Goal: Task Accomplishment & Management: Use online tool/utility

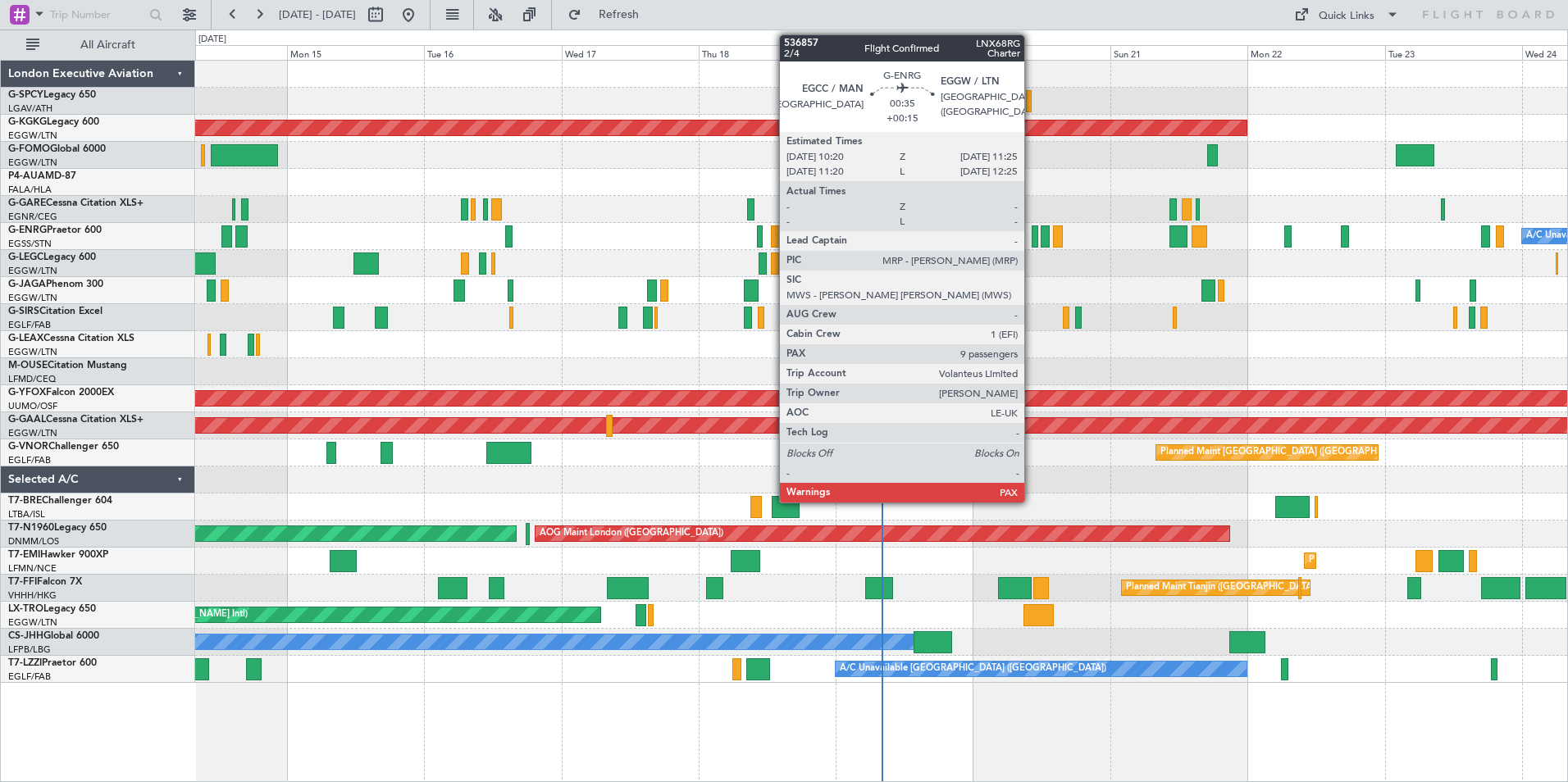
click at [1032, 240] on div at bounding box center [1035, 236] width 6 height 22
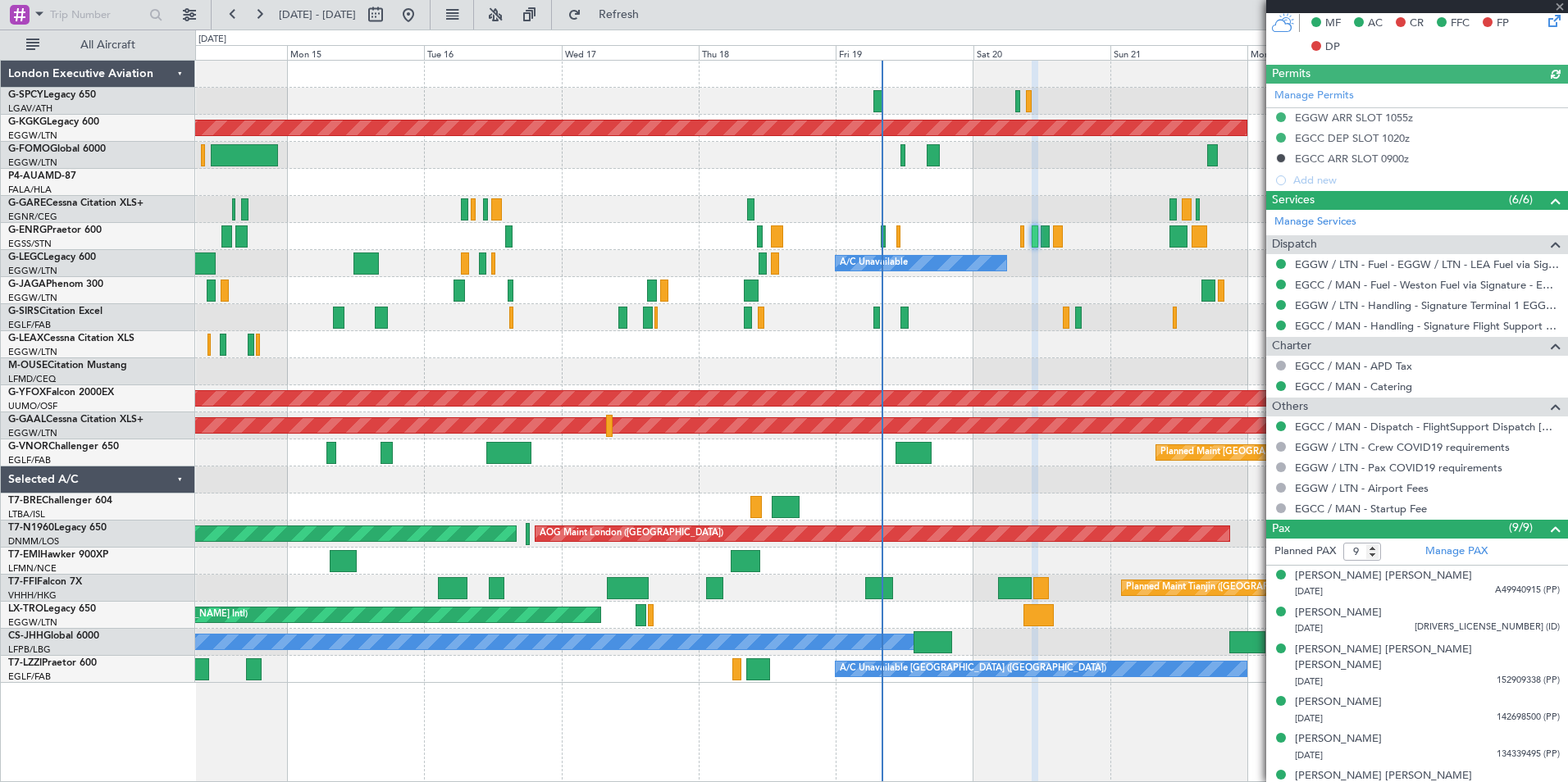
scroll to position [537, 0]
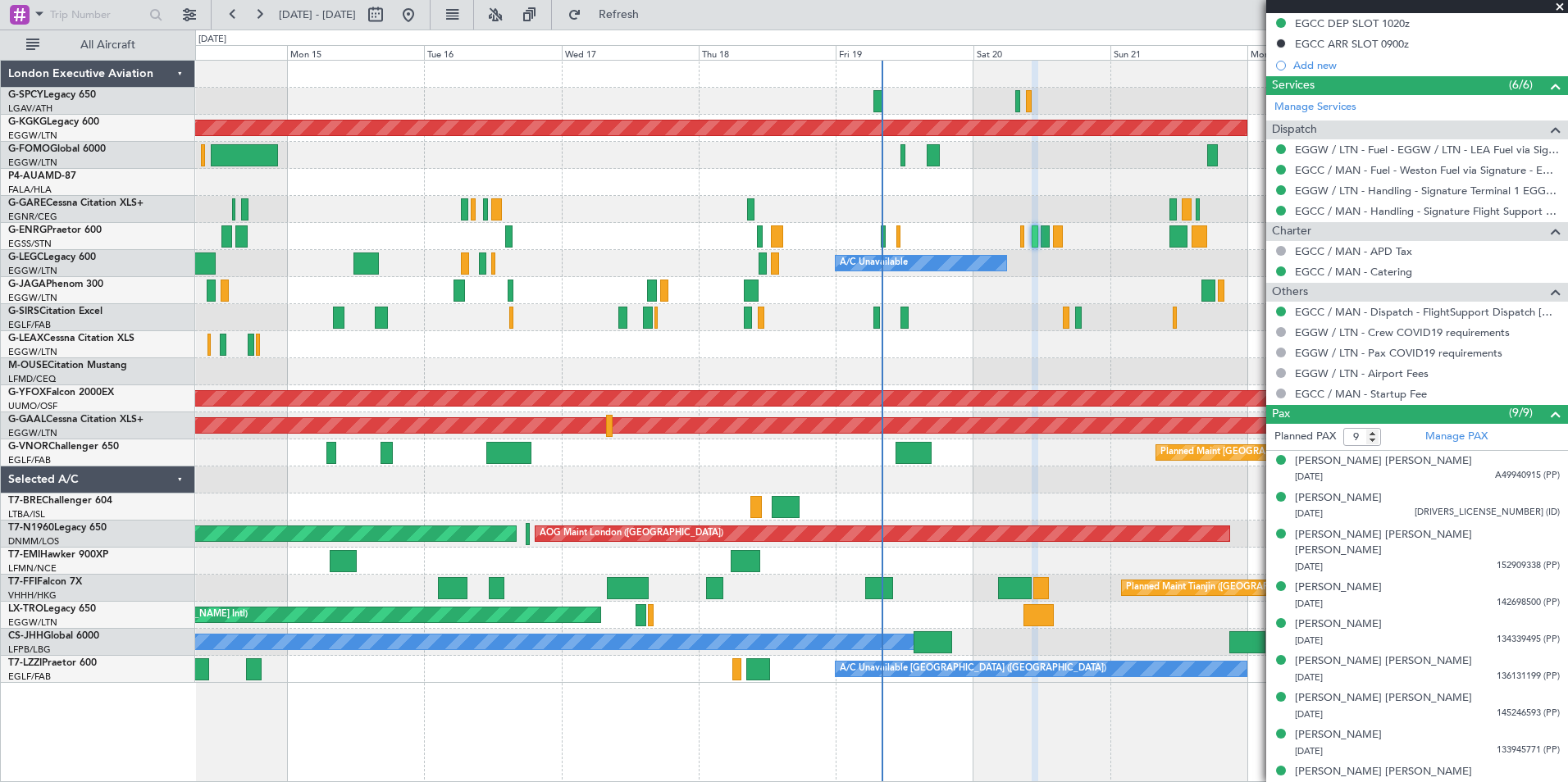
click at [1559, 10] on span at bounding box center [1560, 7] width 16 height 15
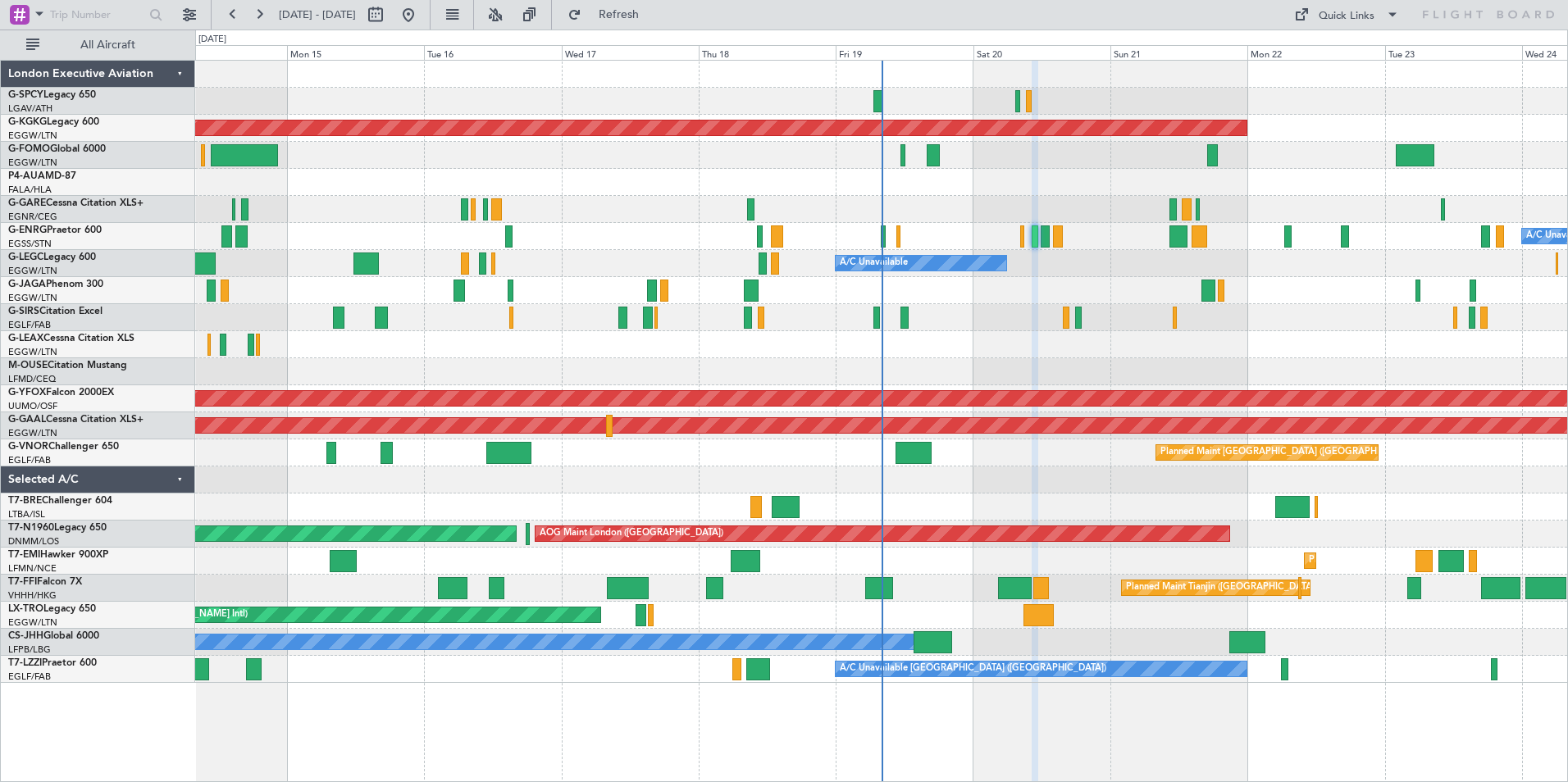
type input "0"
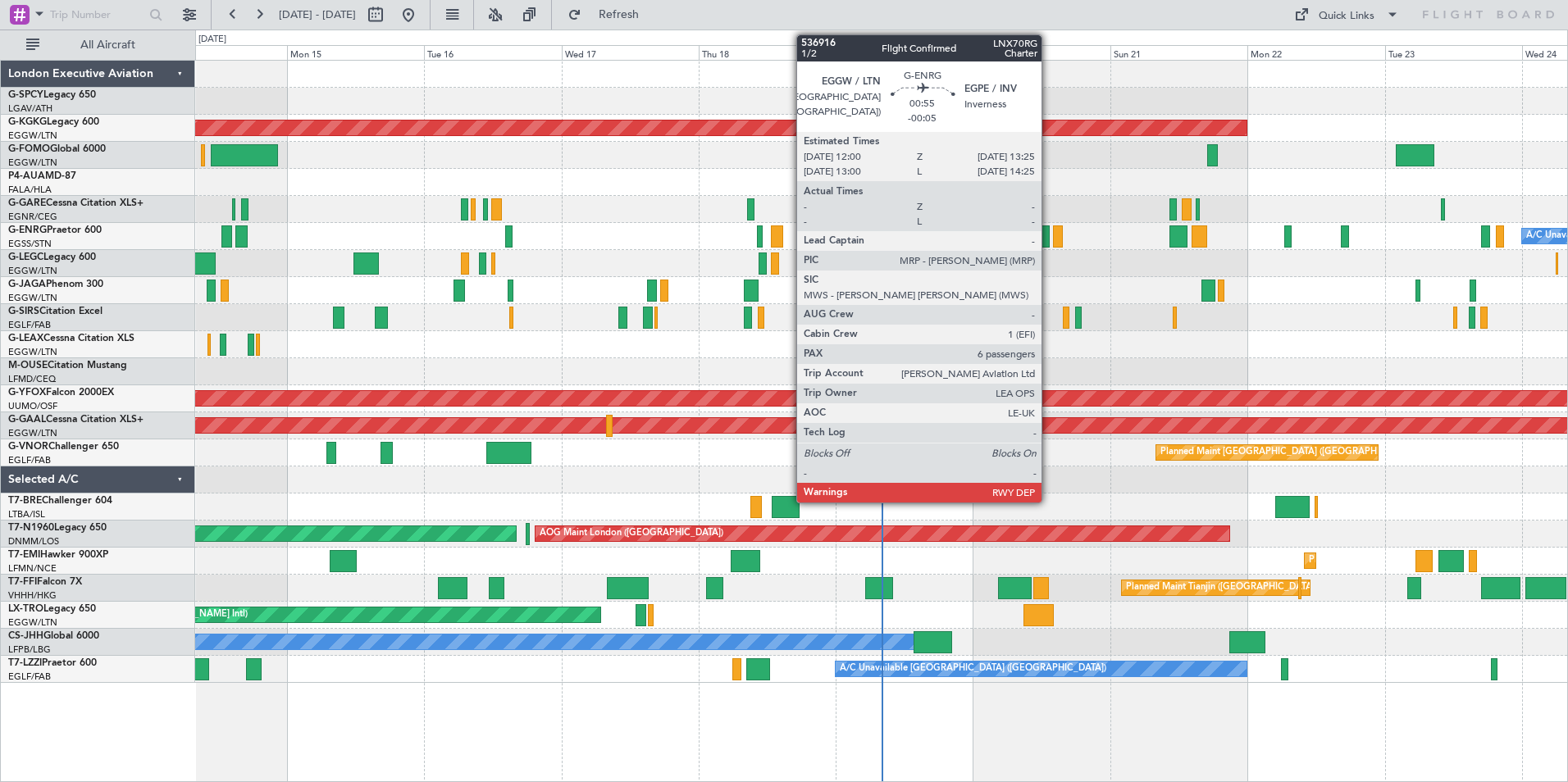
click at [1049, 235] on div at bounding box center [1045, 236] width 8 height 22
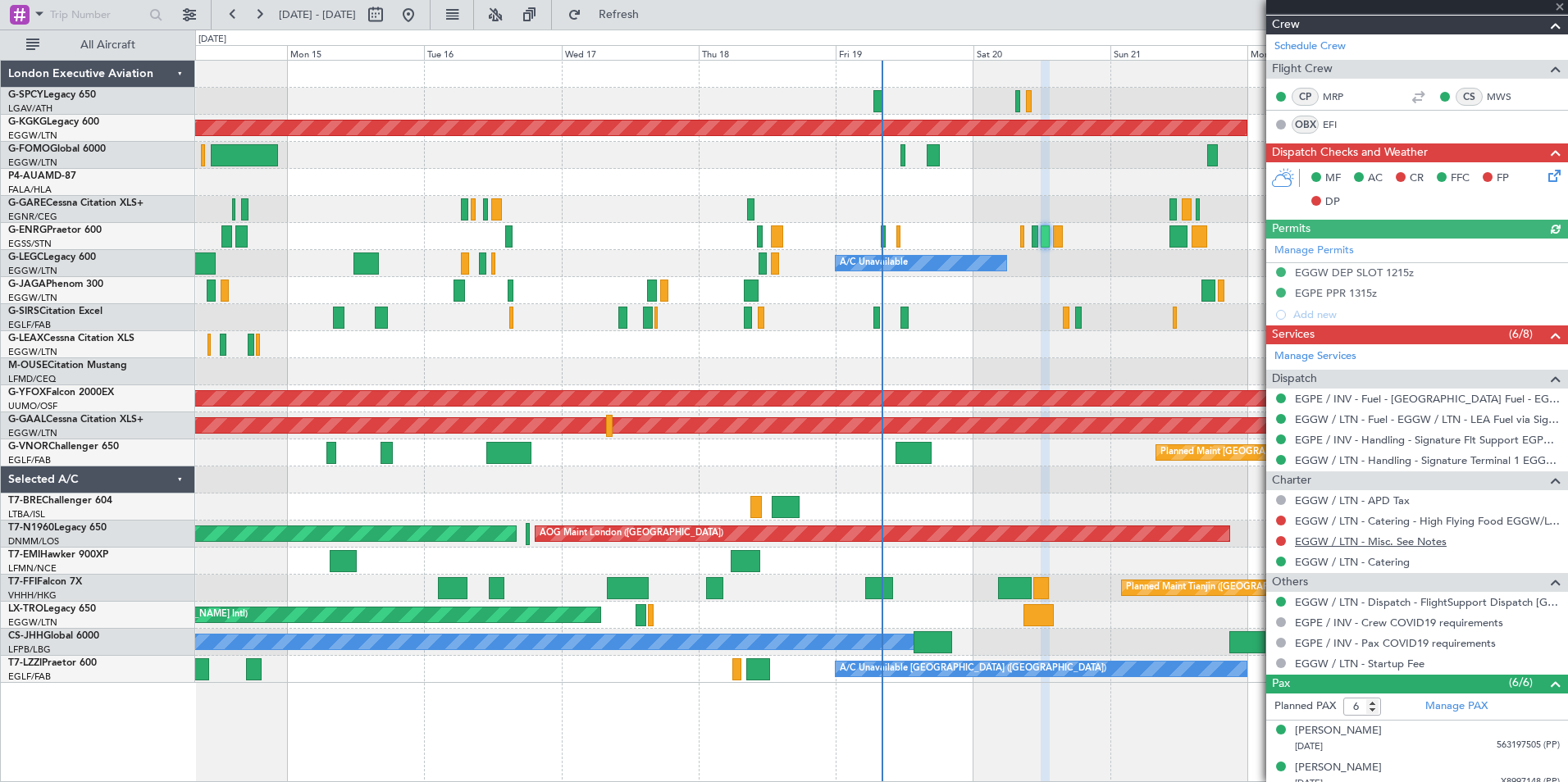
scroll to position [405, 0]
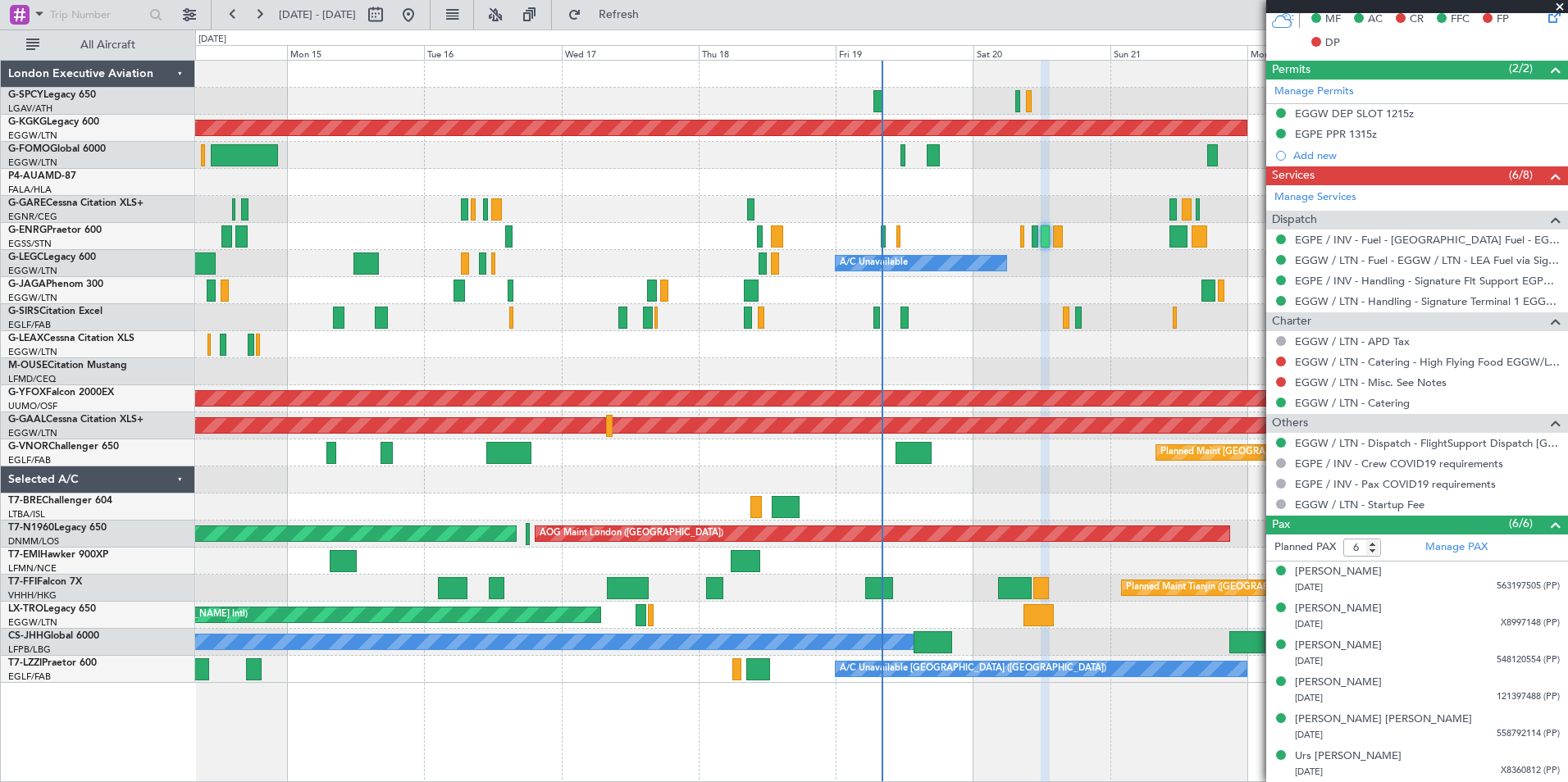
click at [1558, 8] on span at bounding box center [1560, 7] width 16 height 15
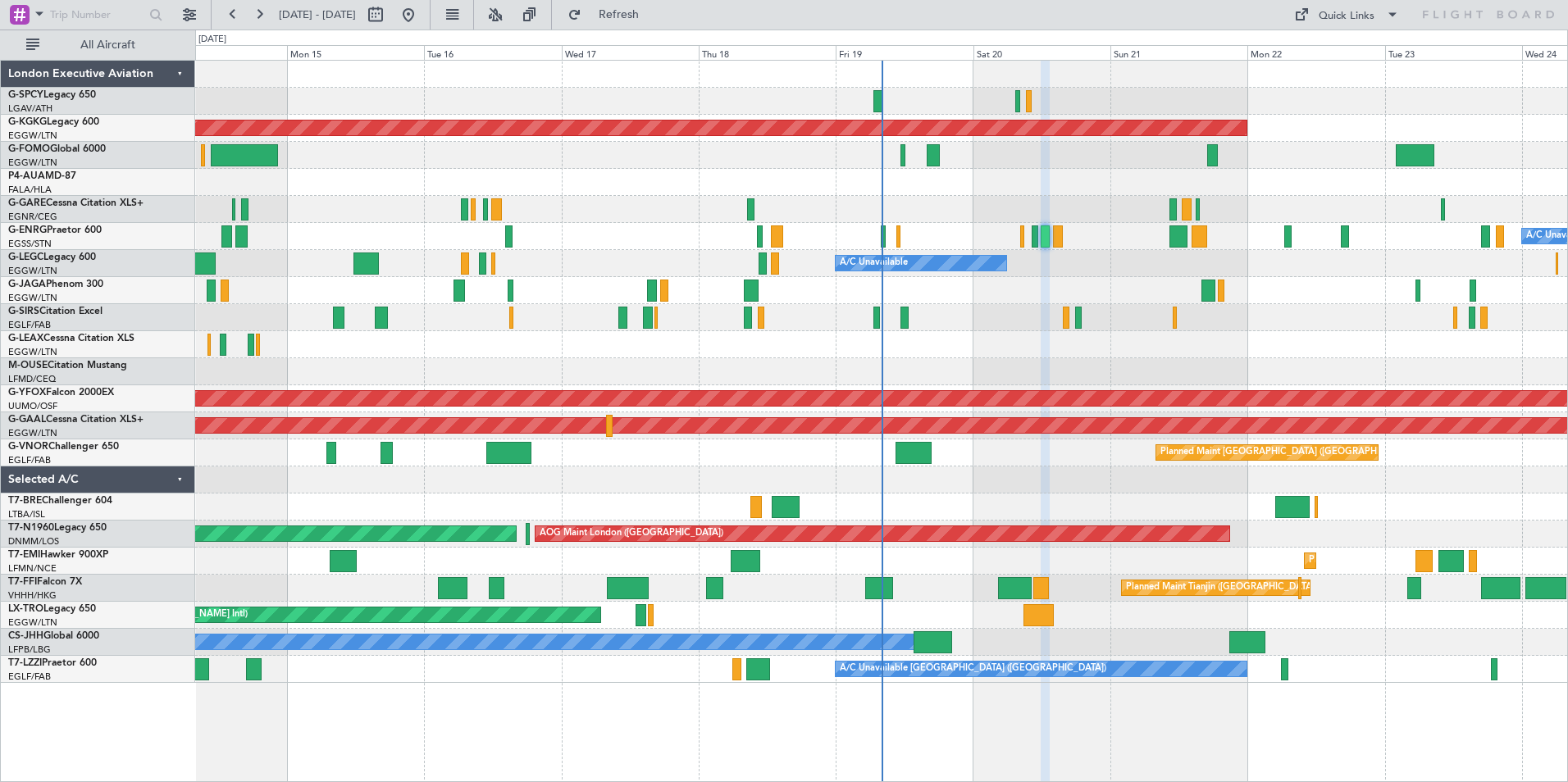
type input "0"
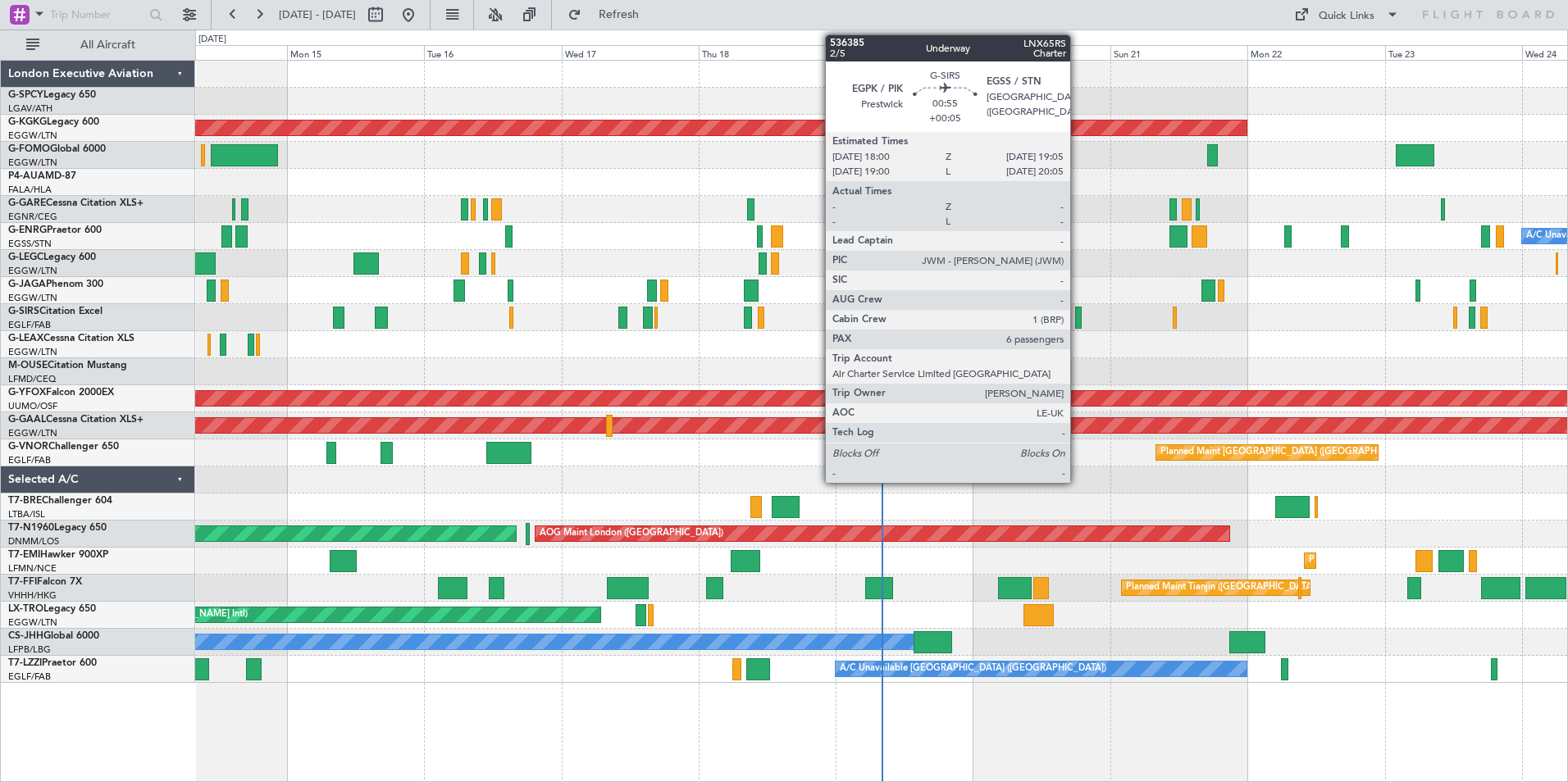
click at [1077, 317] on div at bounding box center [1078, 318] width 6 height 22
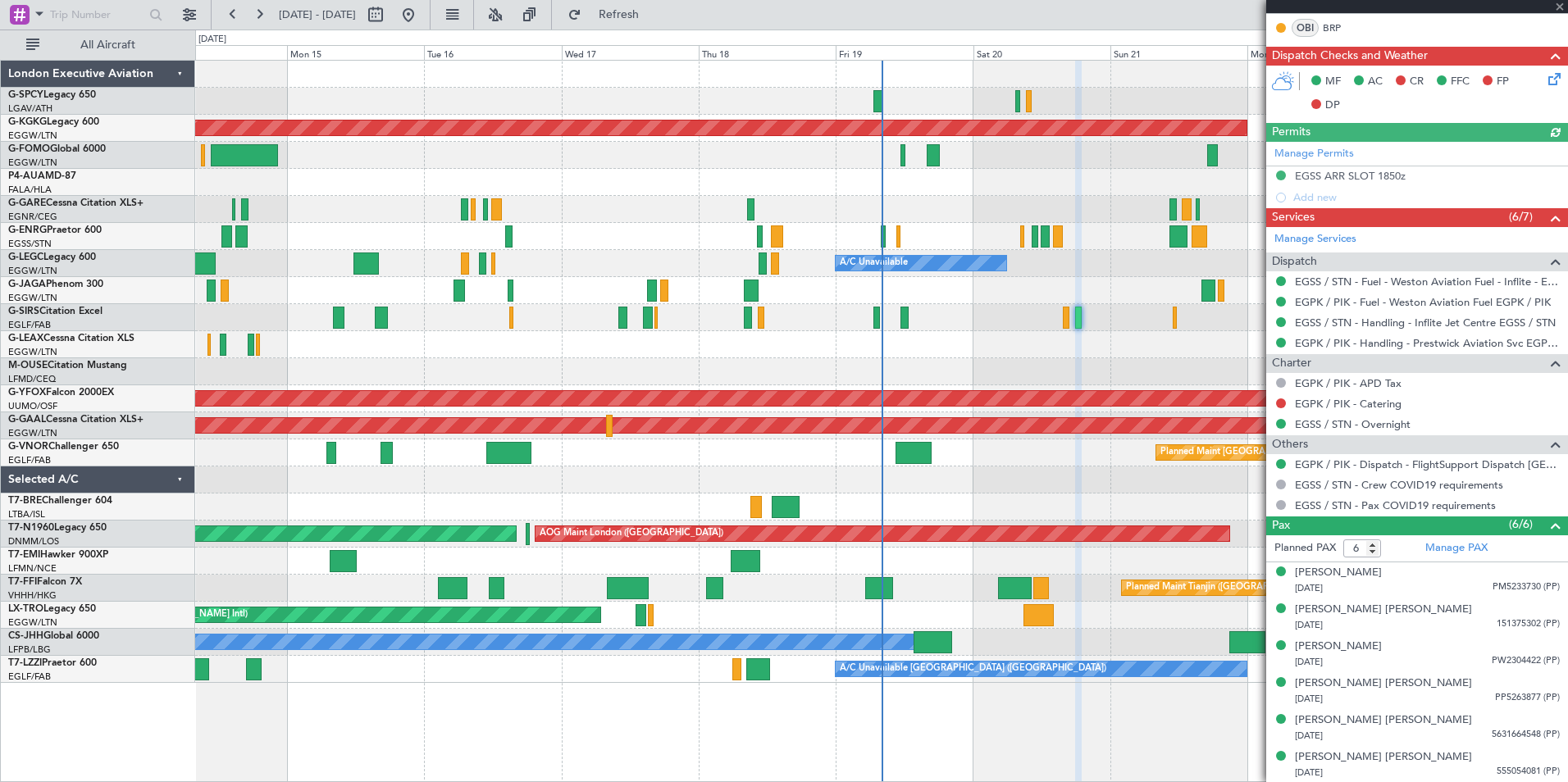
scroll to position [343, 0]
click at [1563, 6] on span at bounding box center [1560, 7] width 16 height 15
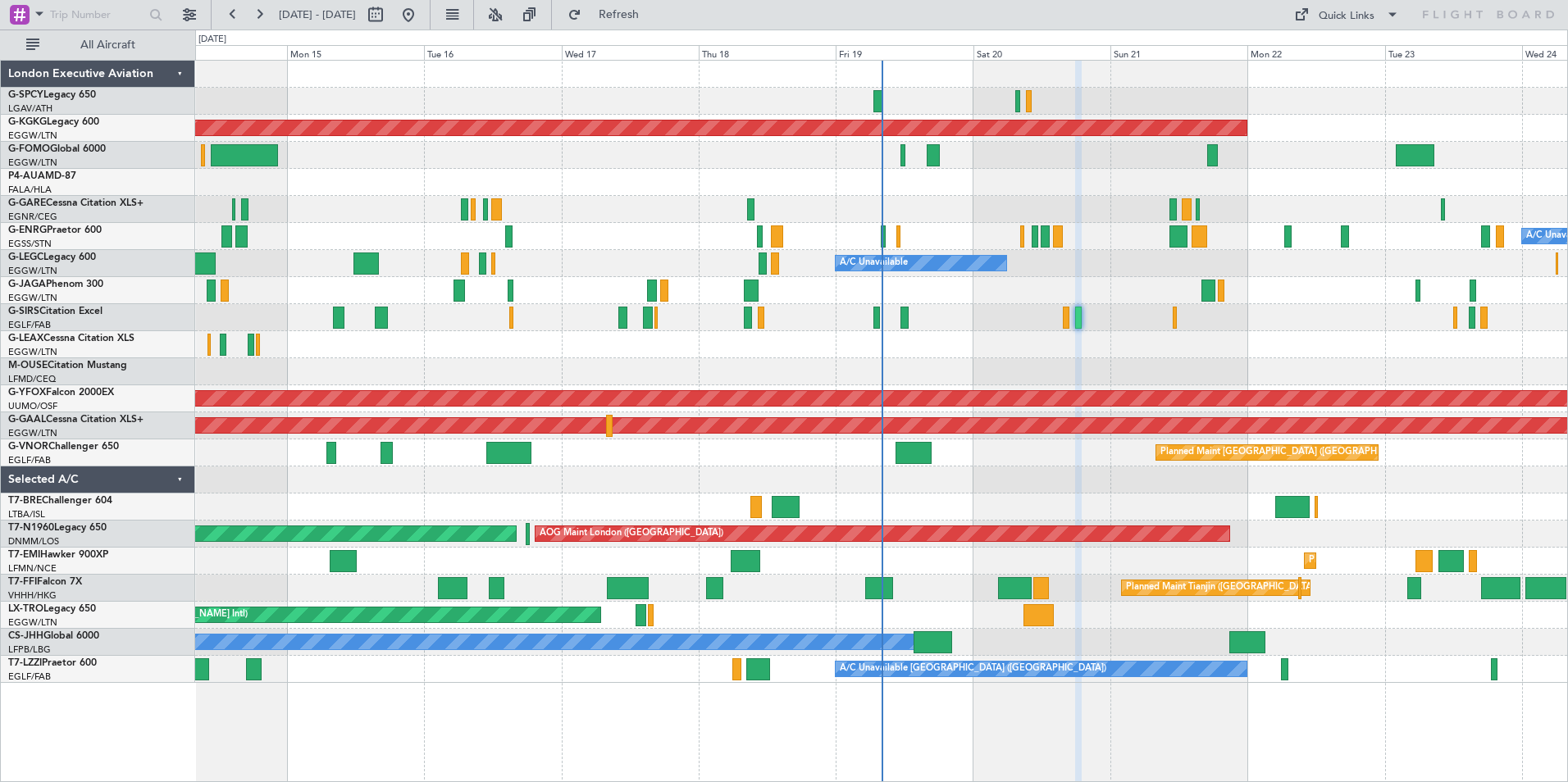
type input "0"
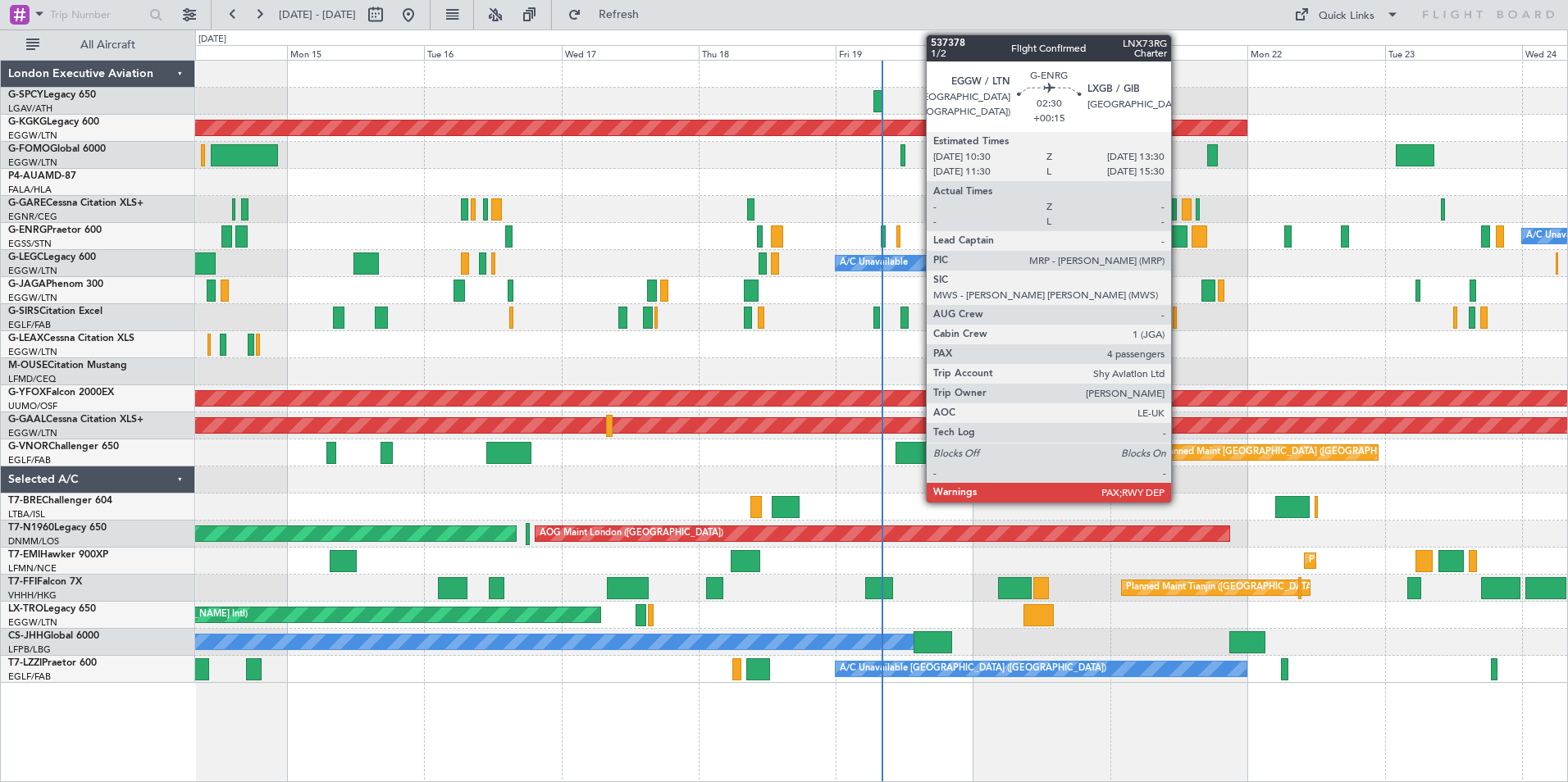
click at [1178, 242] on div at bounding box center [1178, 236] width 17 height 22
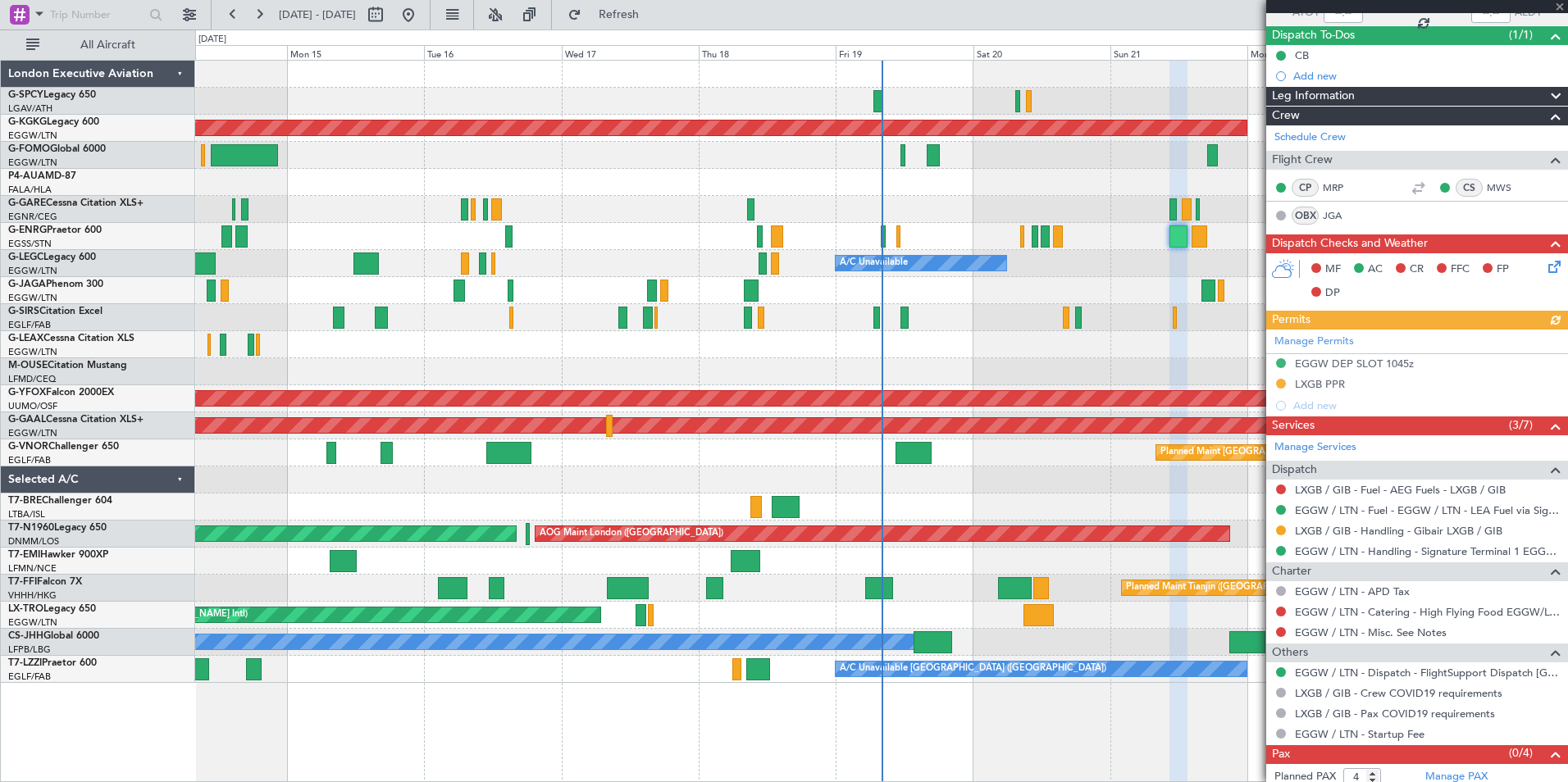
scroll to position [163, 0]
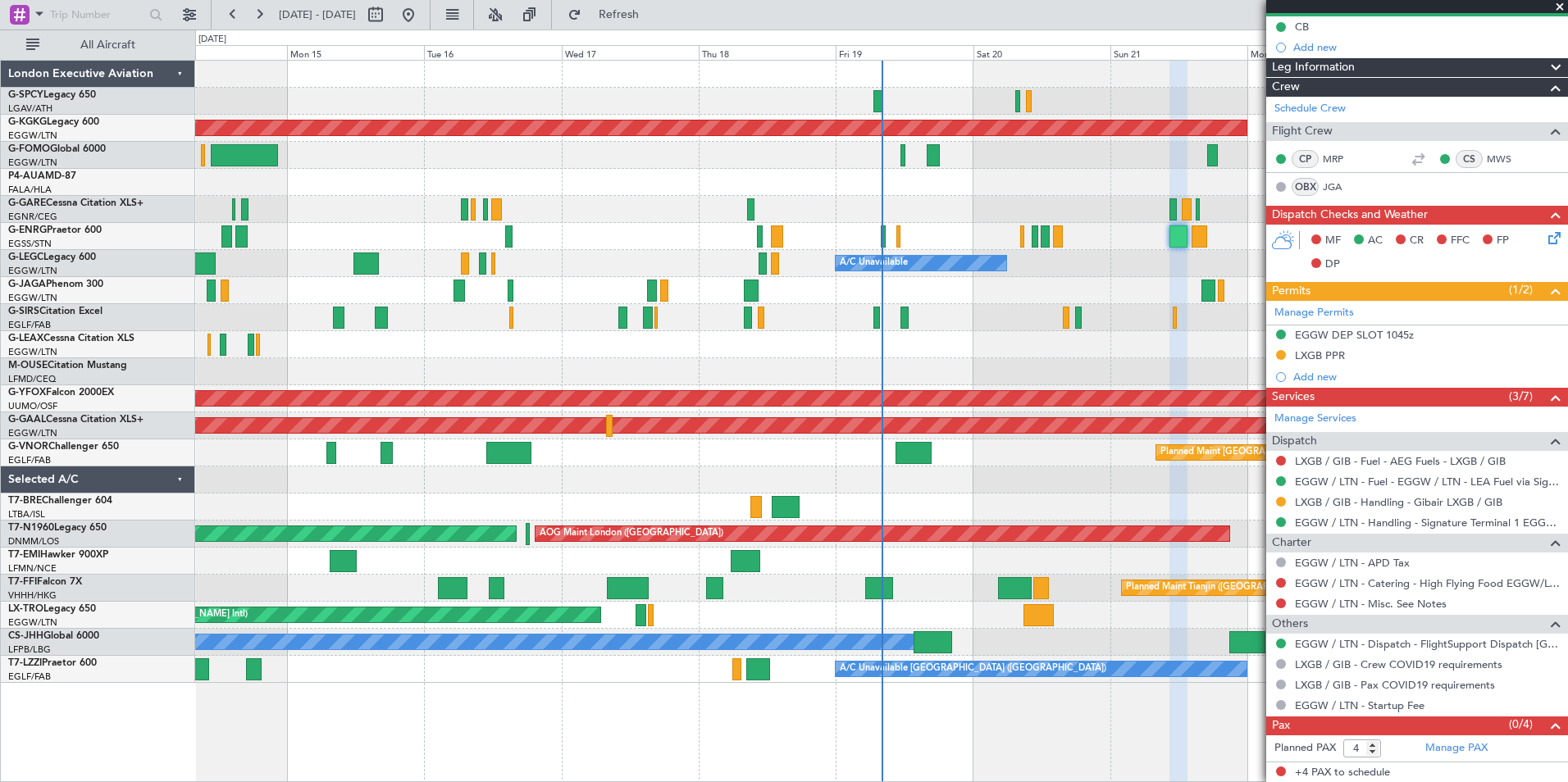
click at [1555, 5] on span at bounding box center [1560, 7] width 16 height 15
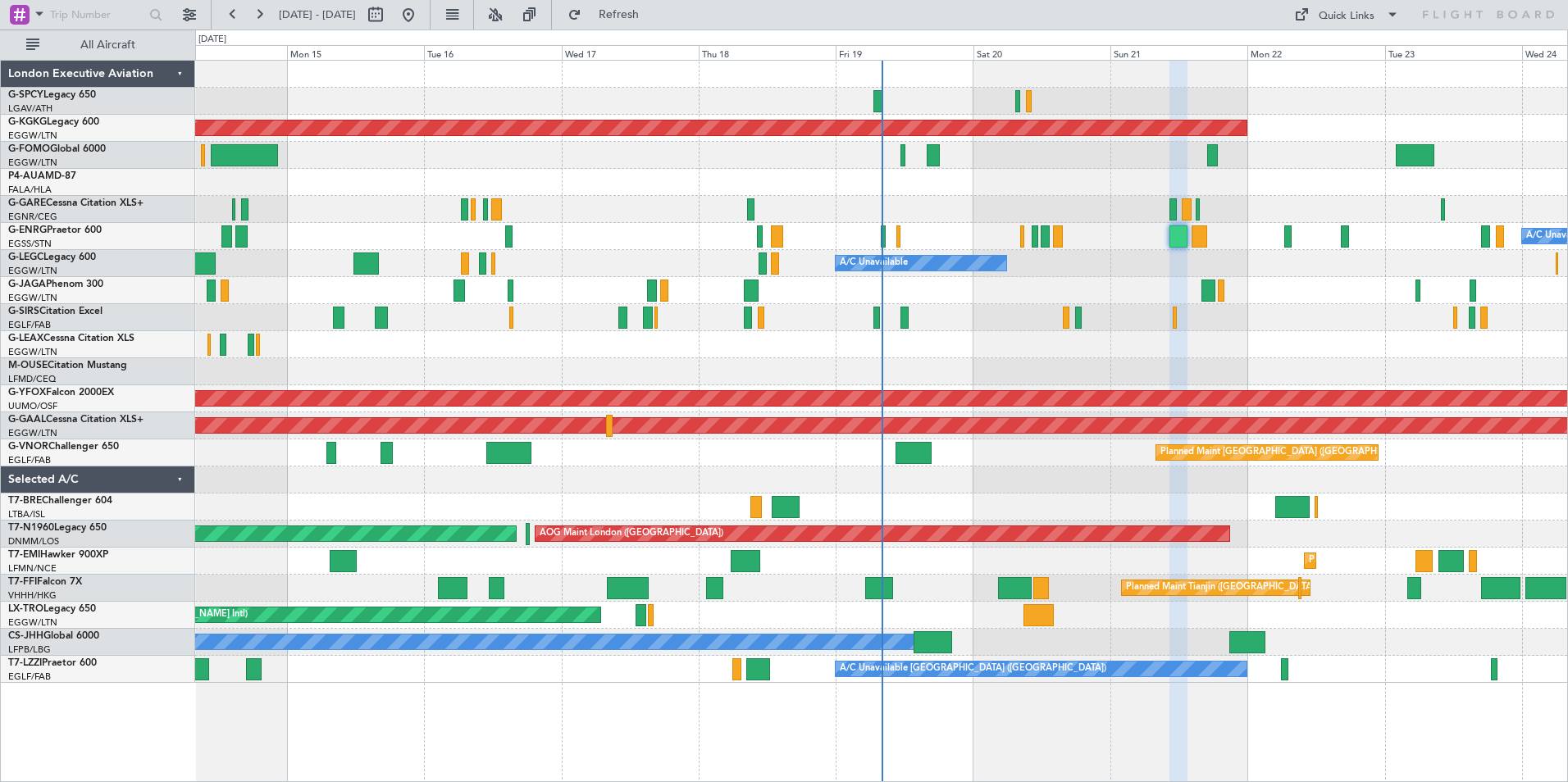
type input "0"
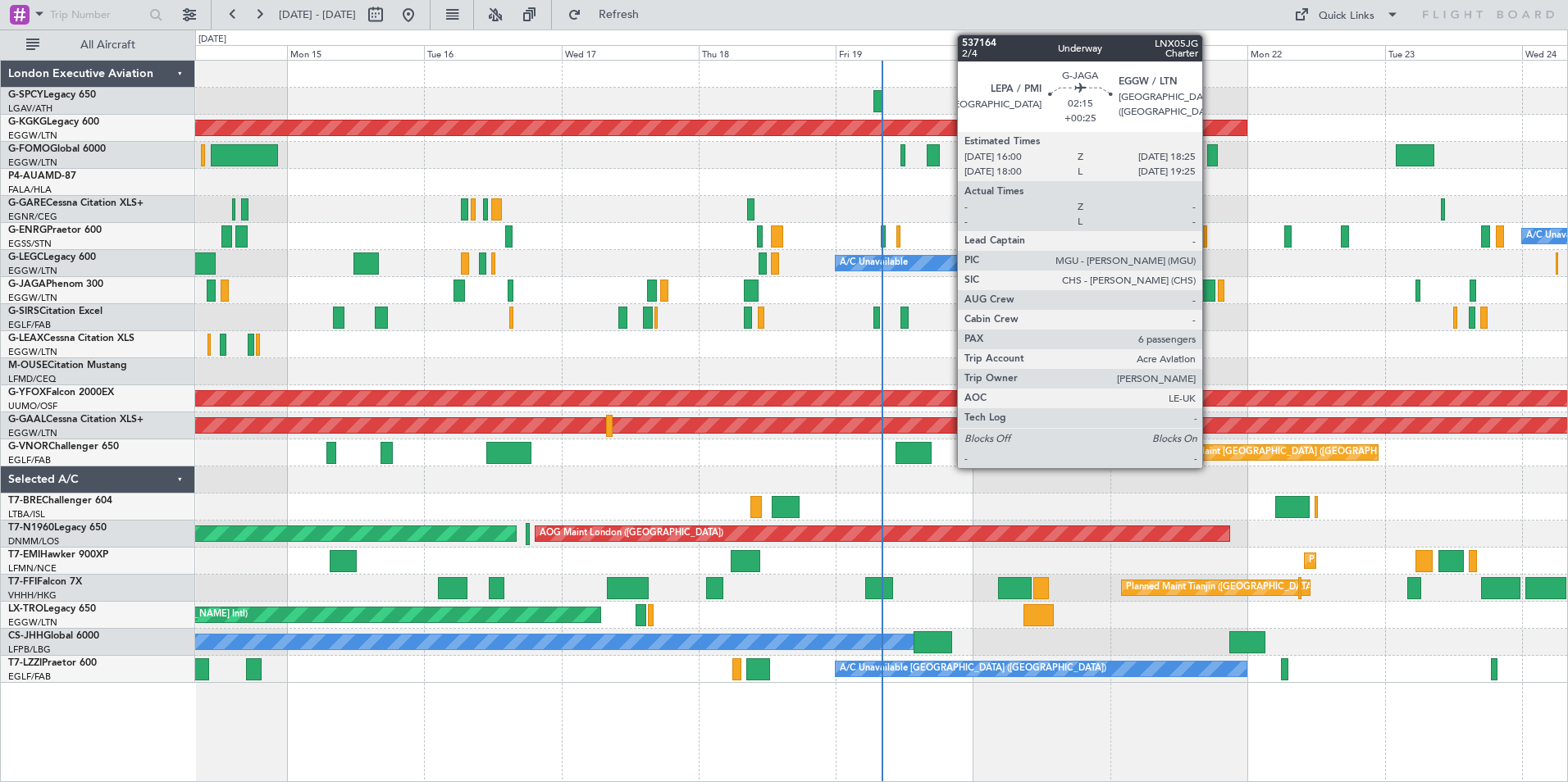
click at [1210, 290] on div at bounding box center [1208, 291] width 14 height 22
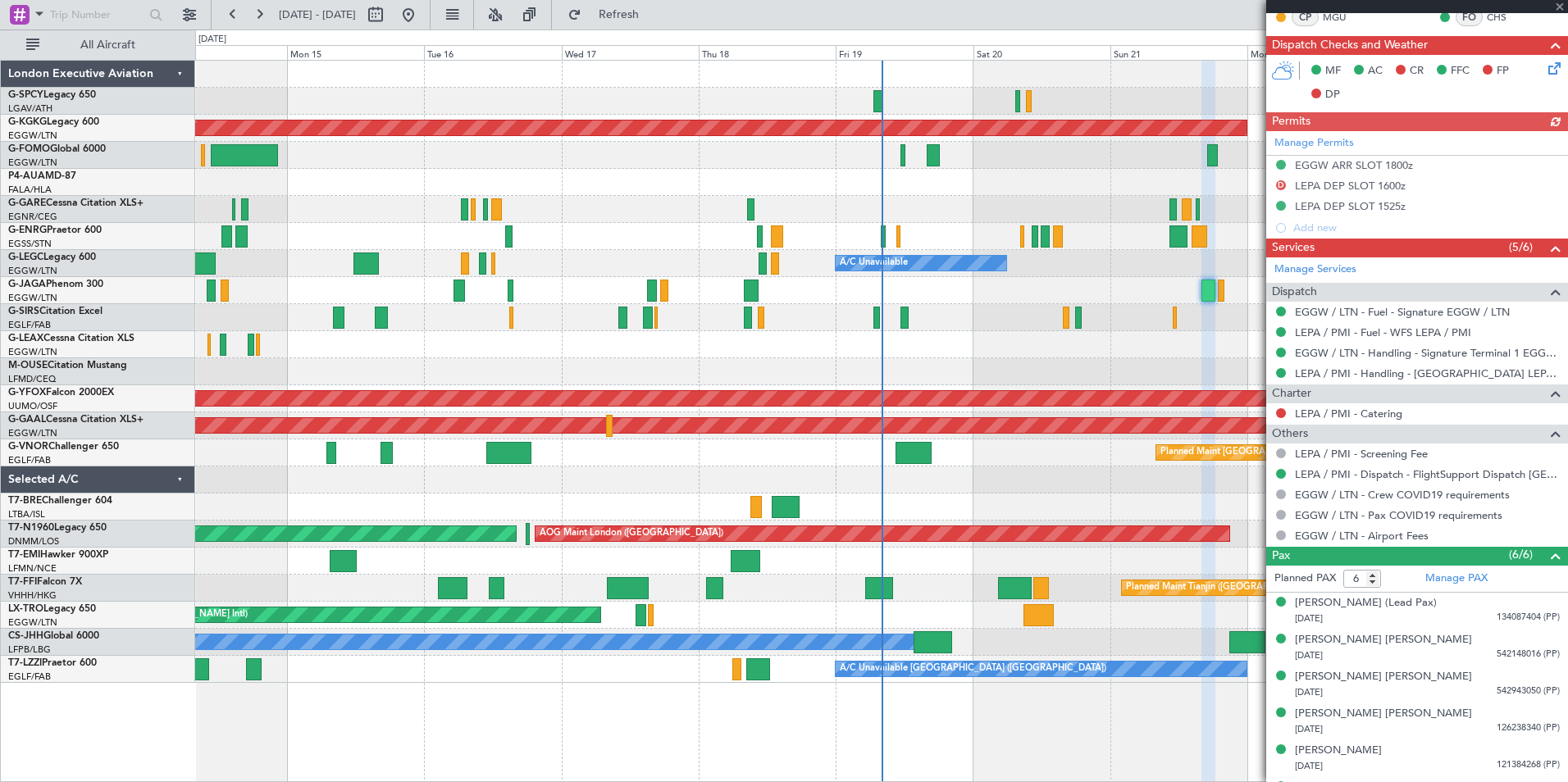
scroll to position [396, 0]
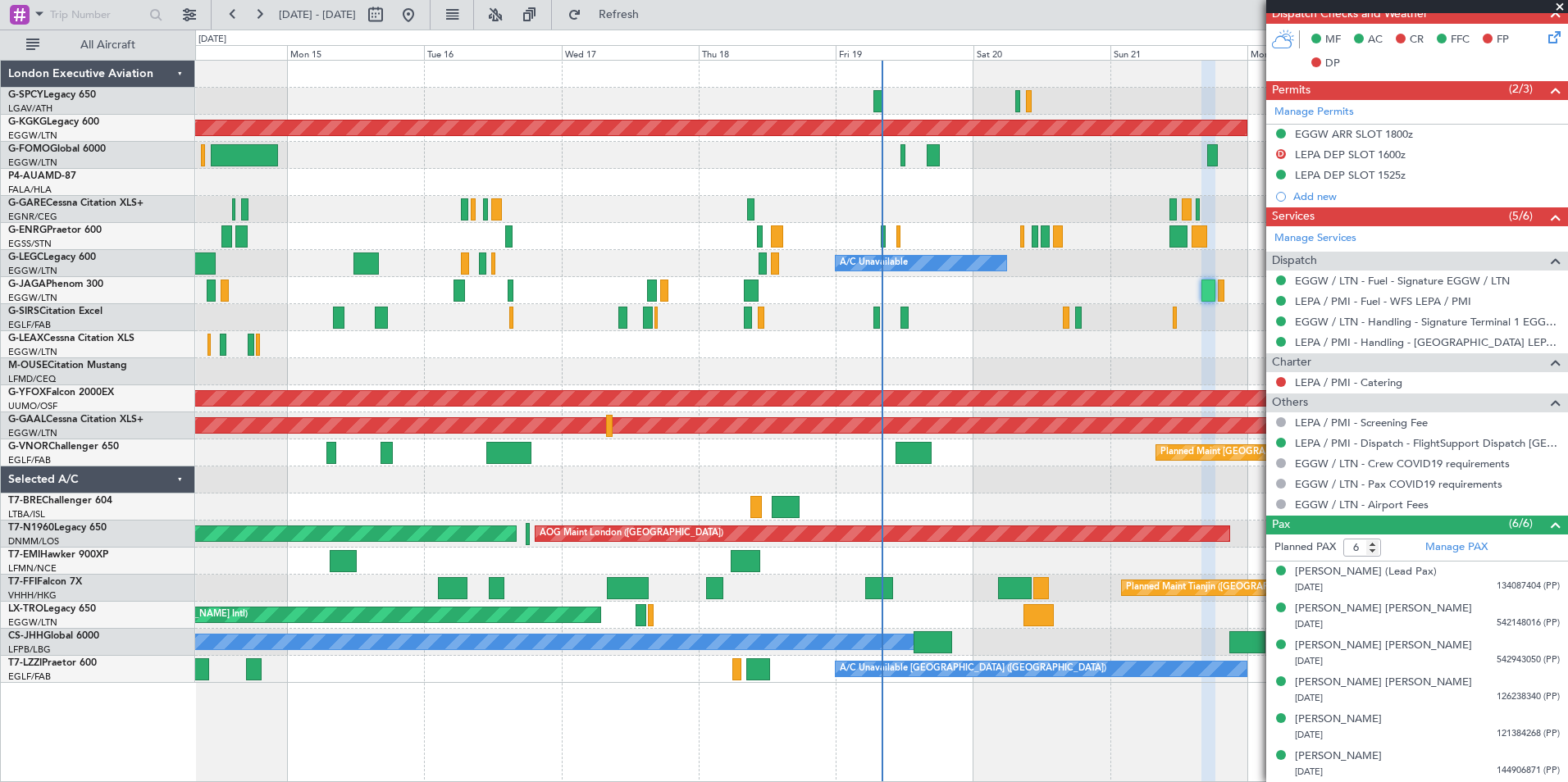
click at [1561, 5] on span at bounding box center [1560, 7] width 16 height 15
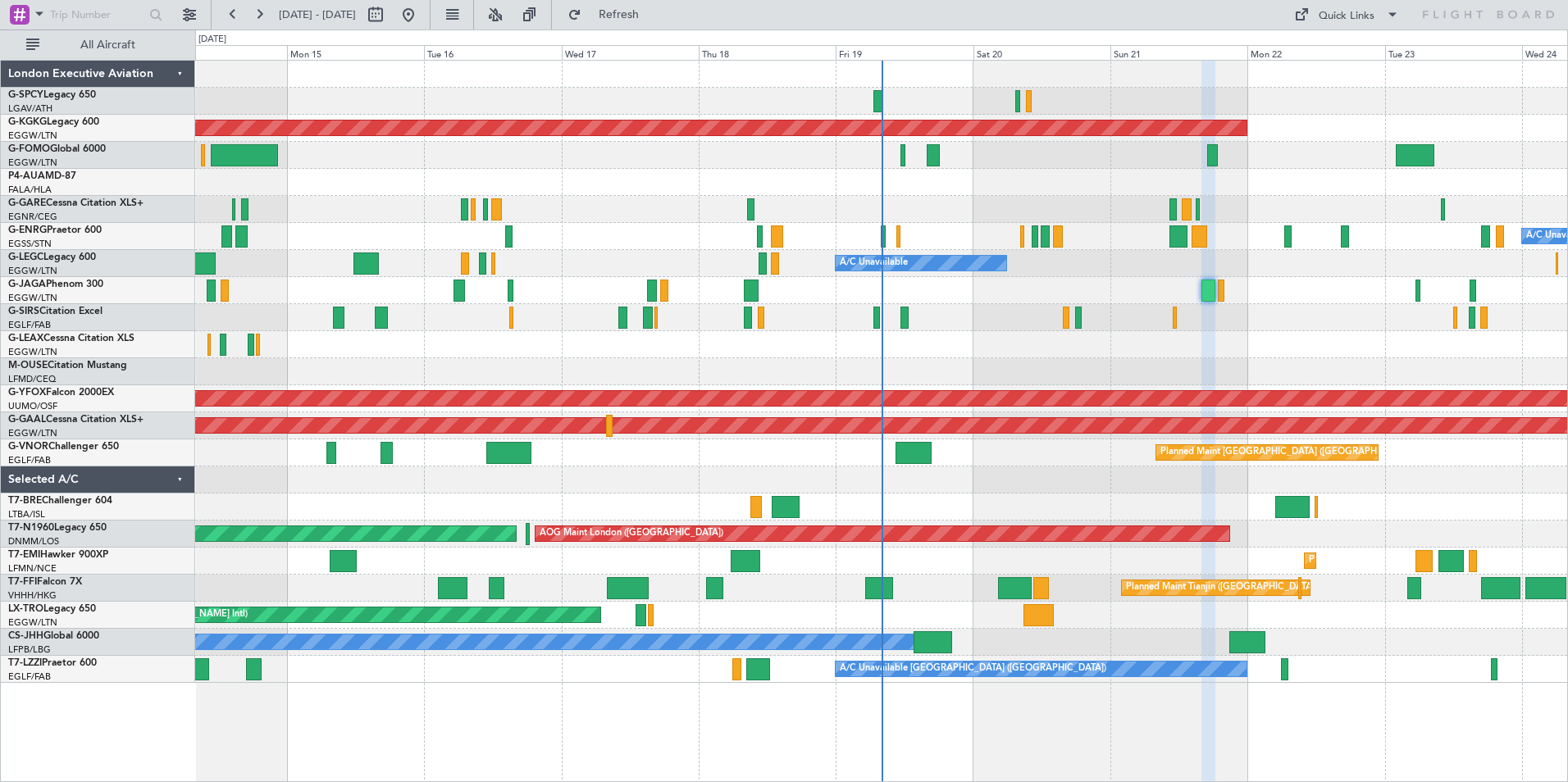
type input "0"
click at [238, 21] on button at bounding box center [233, 15] width 26 height 26
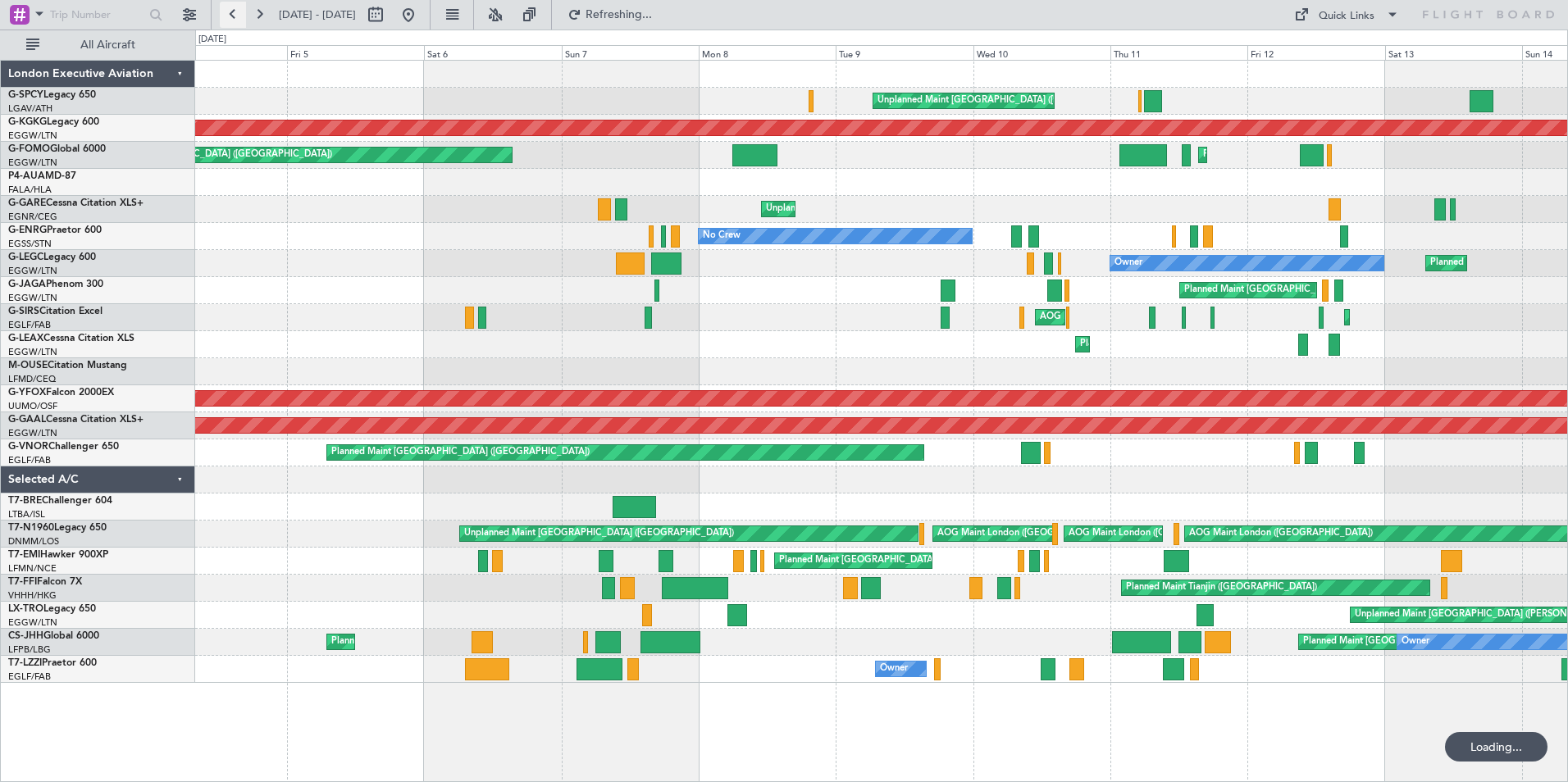
click at [238, 21] on button at bounding box center [233, 15] width 26 height 26
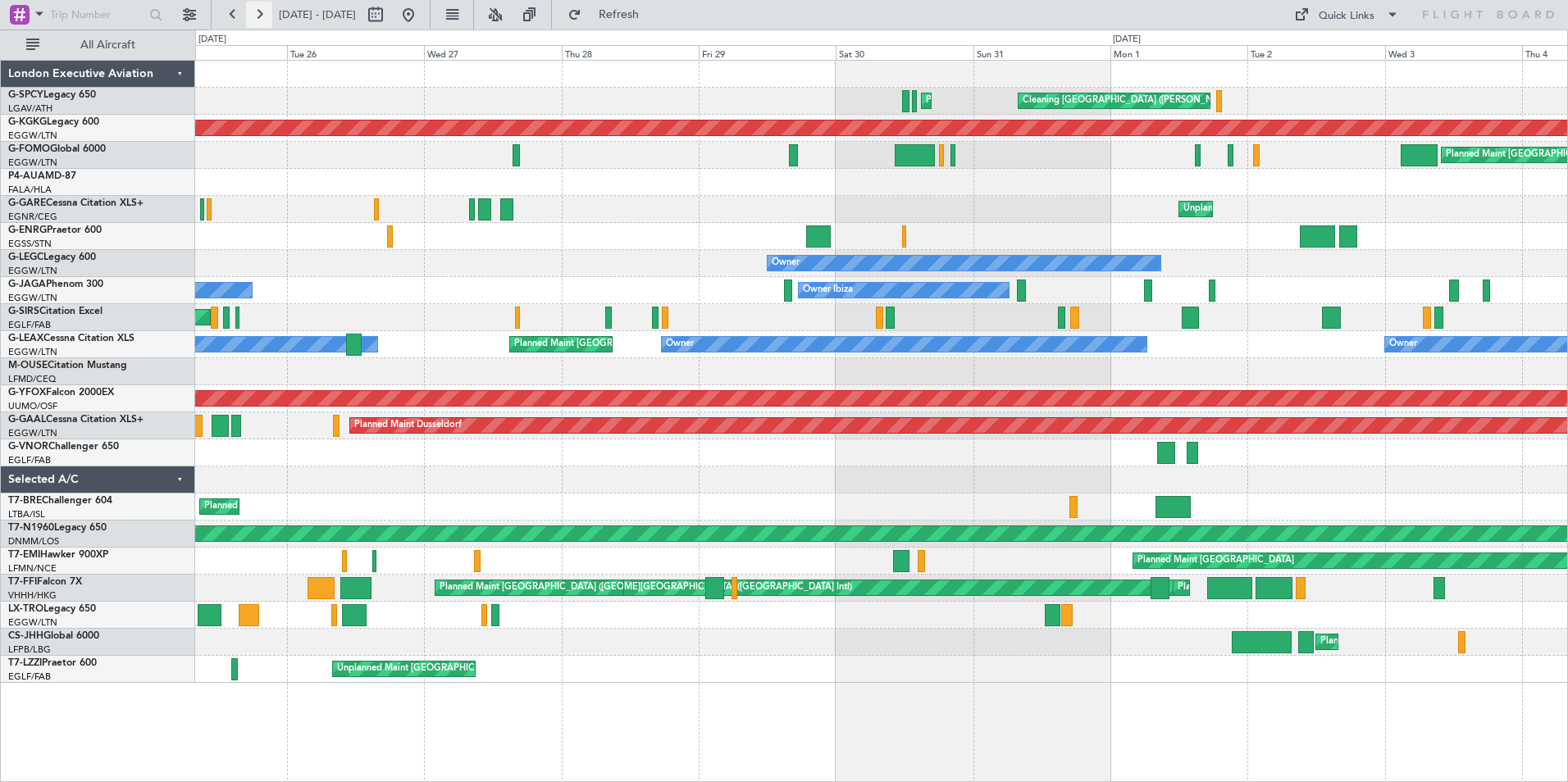
click at [263, 18] on button at bounding box center [259, 15] width 26 height 26
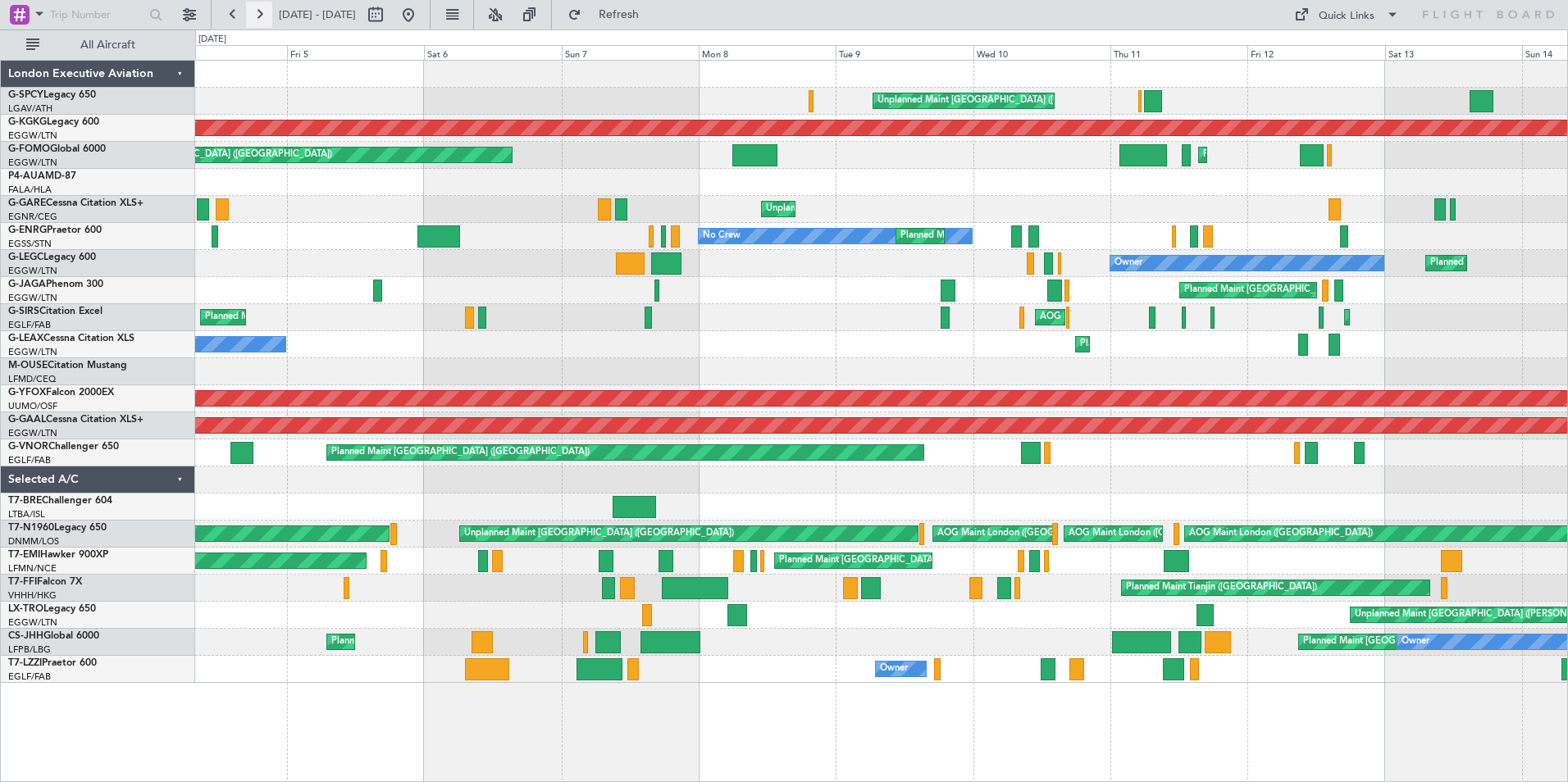
click at [263, 18] on button at bounding box center [259, 15] width 26 height 26
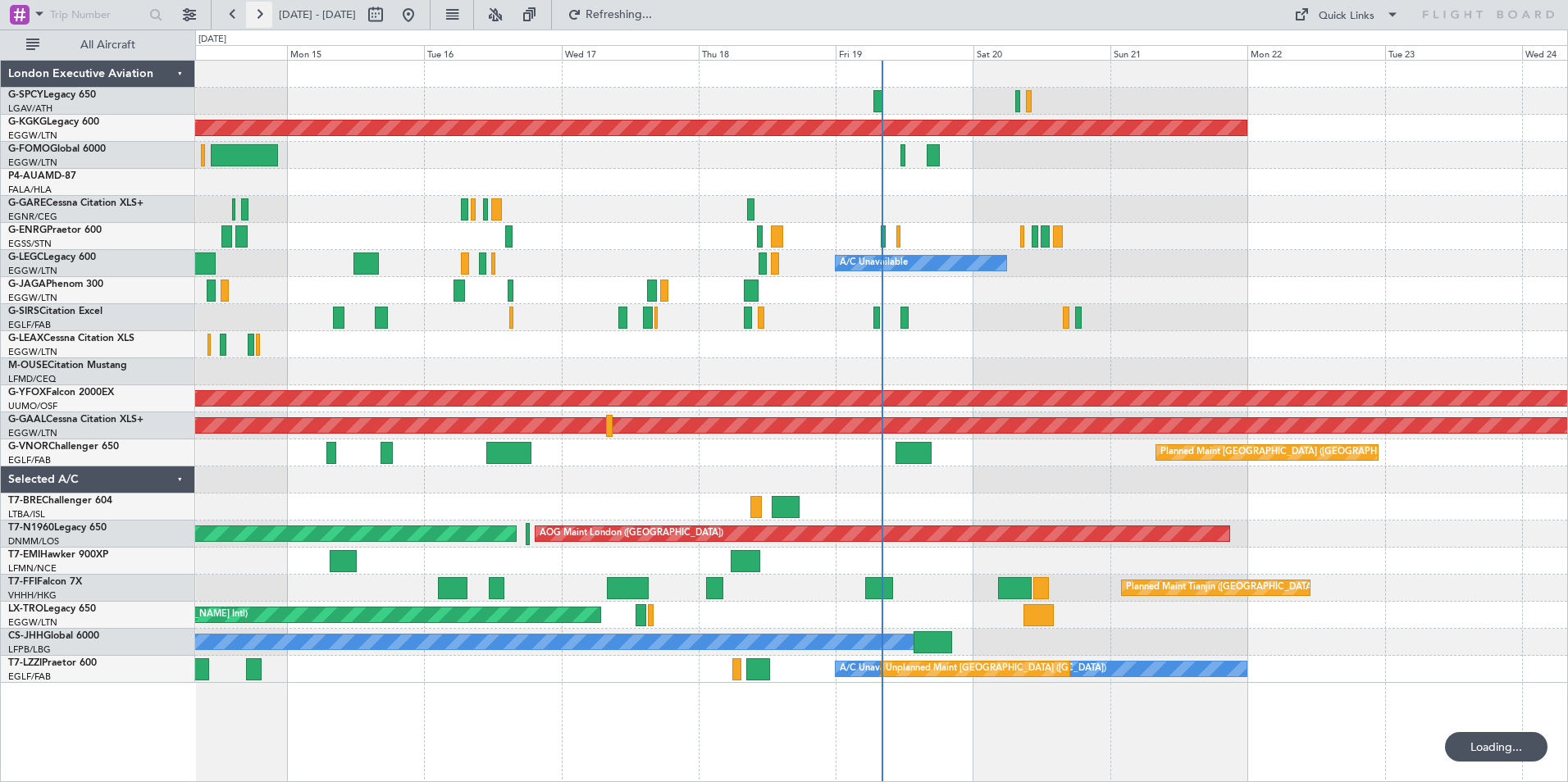
click at [263, 18] on button at bounding box center [259, 15] width 26 height 26
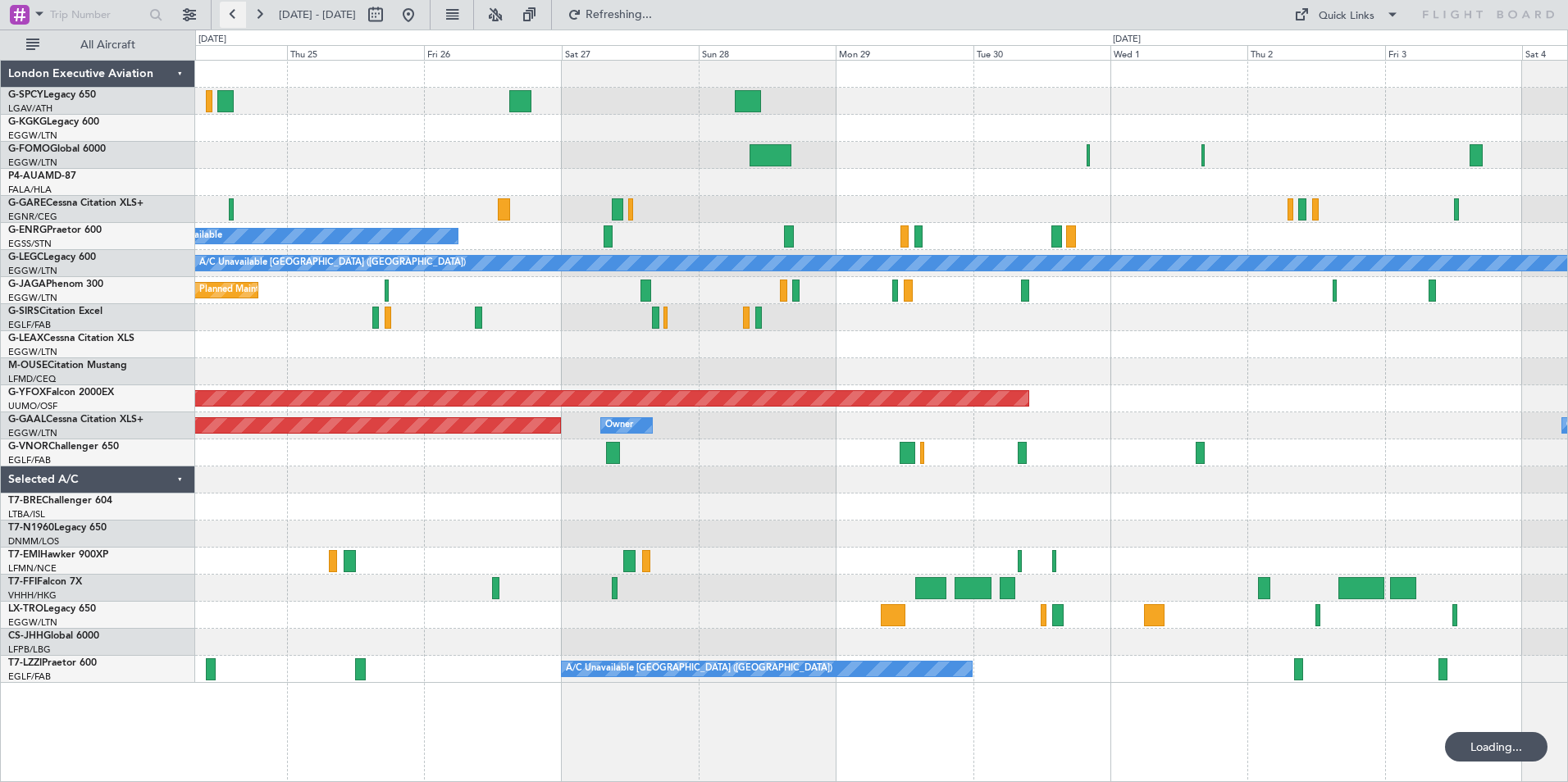
click at [226, 13] on button at bounding box center [233, 15] width 26 height 26
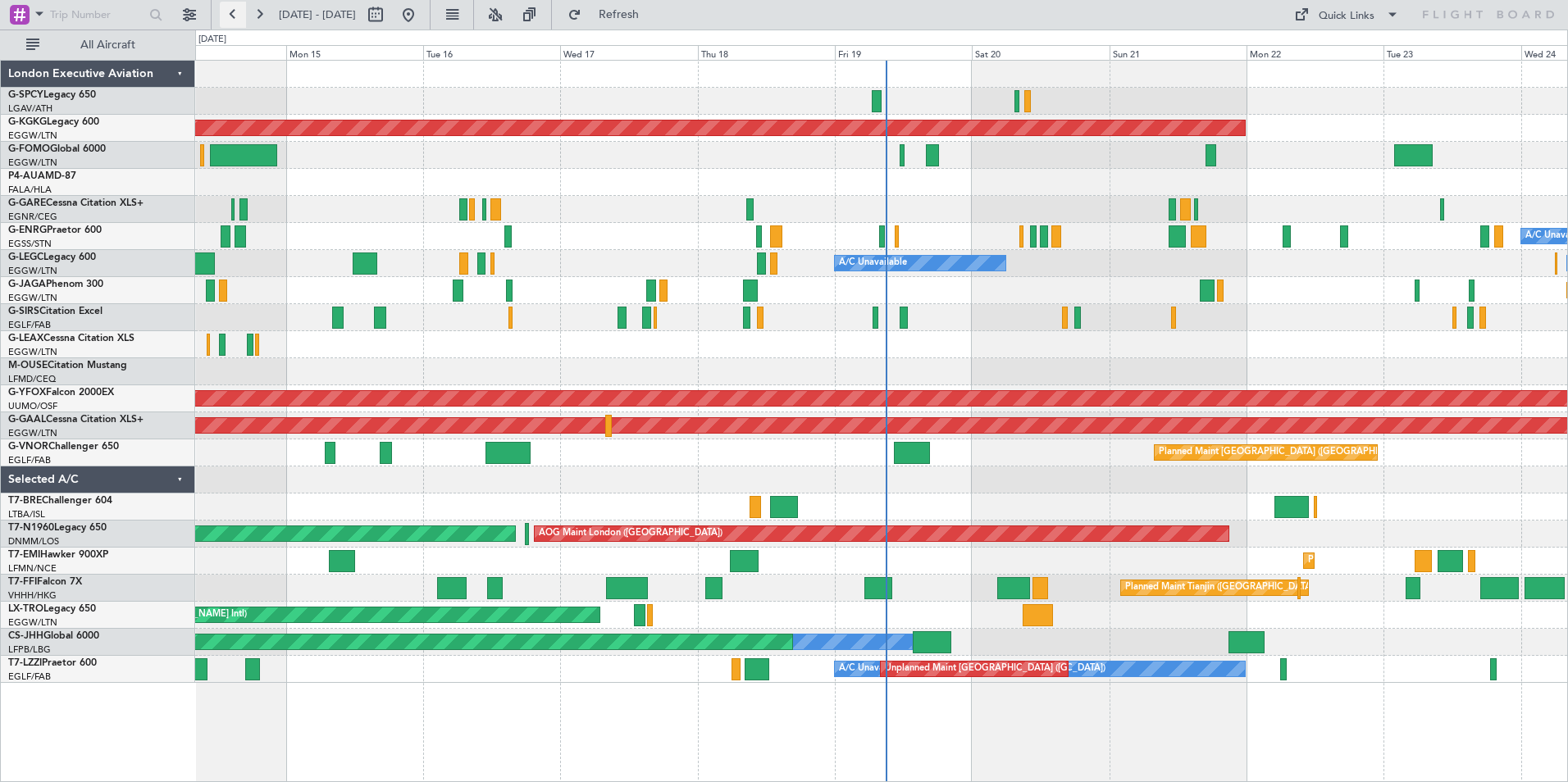
click at [226, 13] on button at bounding box center [233, 15] width 26 height 26
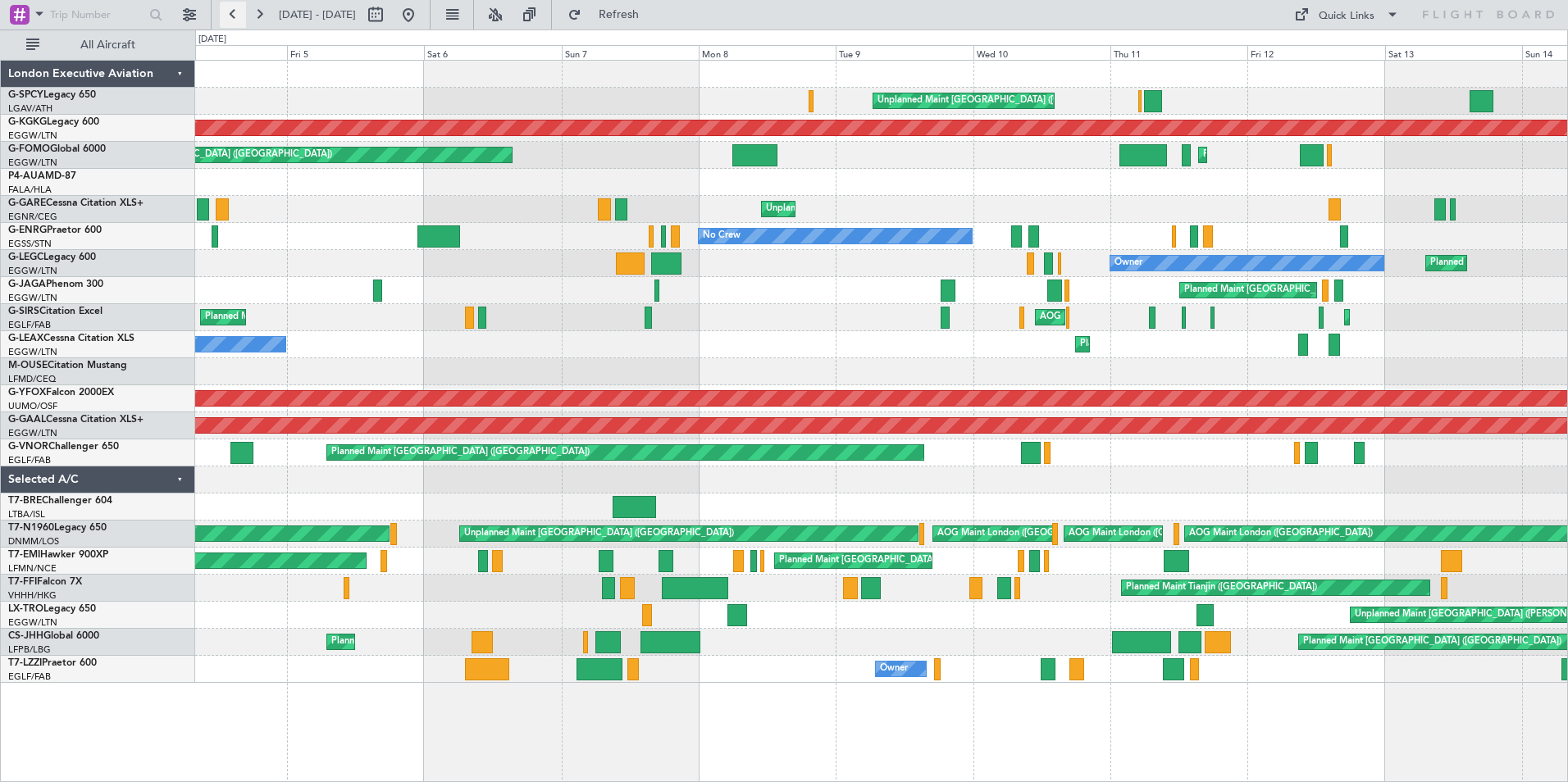
click at [226, 13] on button at bounding box center [233, 15] width 26 height 26
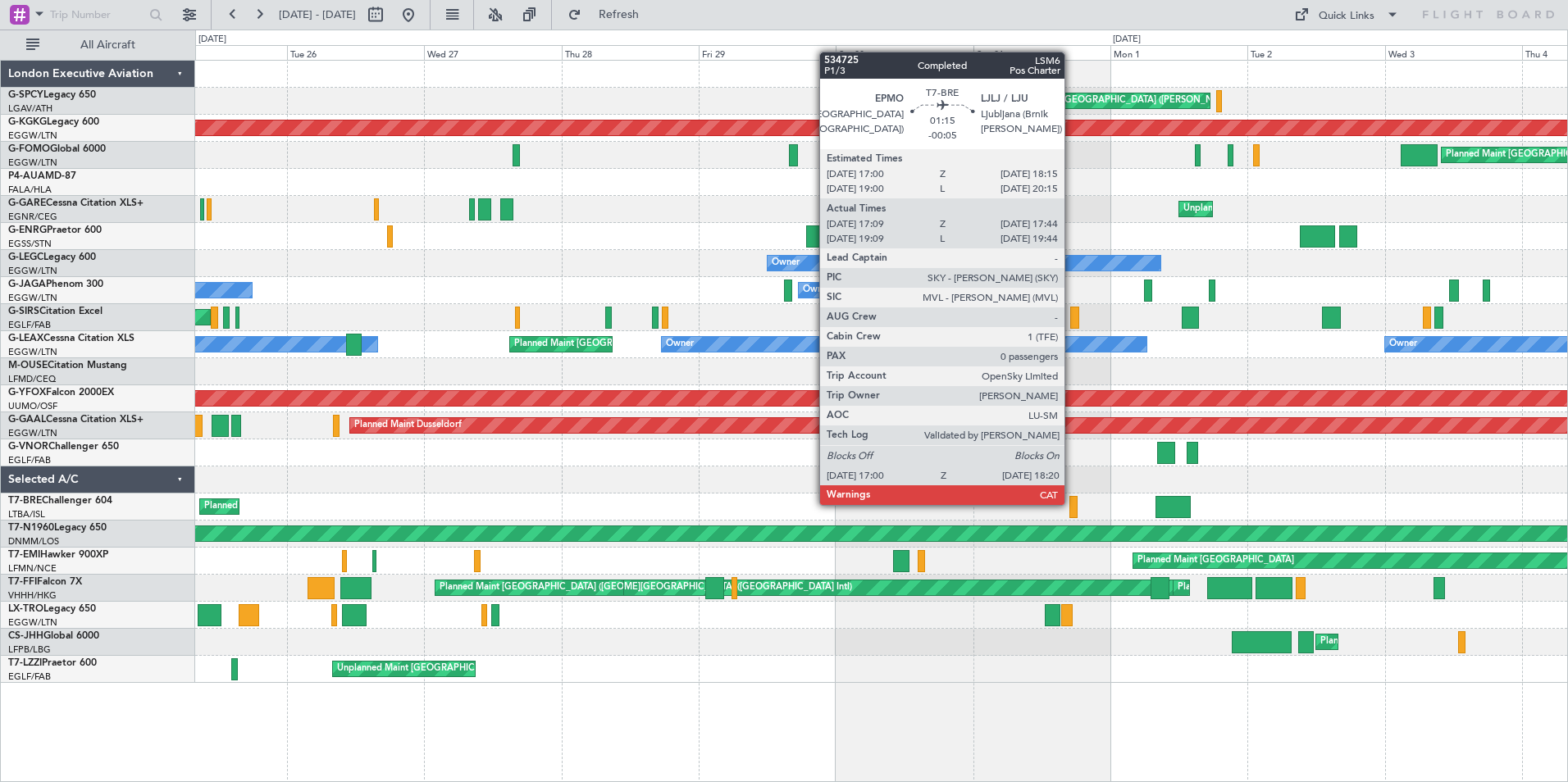
click at [1072, 503] on div at bounding box center [1073, 507] width 8 height 22
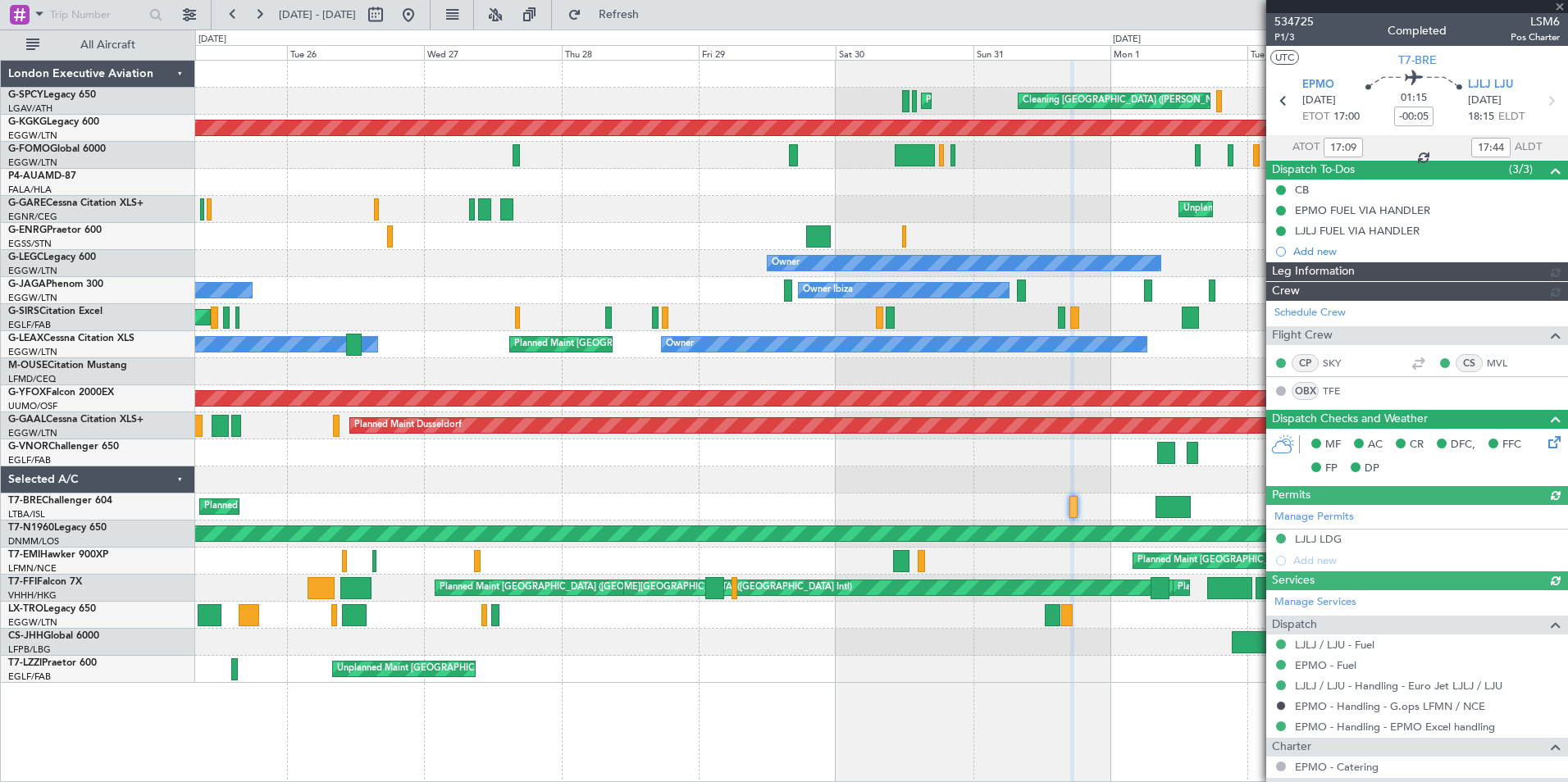
click at [1562, 5] on div at bounding box center [1417, 6] width 302 height 13
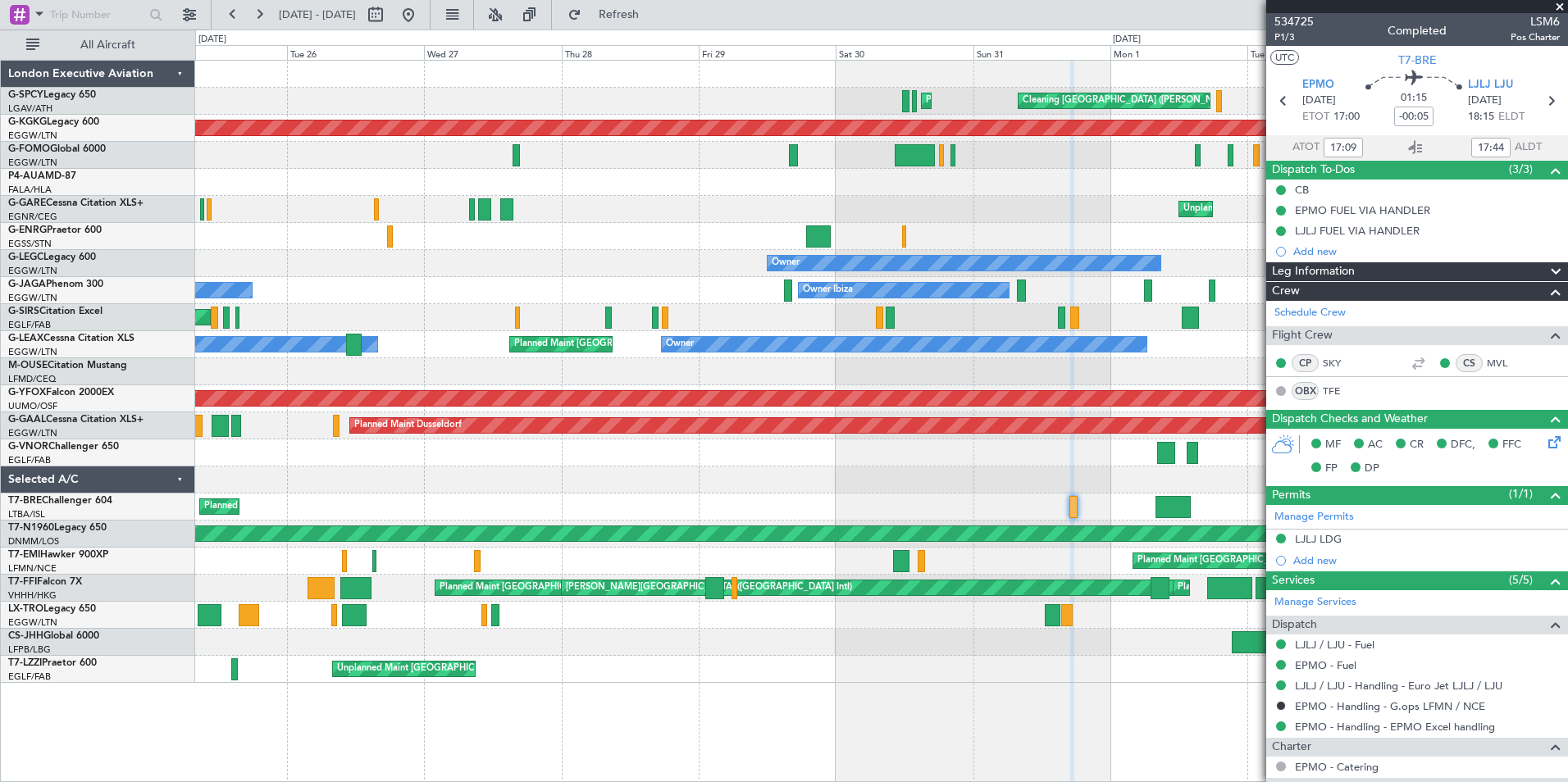
click at [1559, 5] on span at bounding box center [1560, 7] width 16 height 15
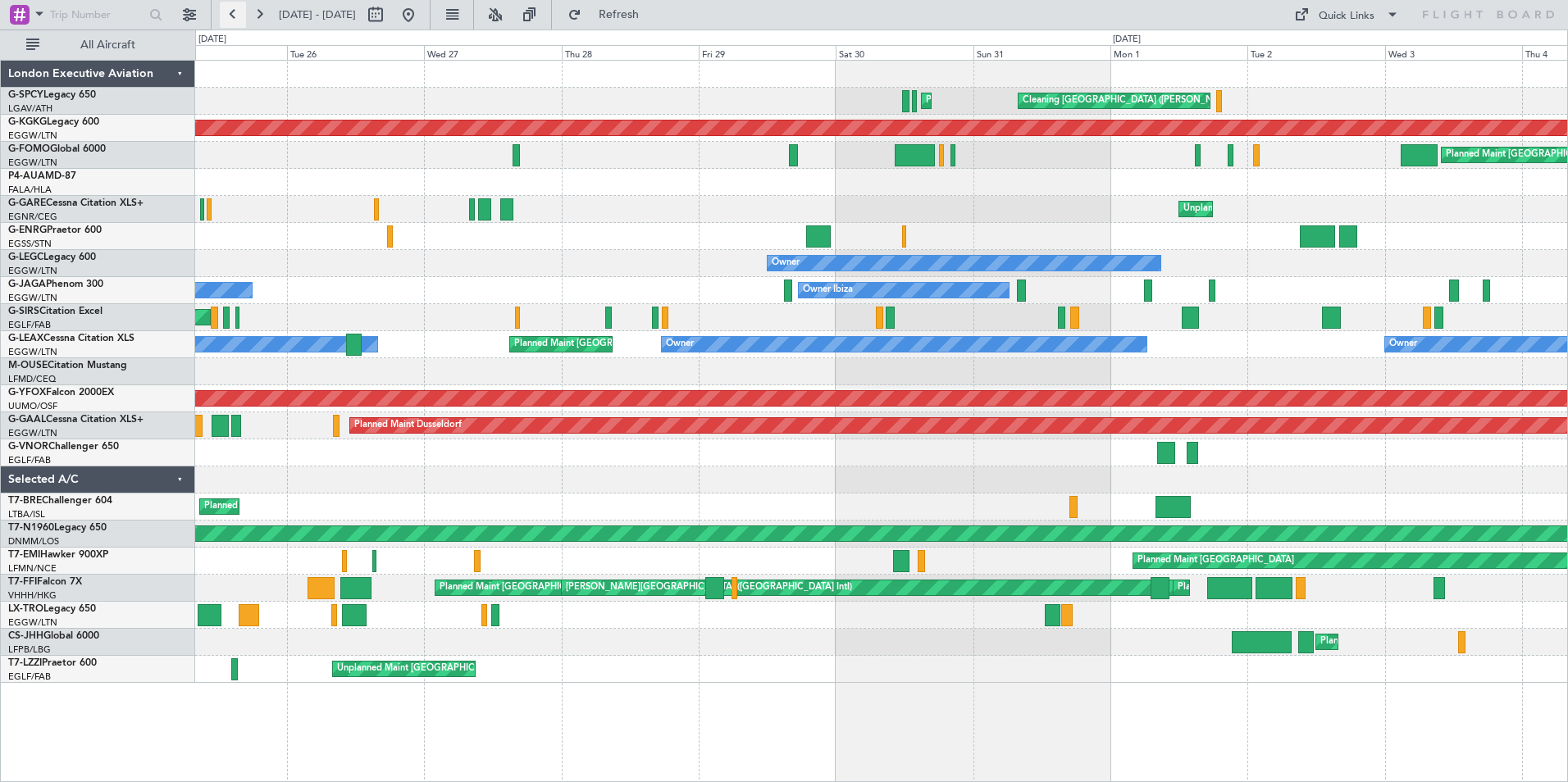
click at [228, 13] on button at bounding box center [233, 15] width 26 height 26
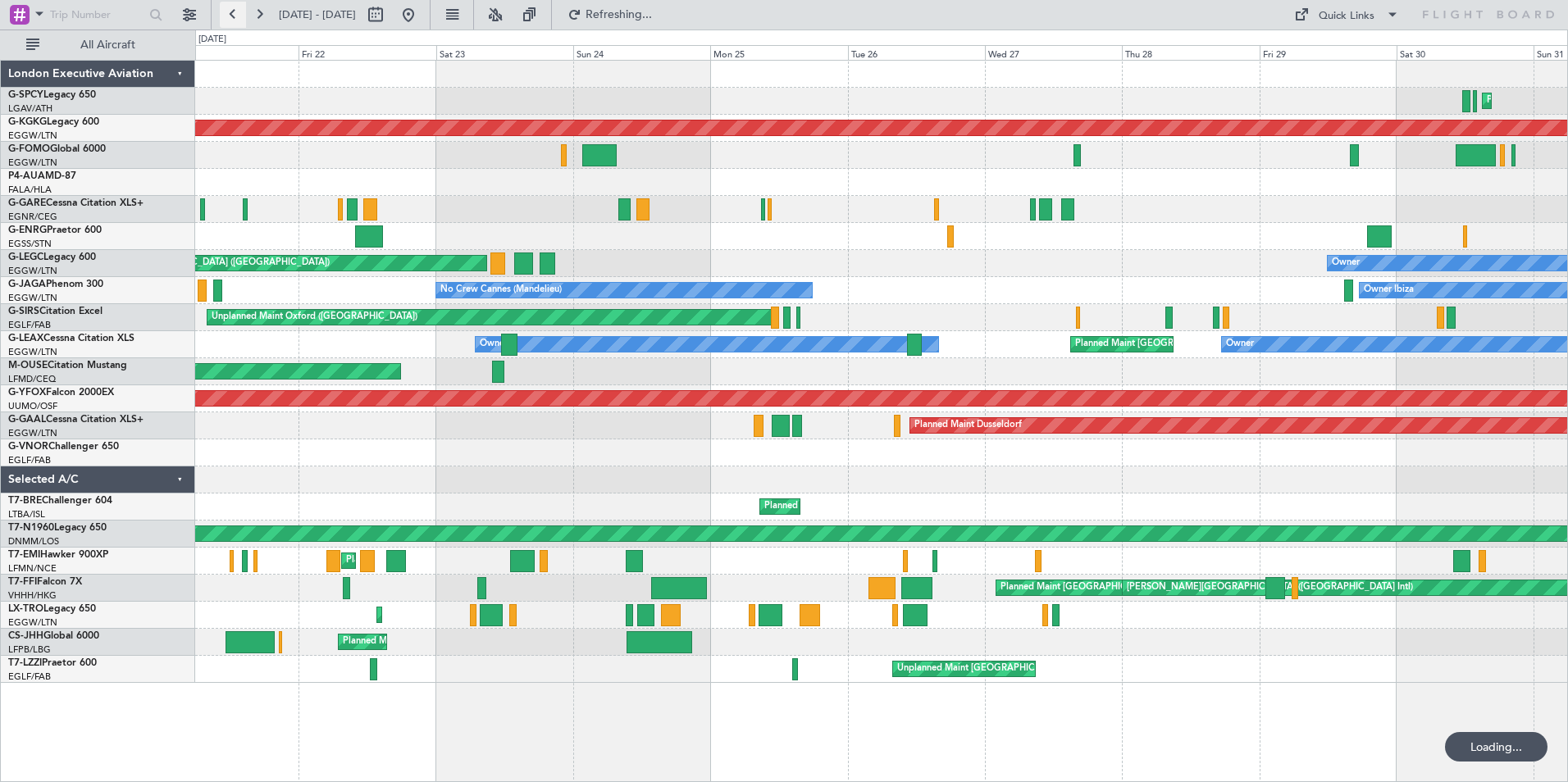
click at [228, 13] on button at bounding box center [233, 15] width 26 height 26
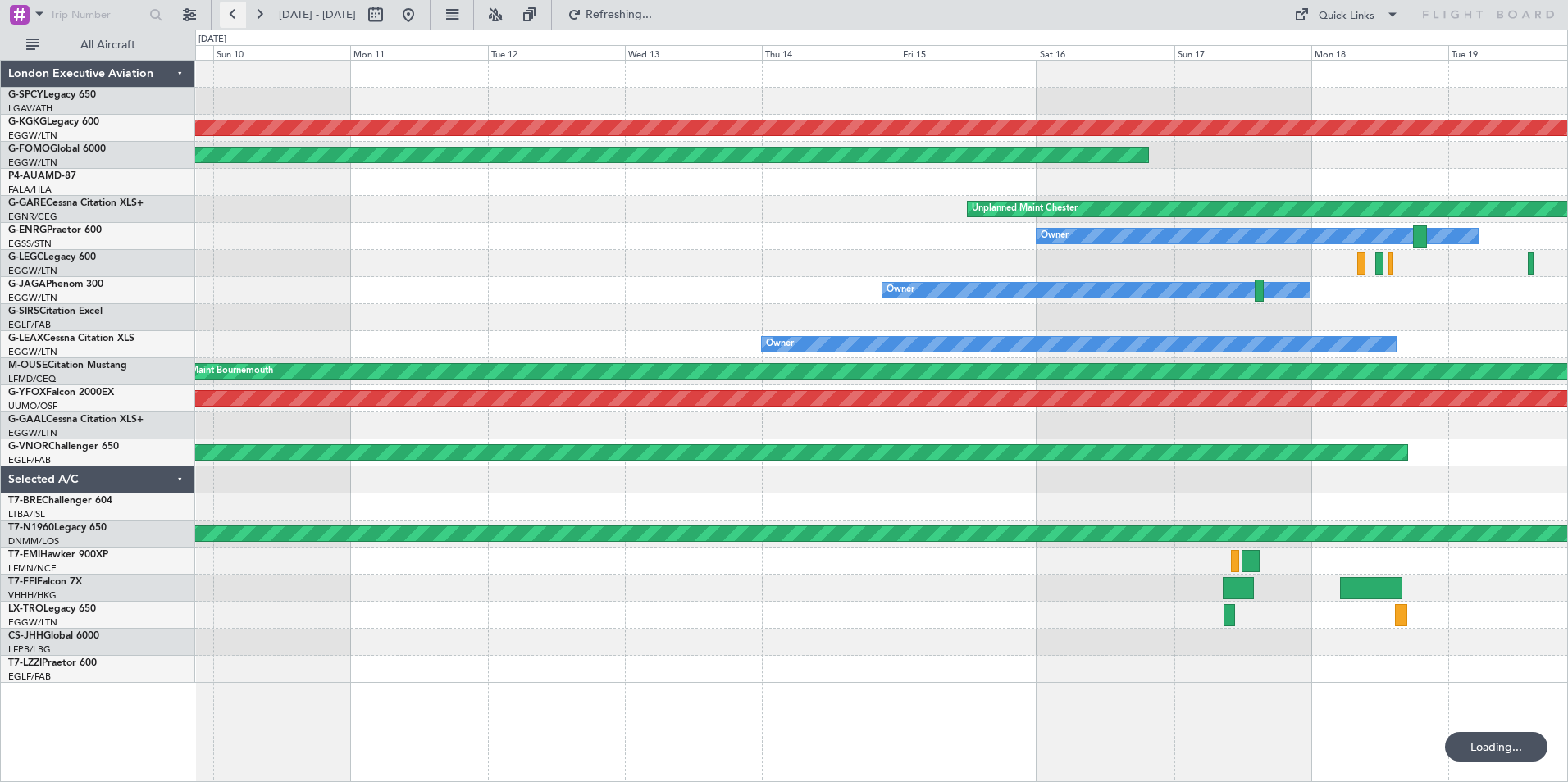
click at [228, 13] on button at bounding box center [233, 15] width 26 height 26
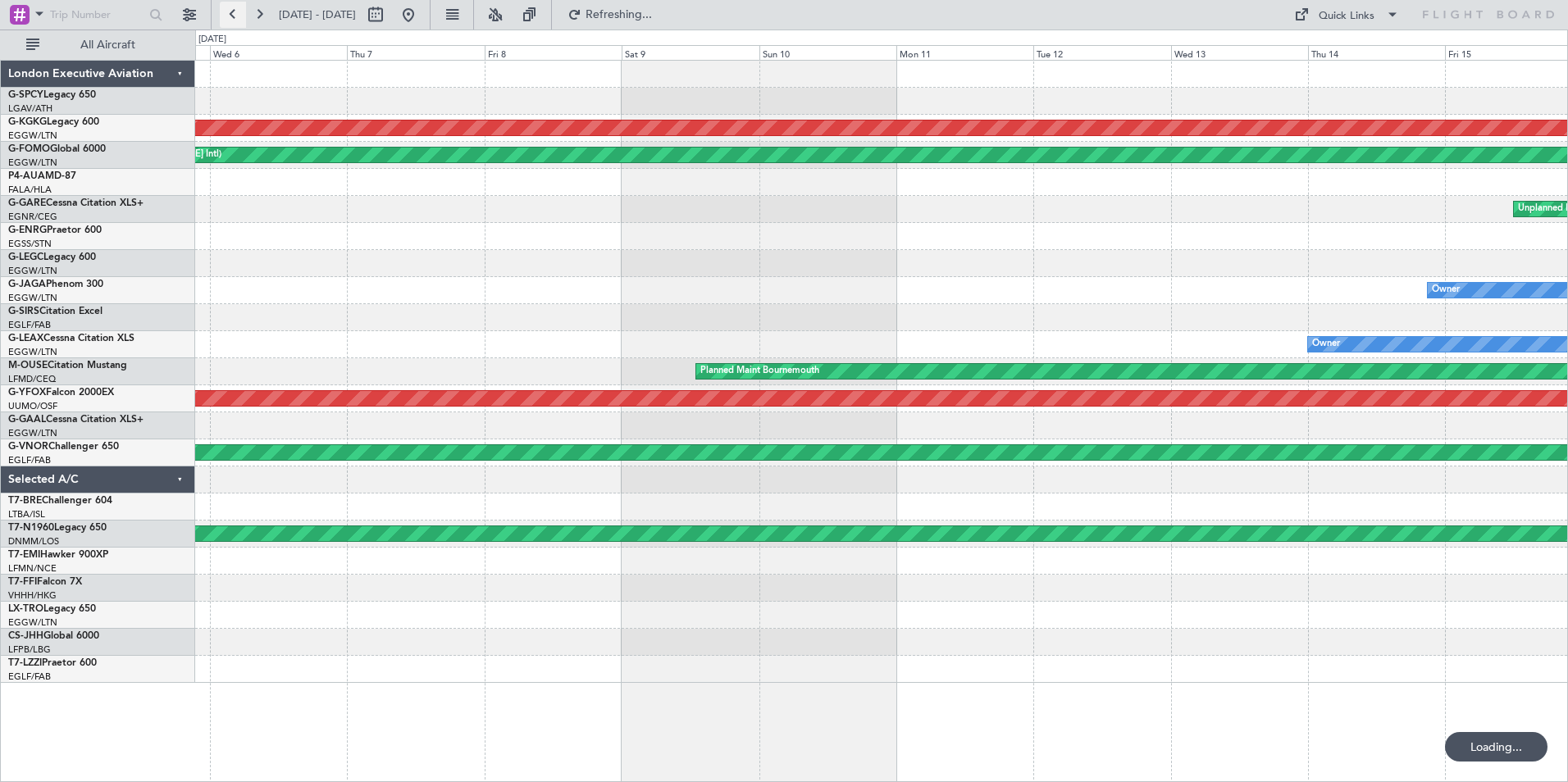
click at [228, 13] on button at bounding box center [233, 15] width 26 height 26
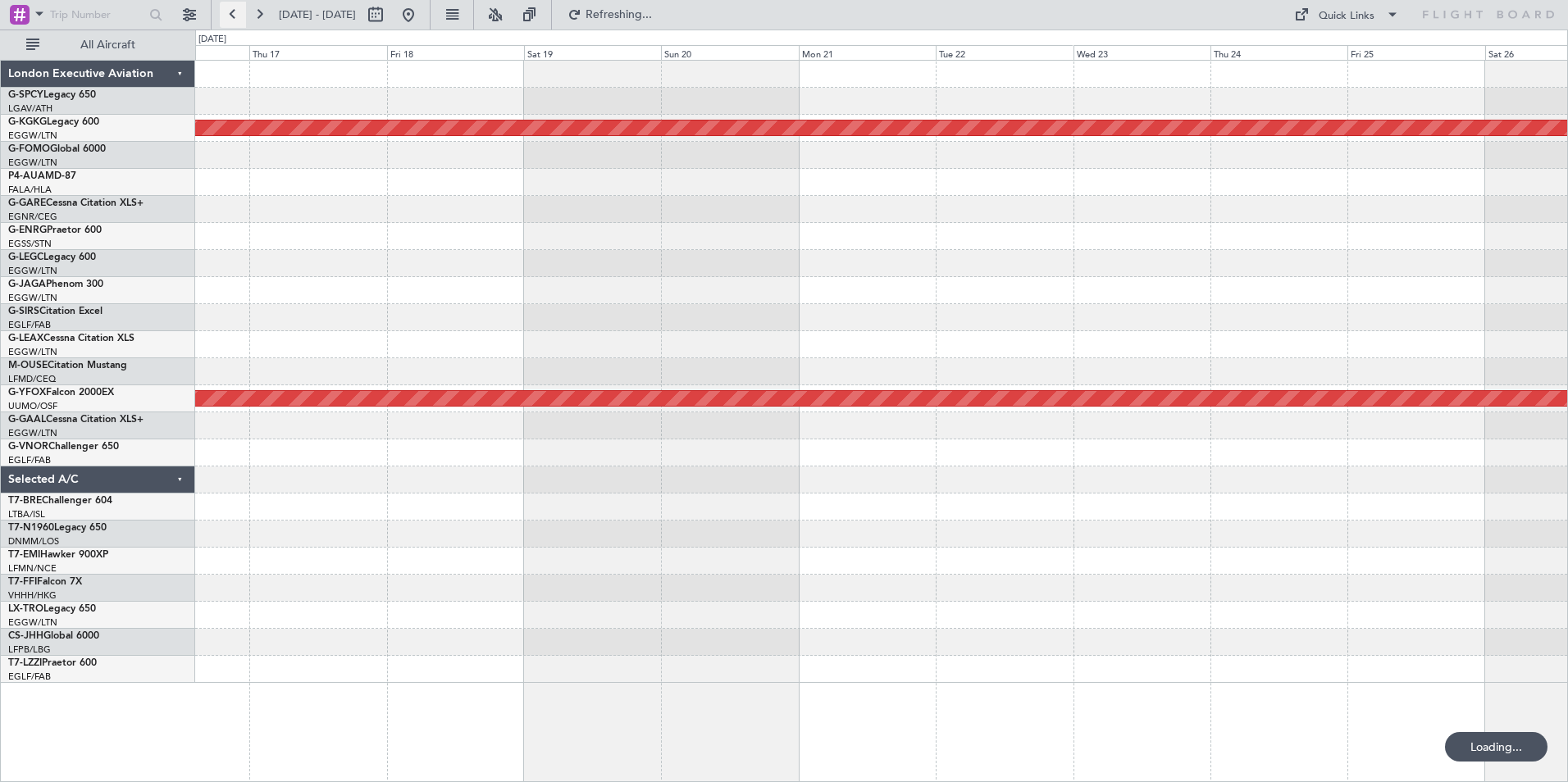
click at [228, 13] on button at bounding box center [233, 15] width 26 height 26
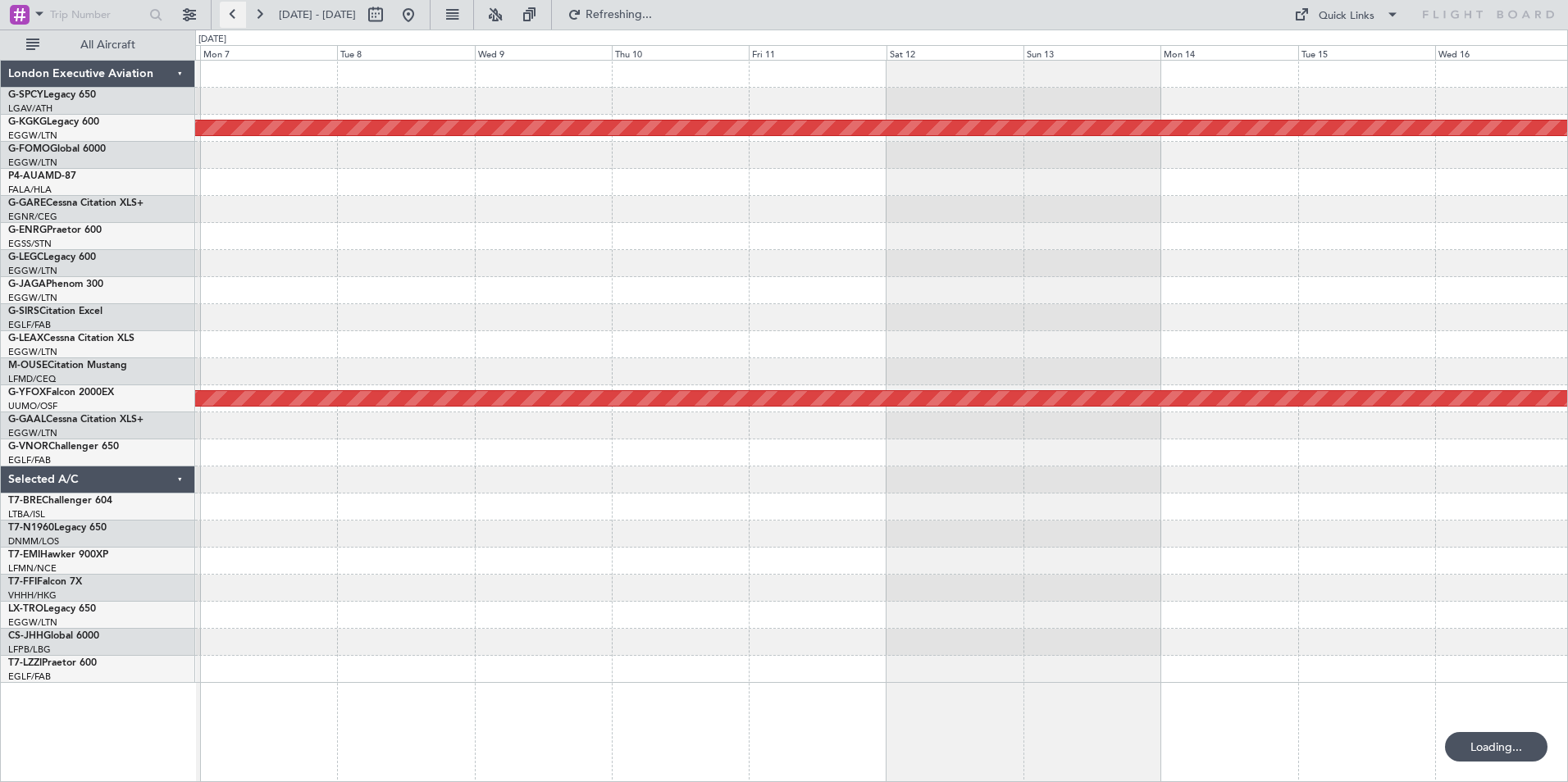
click at [228, 13] on button at bounding box center [233, 15] width 26 height 26
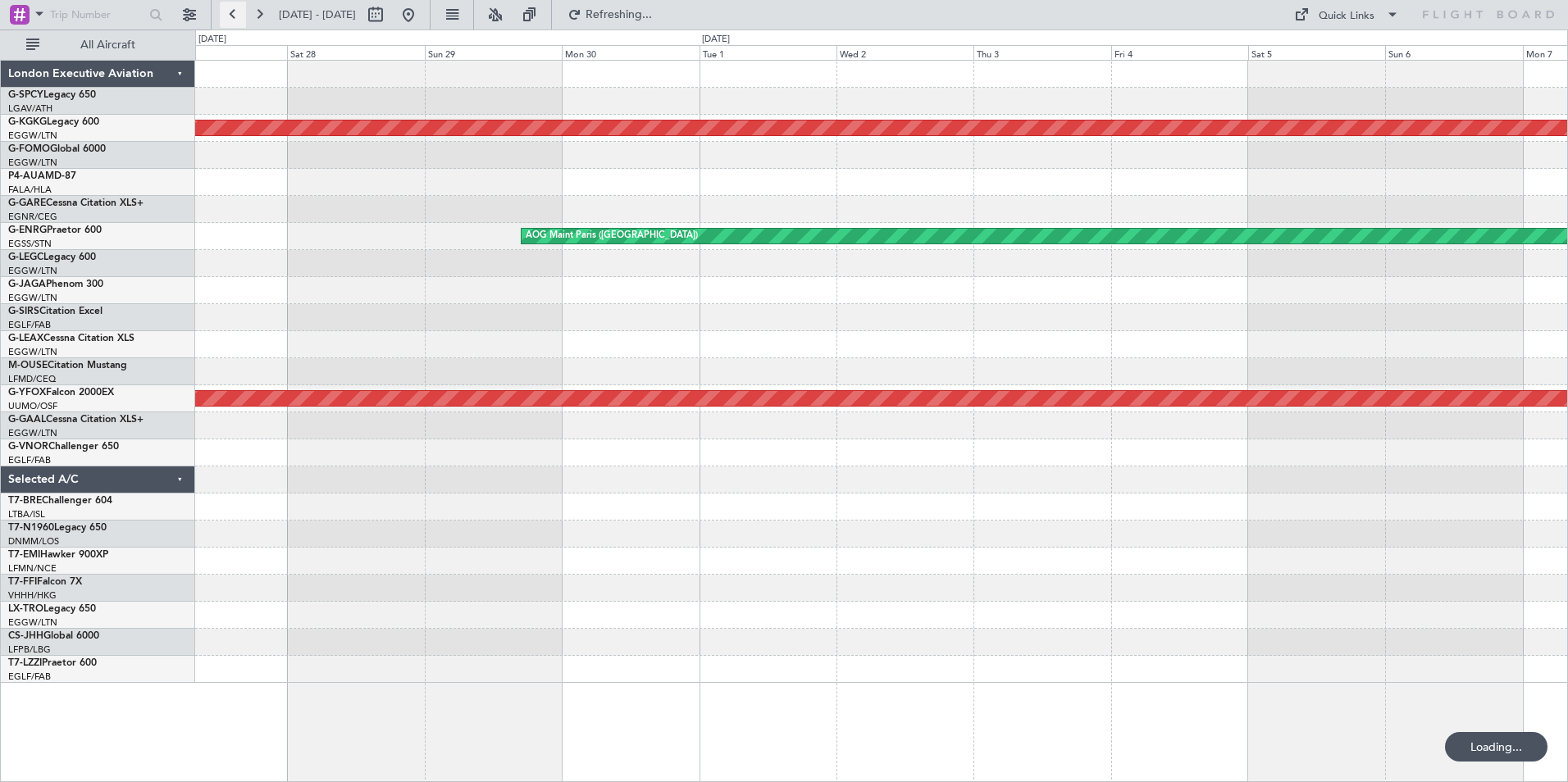
click at [228, 13] on button at bounding box center [233, 15] width 26 height 26
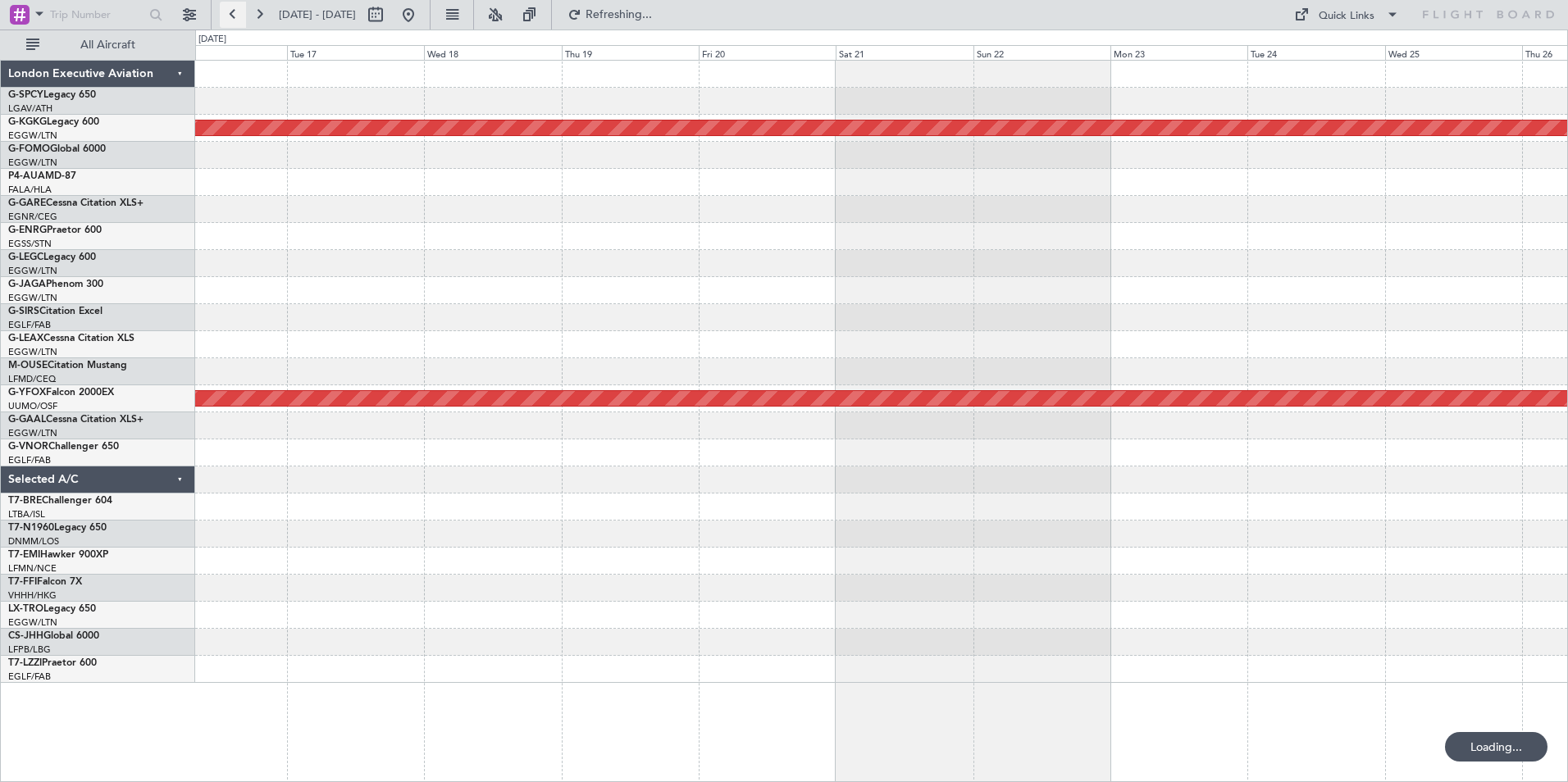
click at [228, 13] on button at bounding box center [233, 15] width 26 height 26
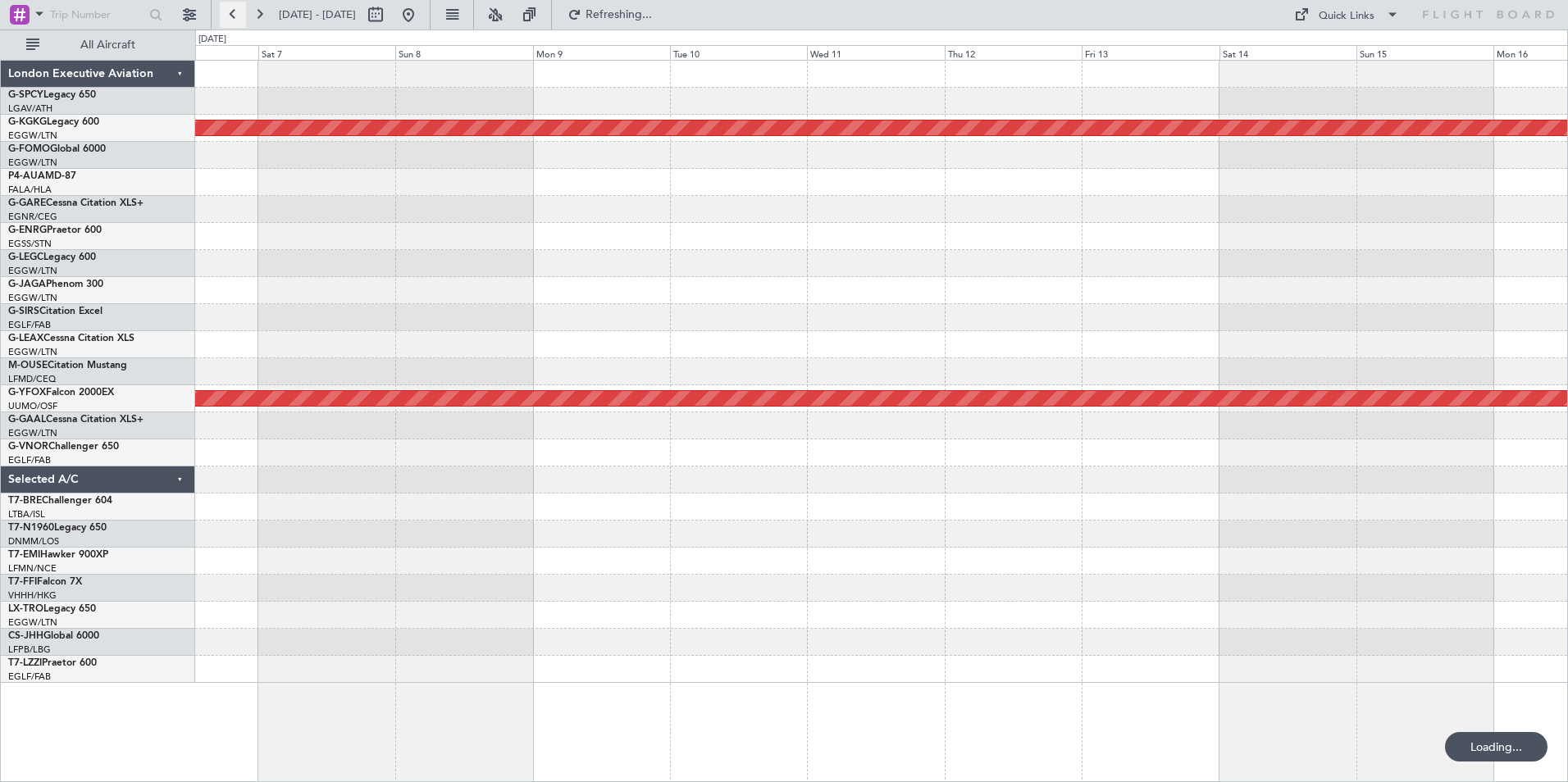
click at [228, 13] on button at bounding box center [233, 15] width 26 height 26
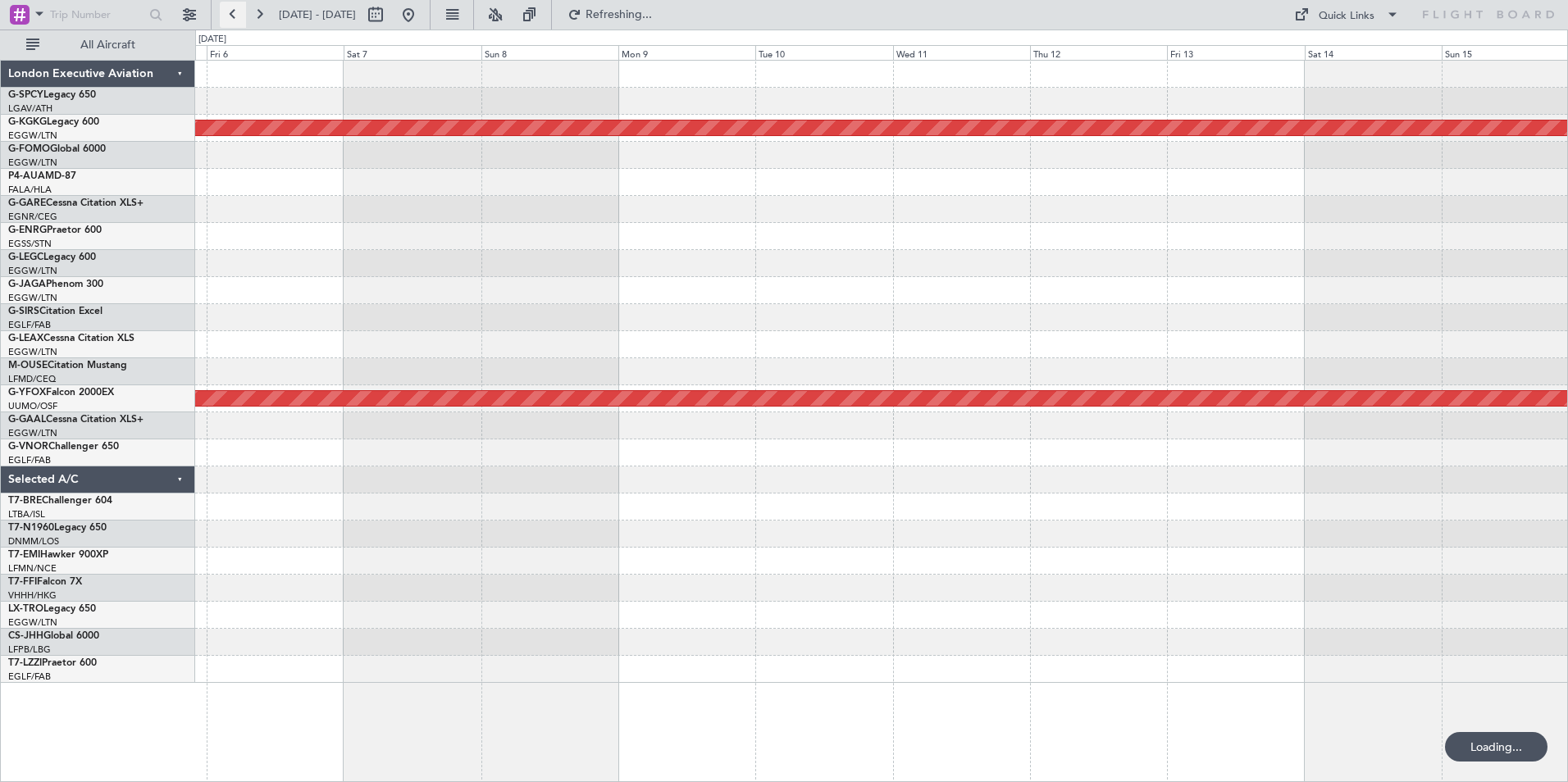
click at [228, 13] on button at bounding box center [233, 15] width 26 height 26
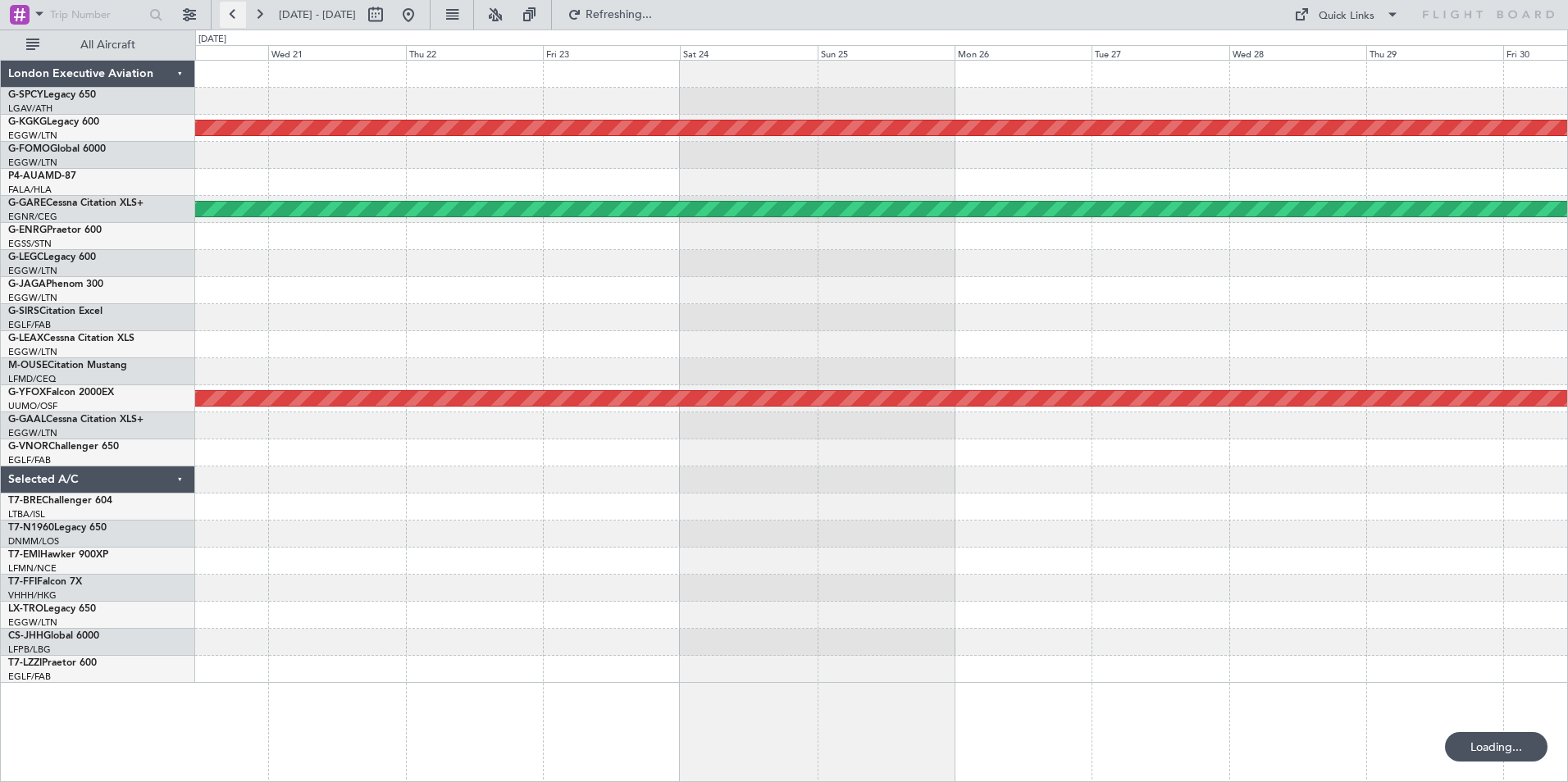
click at [228, 13] on button at bounding box center [233, 15] width 26 height 26
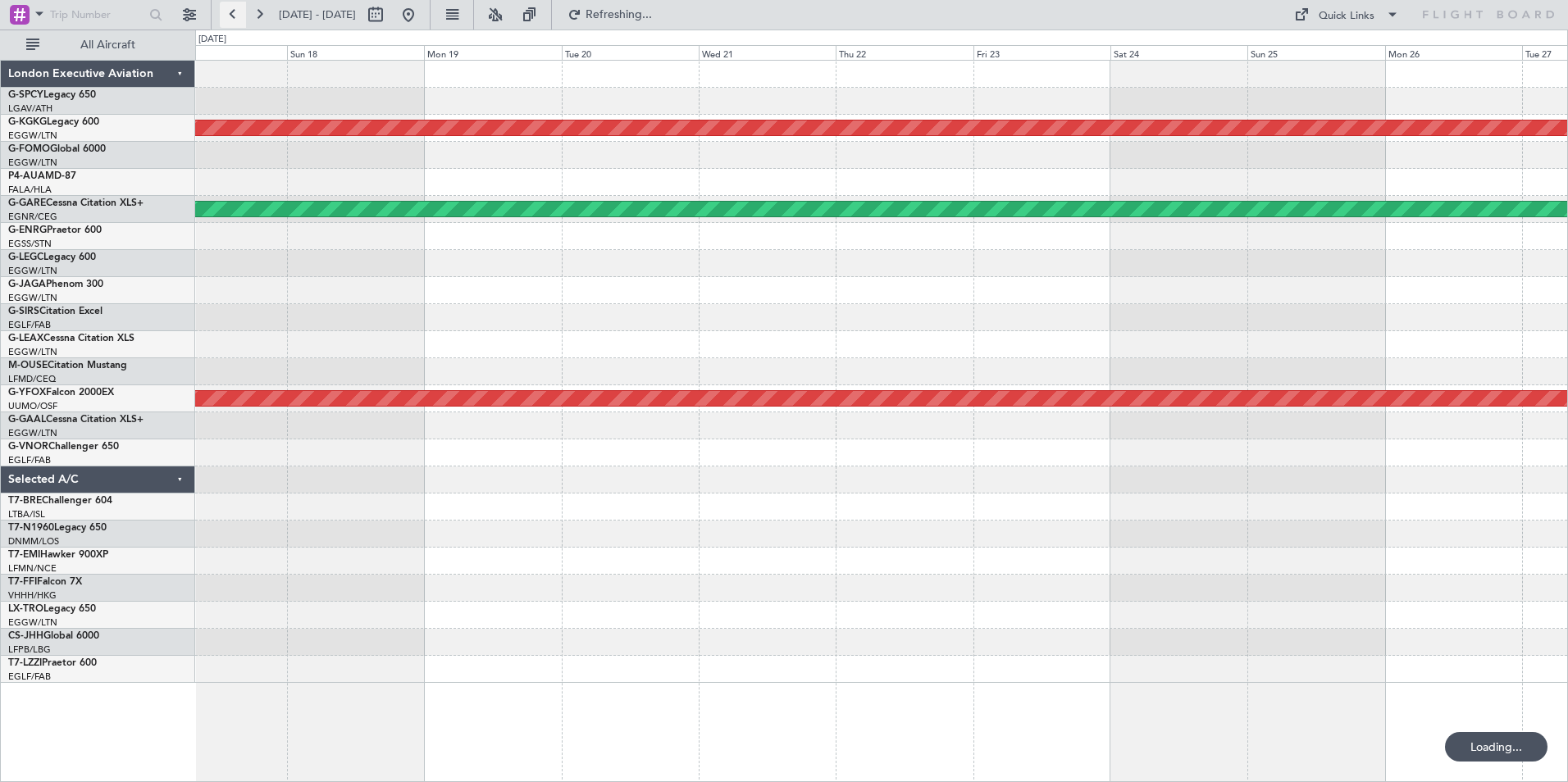
click at [228, 13] on button at bounding box center [233, 15] width 26 height 26
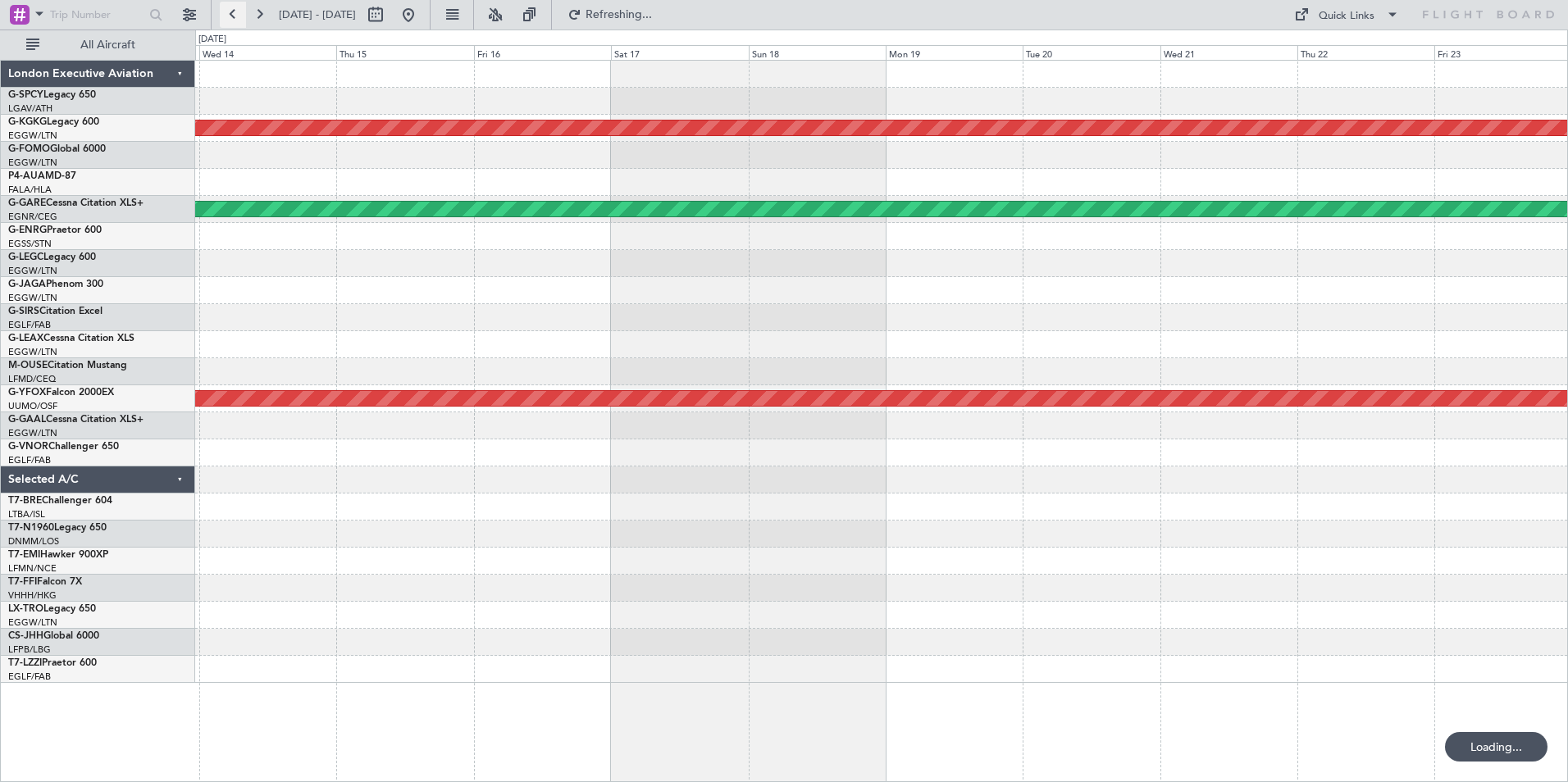
click at [228, 13] on button at bounding box center [233, 15] width 26 height 26
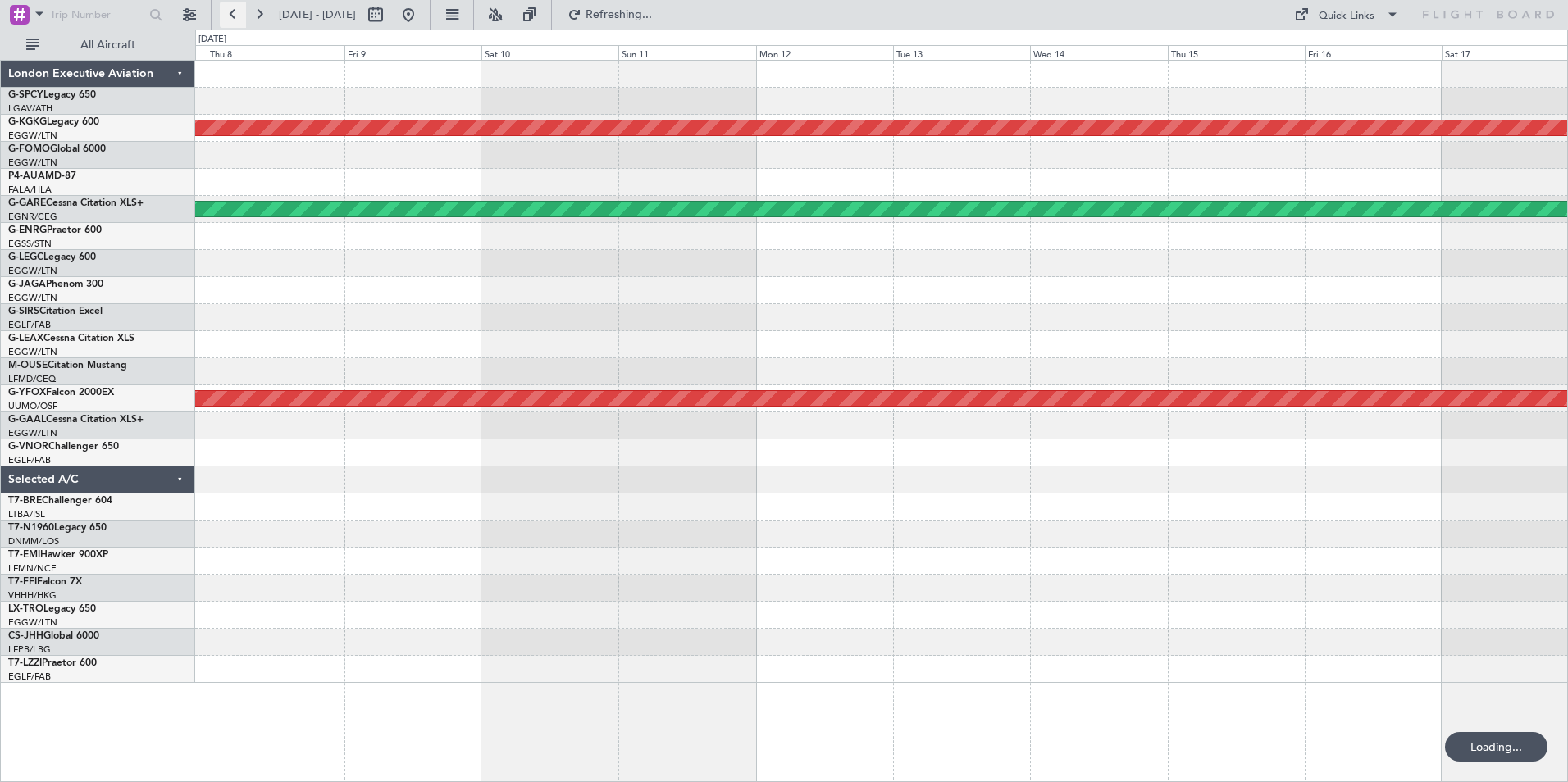
click at [228, 13] on button at bounding box center [233, 15] width 26 height 26
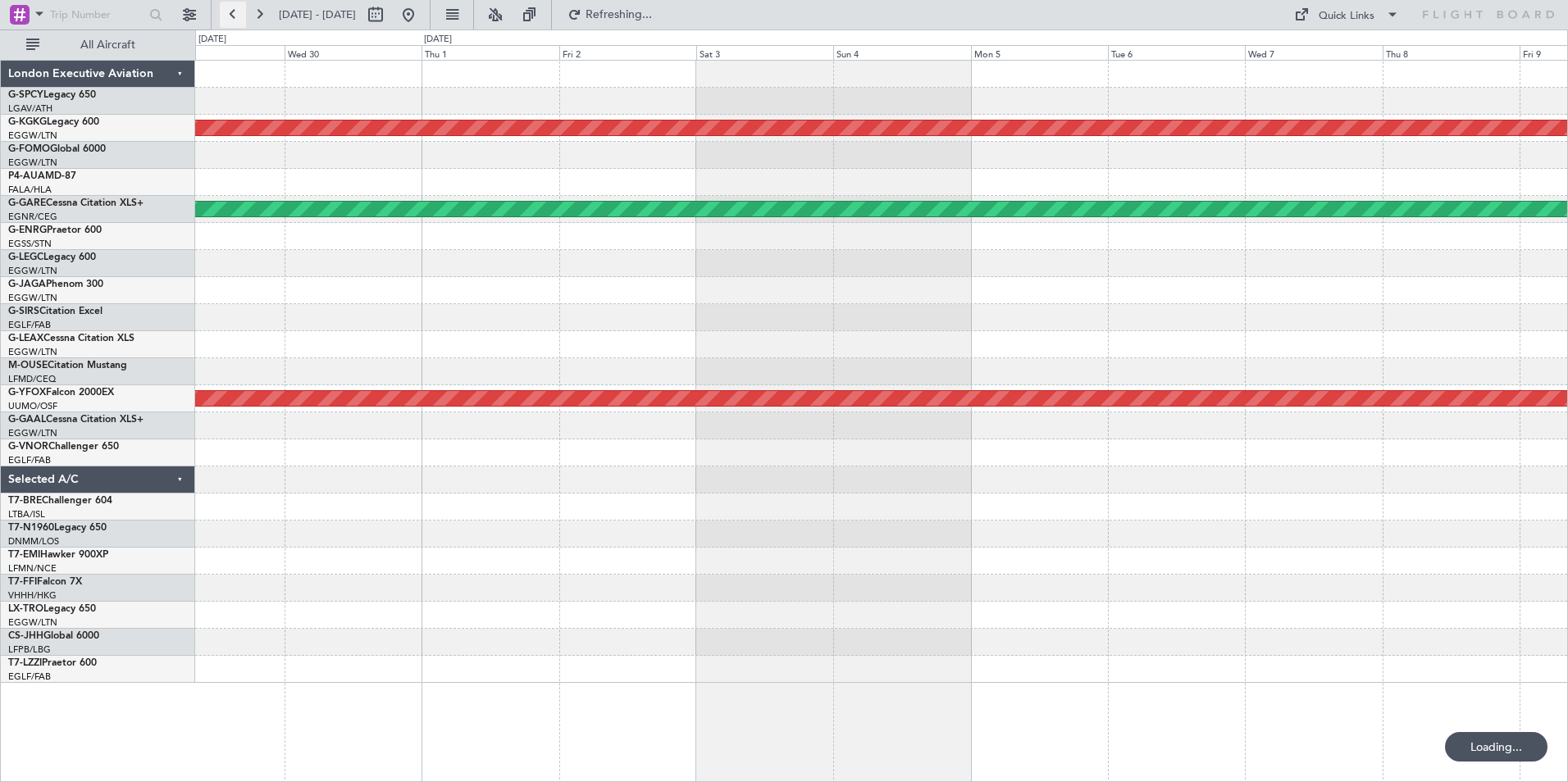
click at [228, 13] on button at bounding box center [233, 15] width 26 height 26
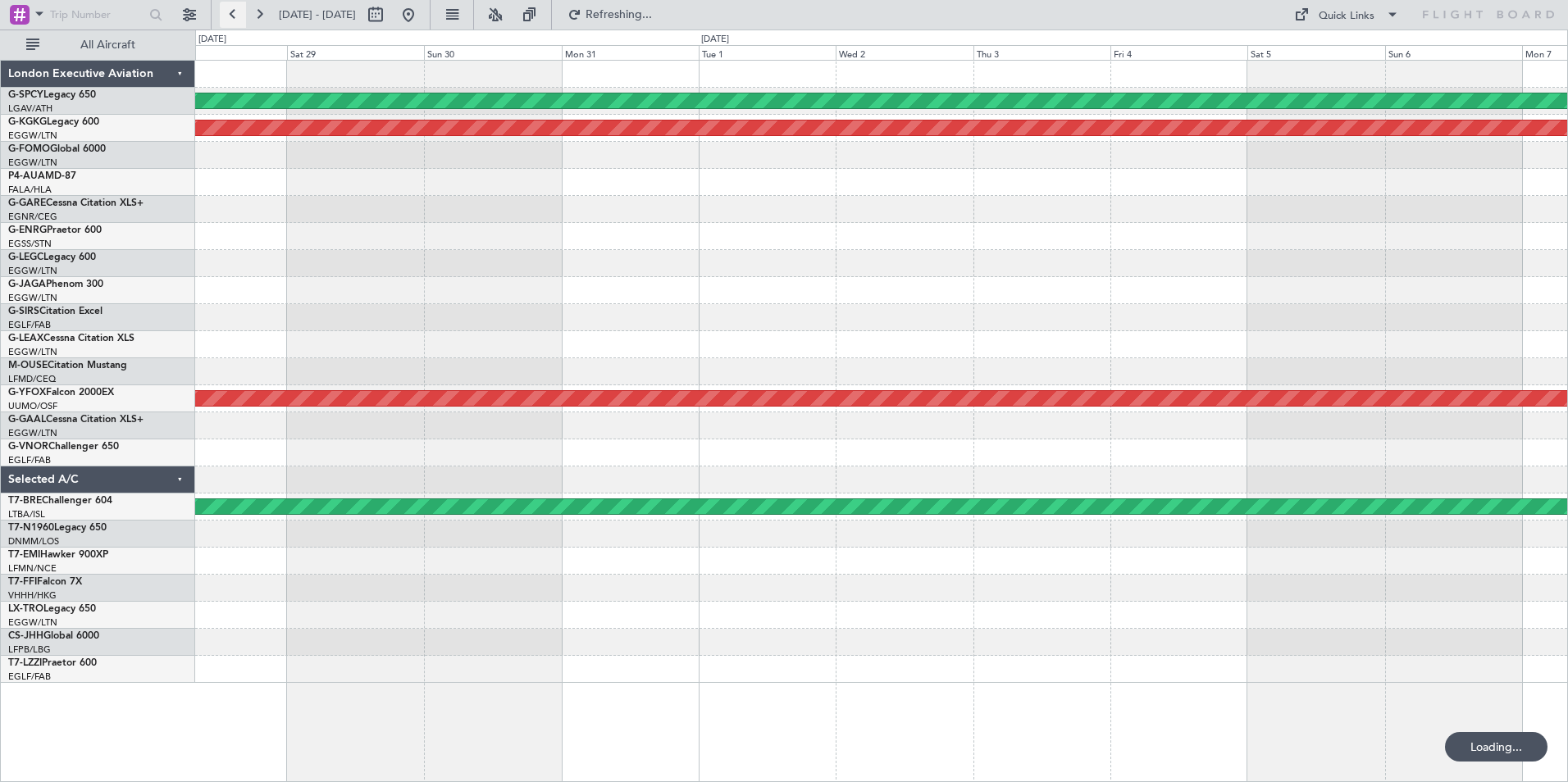
click at [228, 13] on button at bounding box center [233, 15] width 26 height 26
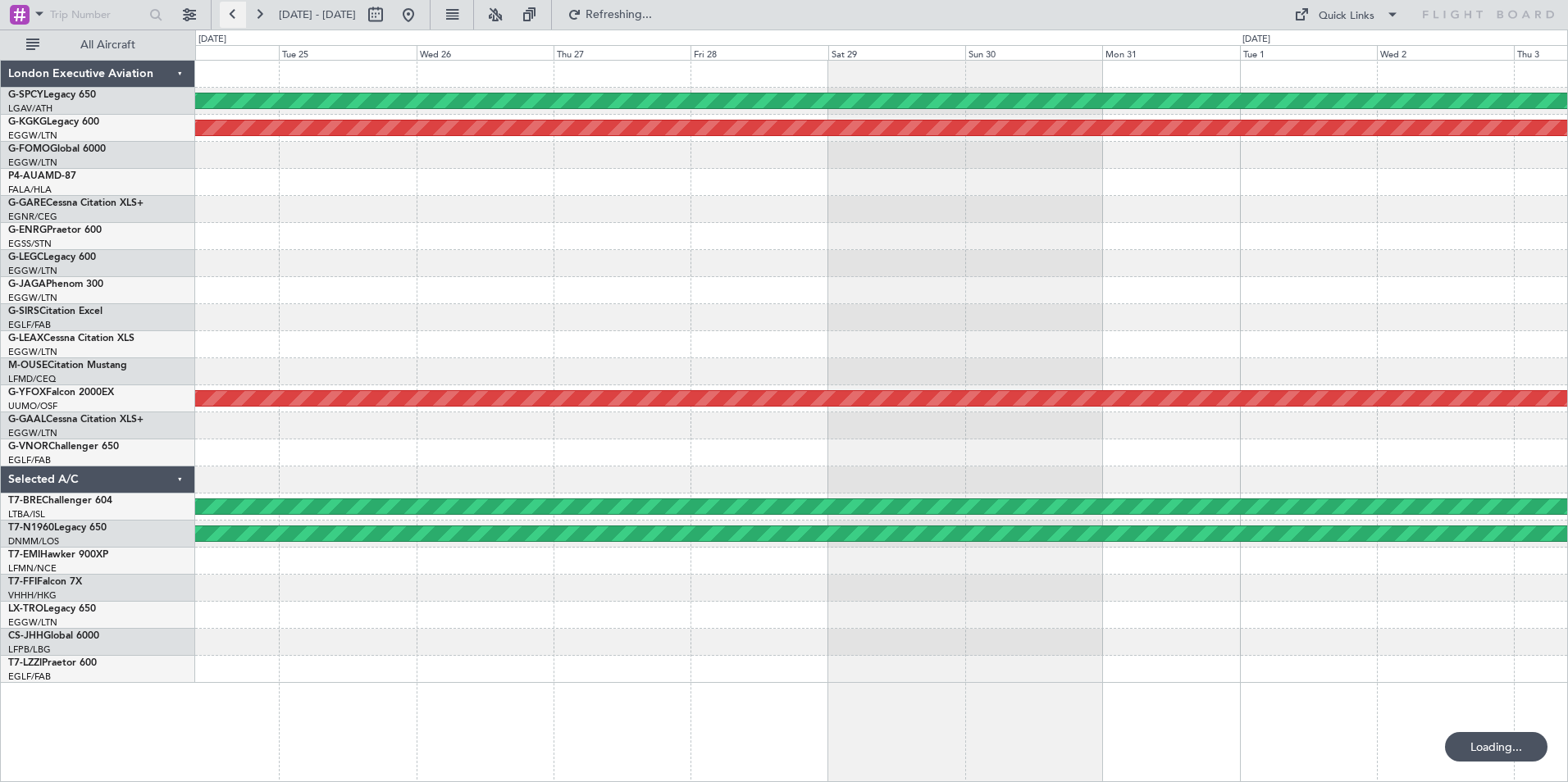
click at [228, 13] on button at bounding box center [233, 15] width 26 height 26
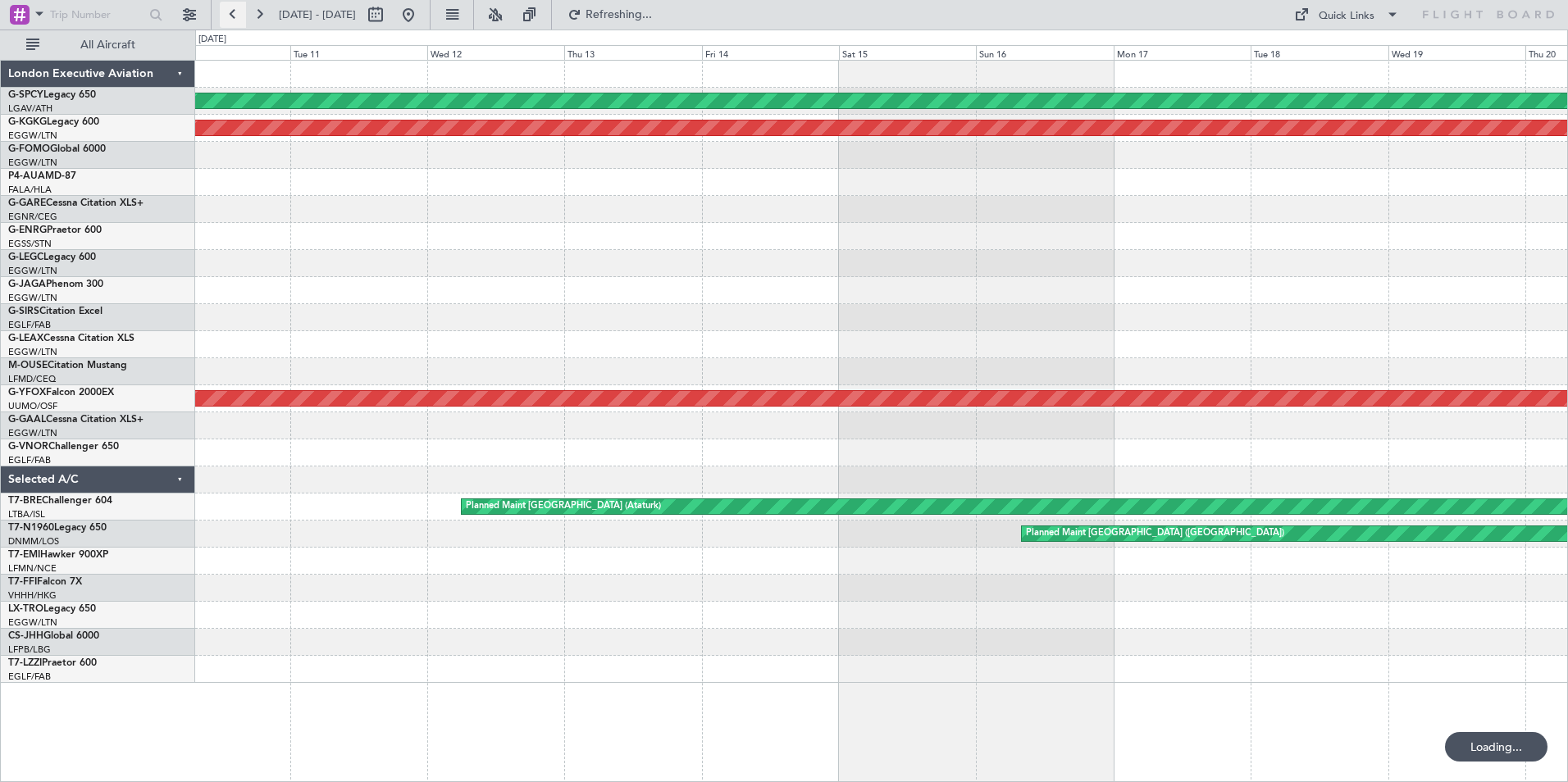
click at [228, 13] on button at bounding box center [233, 15] width 26 height 26
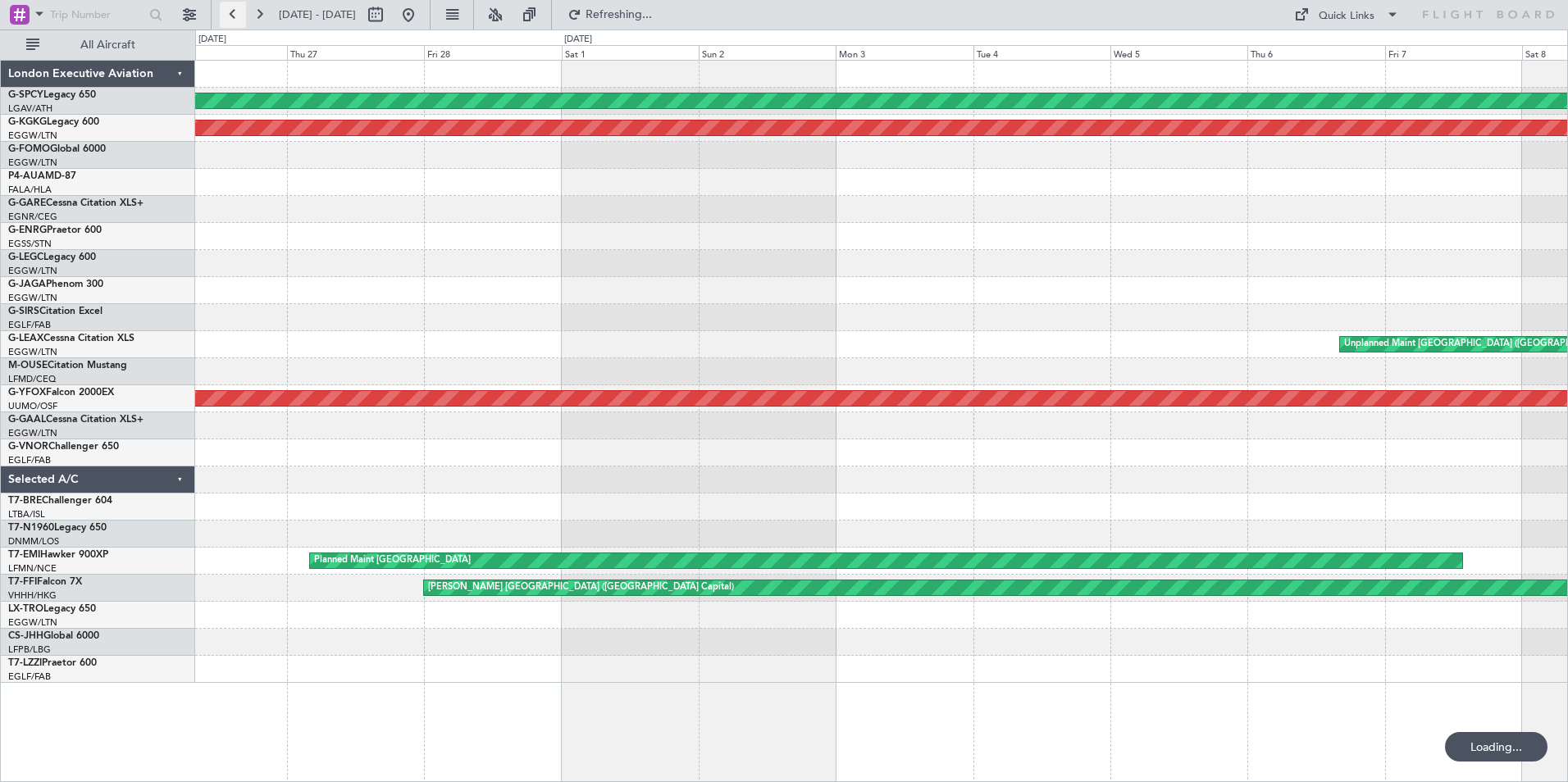
click at [228, 13] on button at bounding box center [233, 15] width 26 height 26
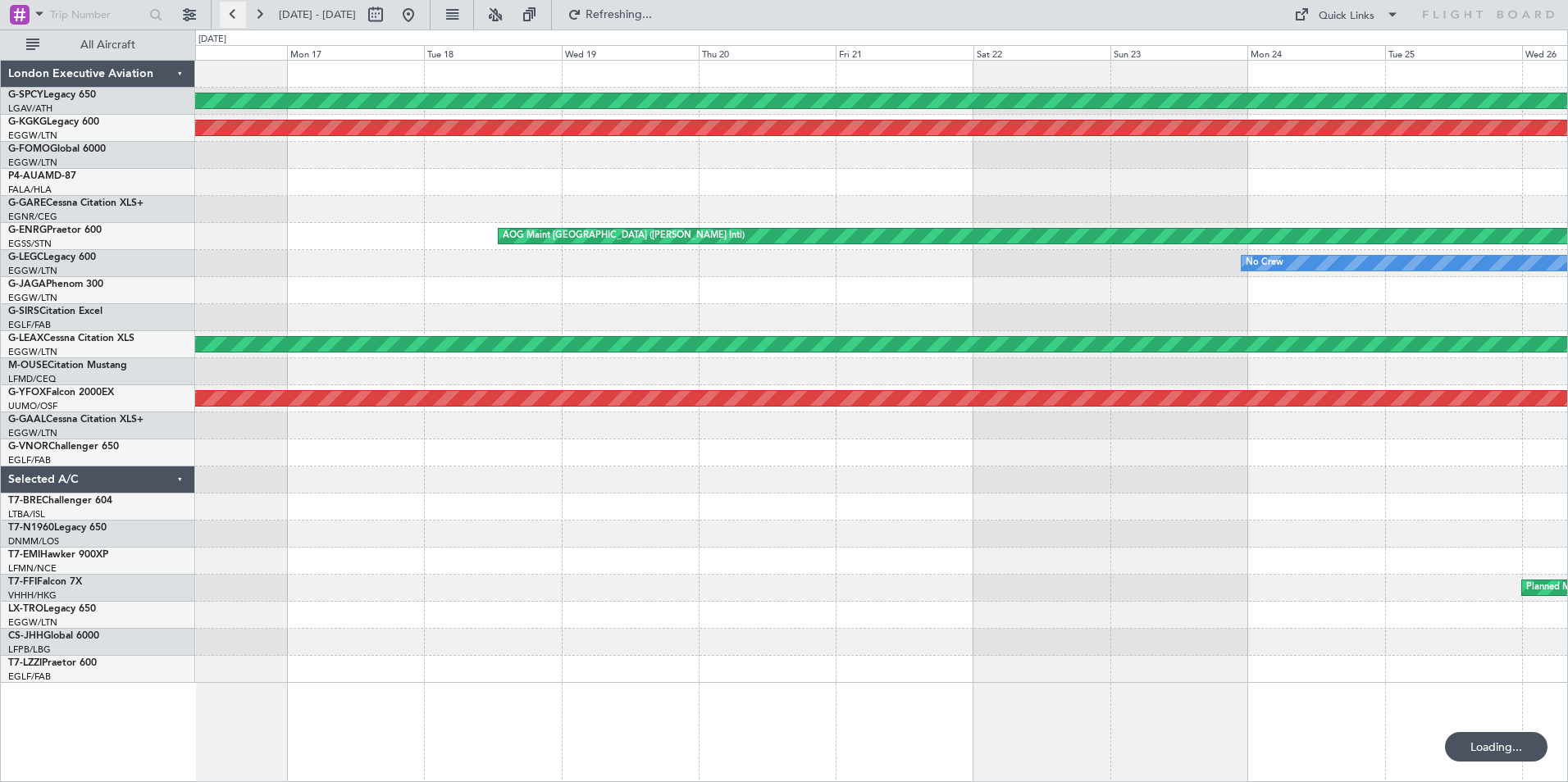
click at [228, 13] on button at bounding box center [233, 15] width 26 height 26
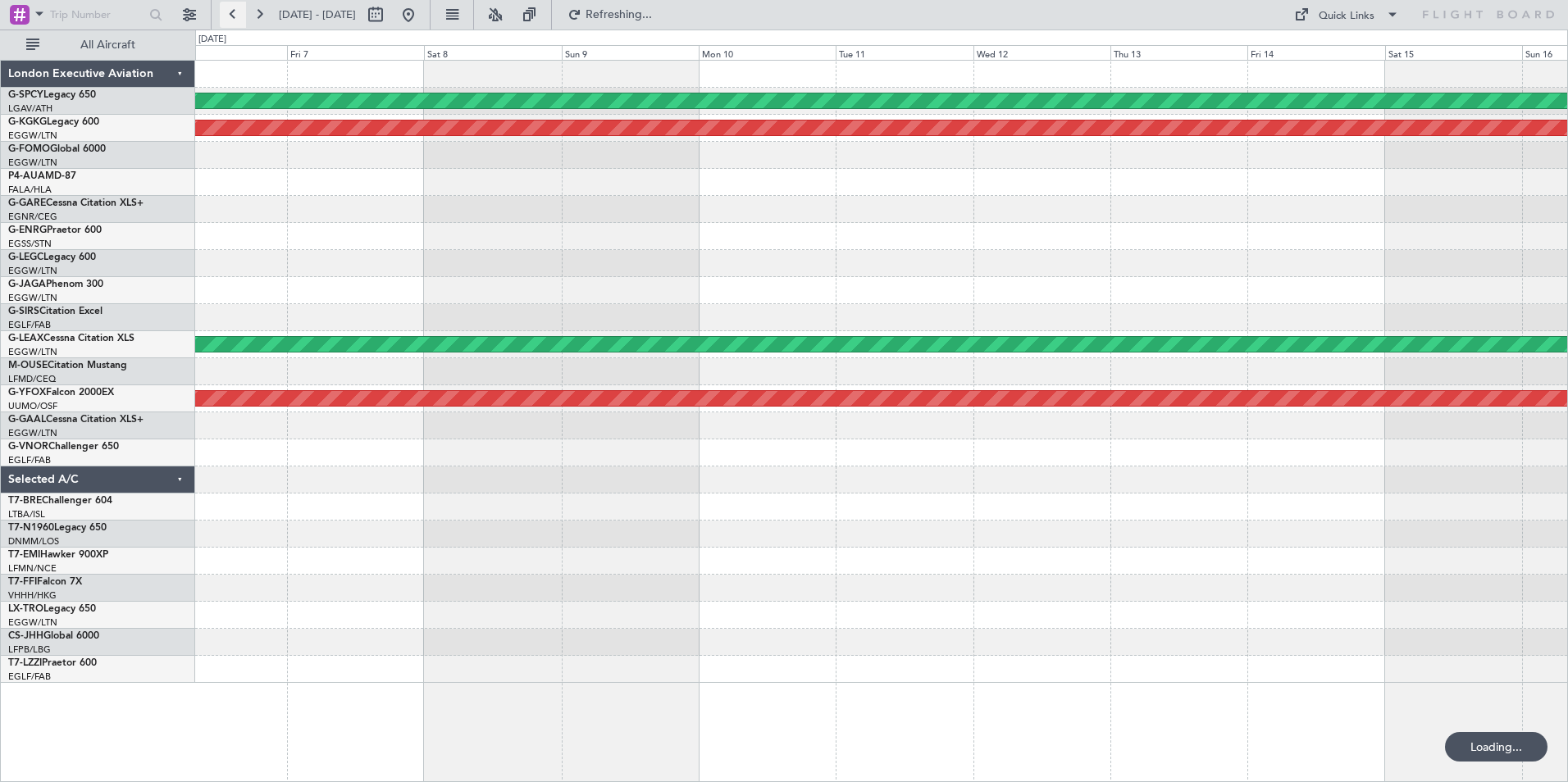
click at [228, 13] on button at bounding box center [233, 15] width 26 height 26
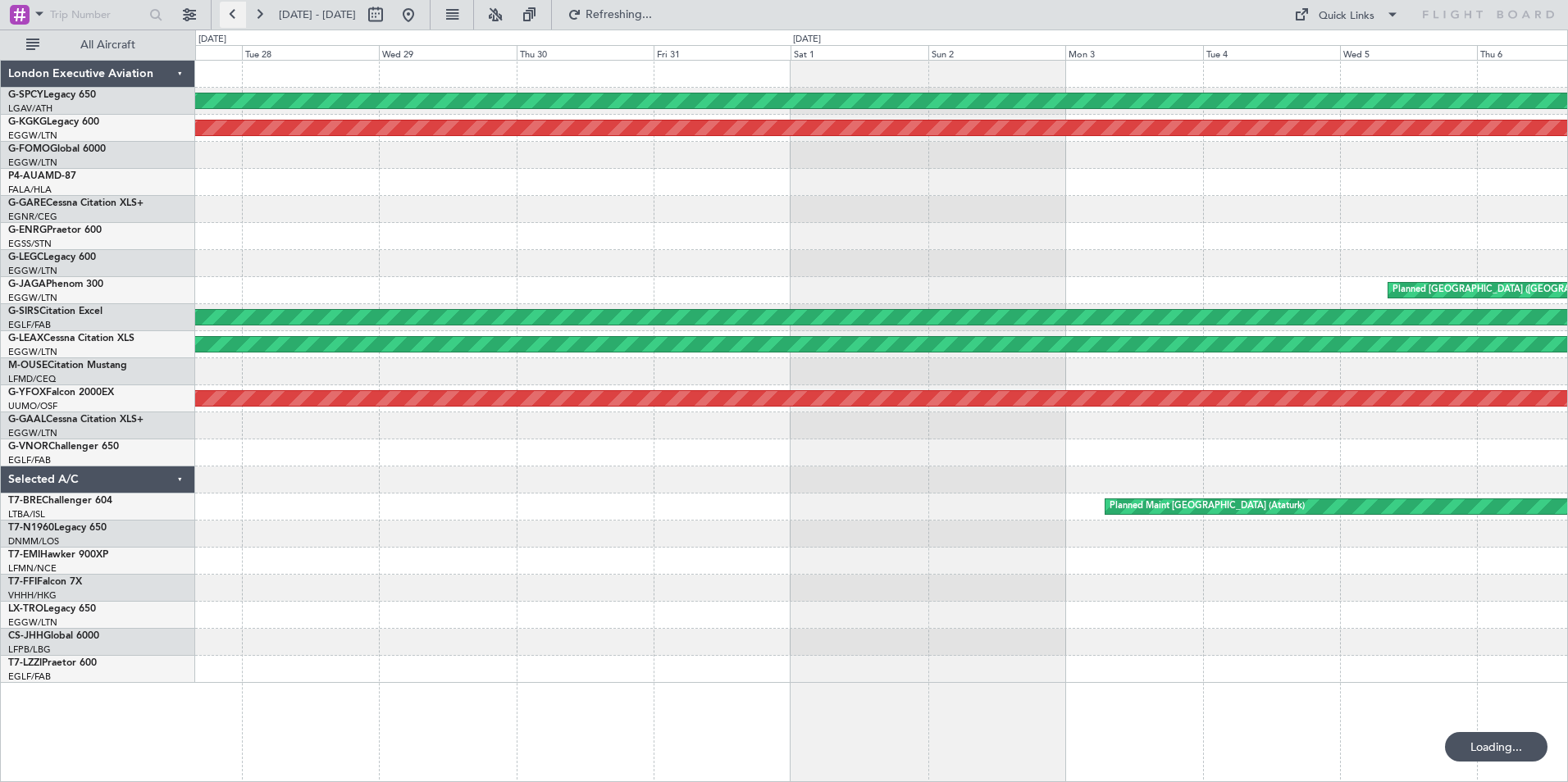
click at [229, 12] on button at bounding box center [233, 15] width 26 height 26
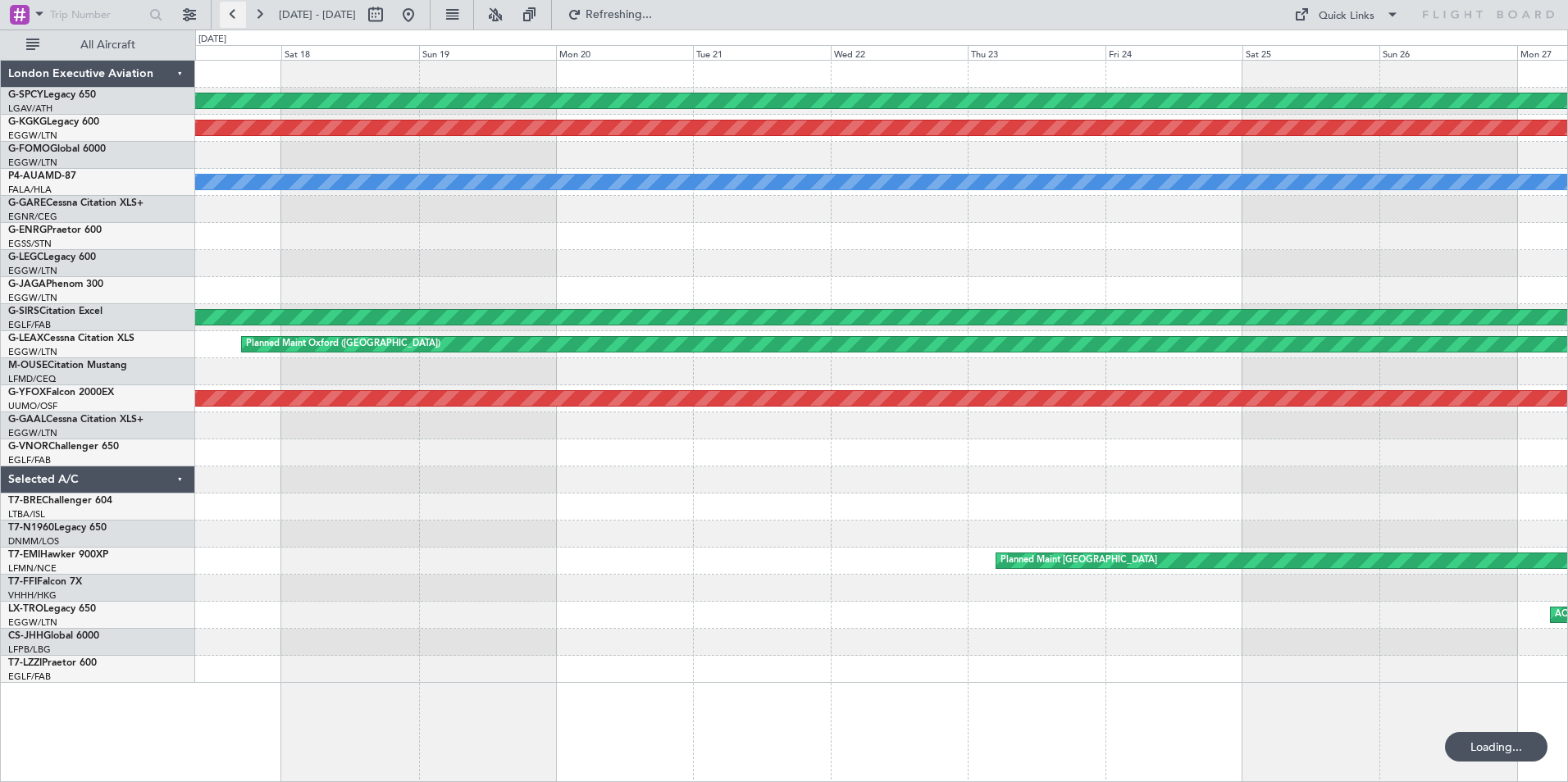
click at [229, 12] on button at bounding box center [233, 15] width 26 height 26
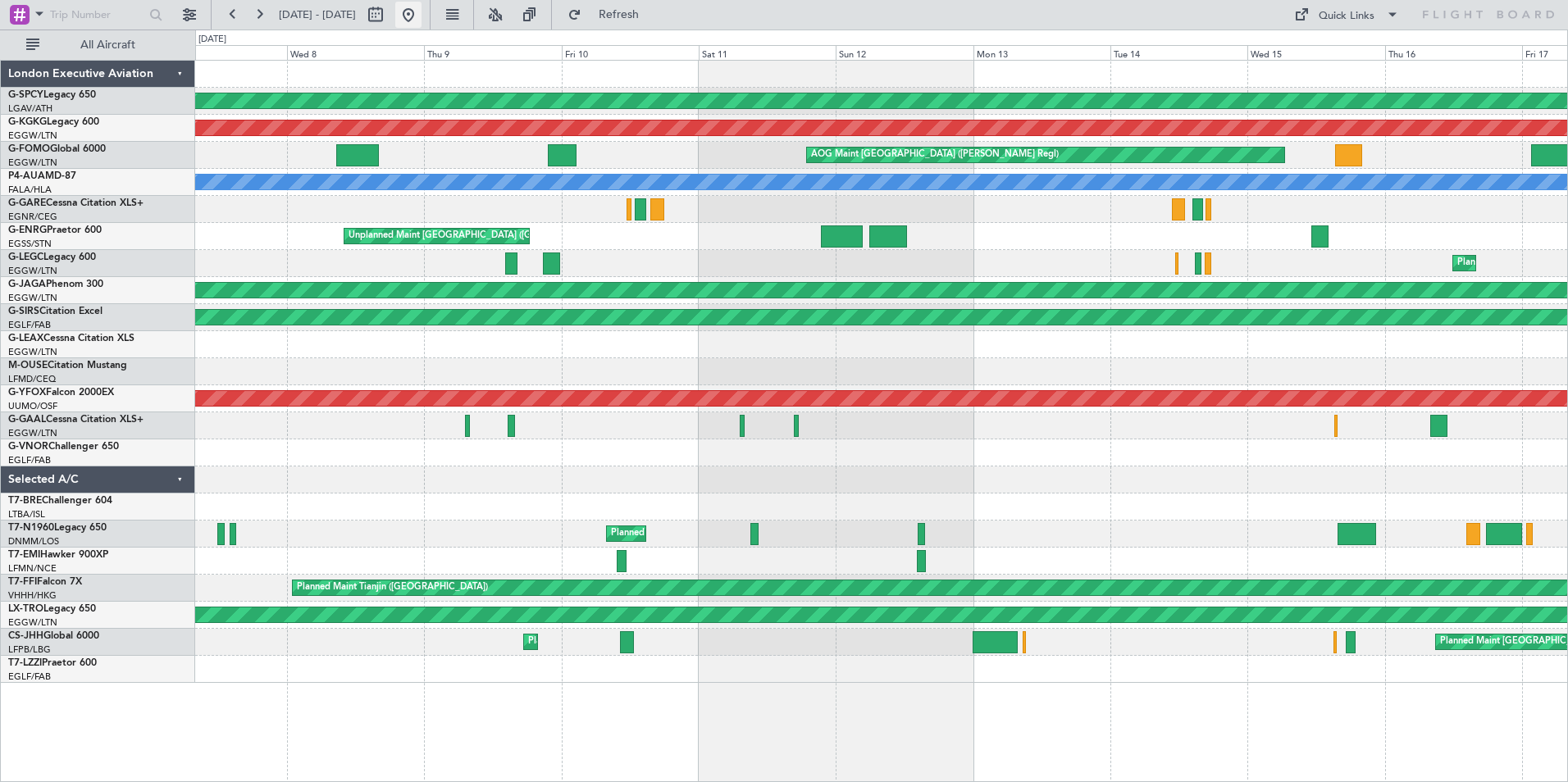
click at [422, 15] on button at bounding box center [408, 15] width 26 height 26
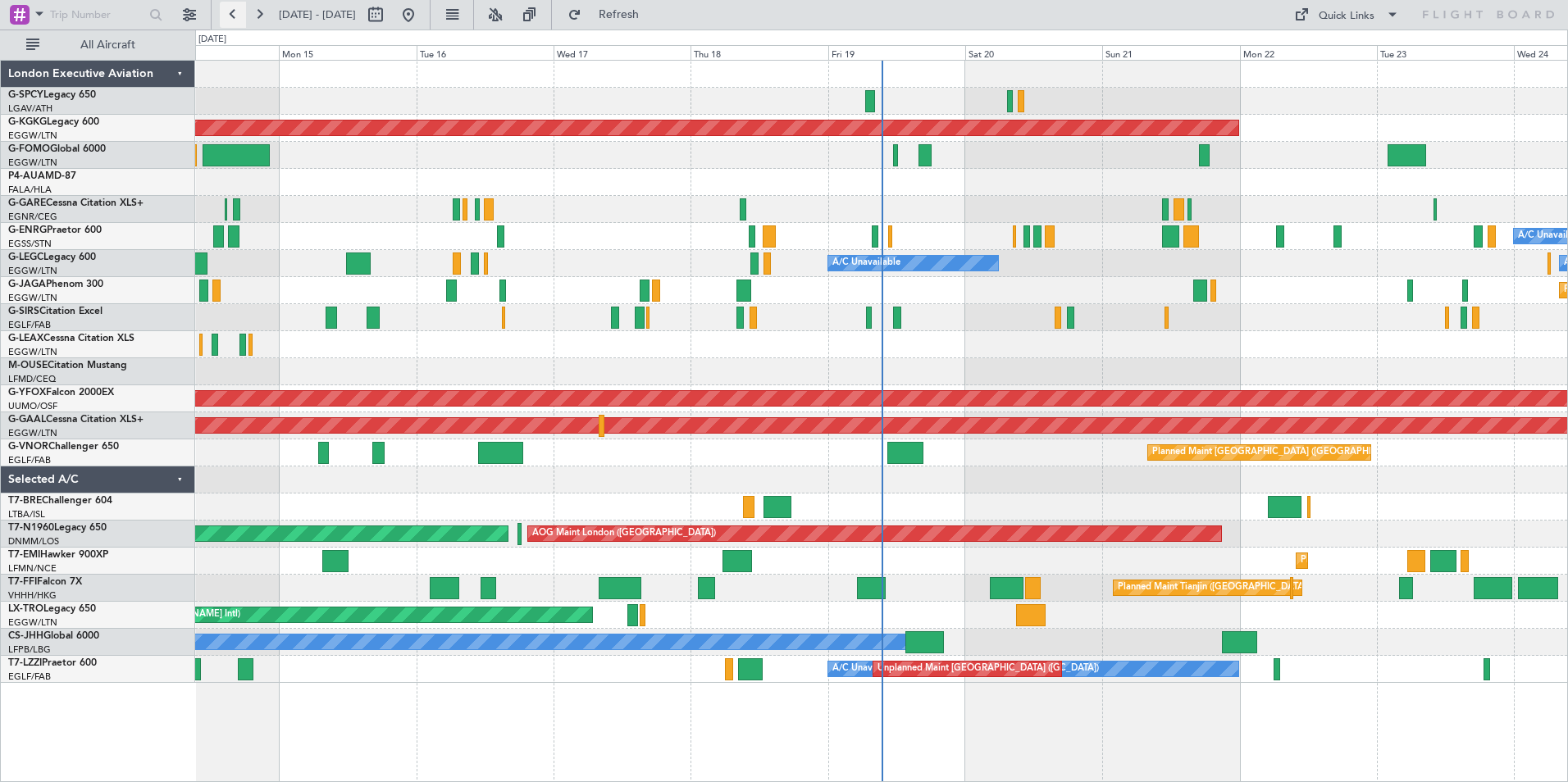
click at [231, 21] on button at bounding box center [233, 15] width 26 height 26
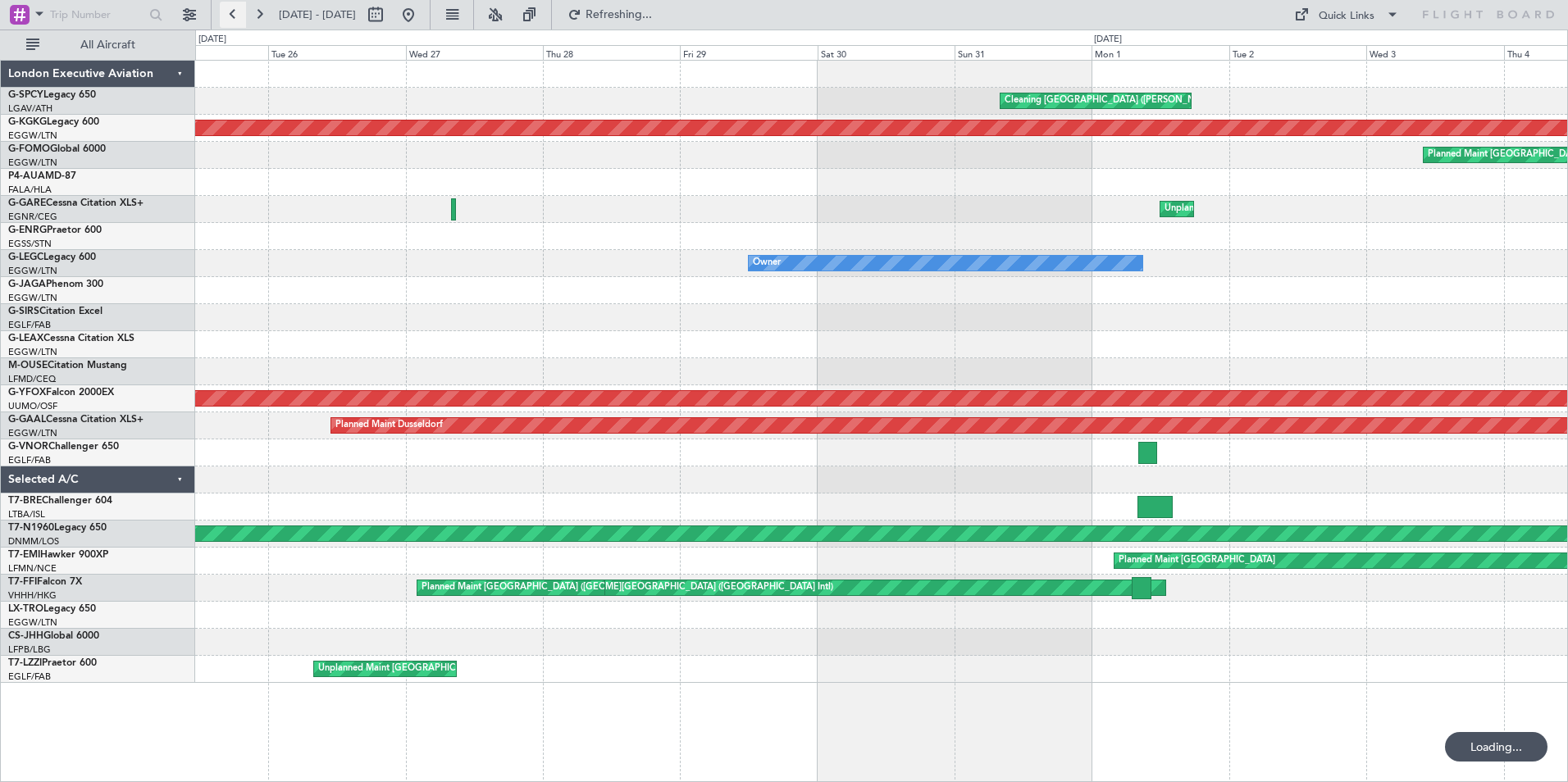
click at [231, 21] on button at bounding box center [233, 15] width 26 height 26
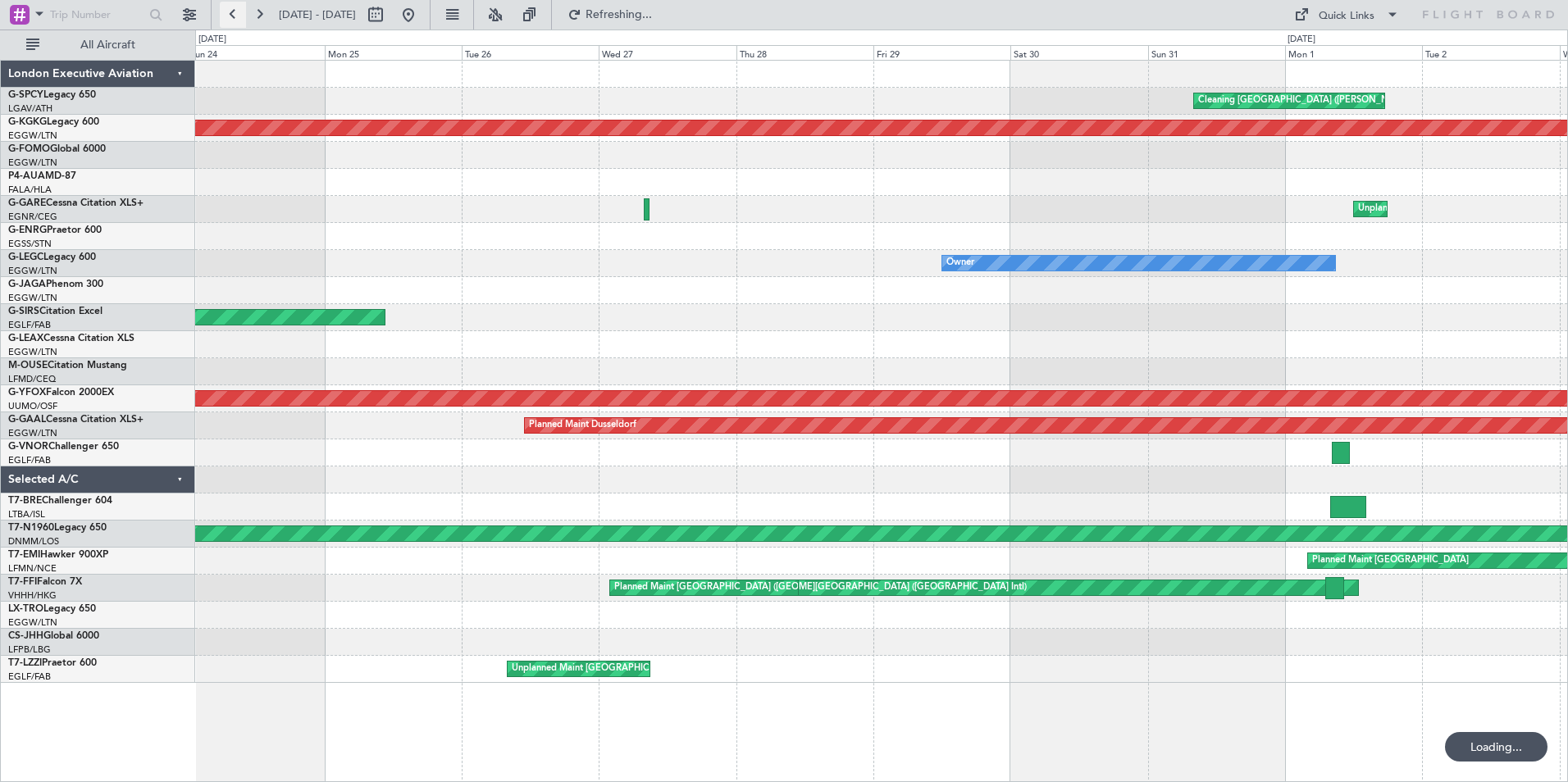
click at [231, 21] on button at bounding box center [233, 15] width 26 height 26
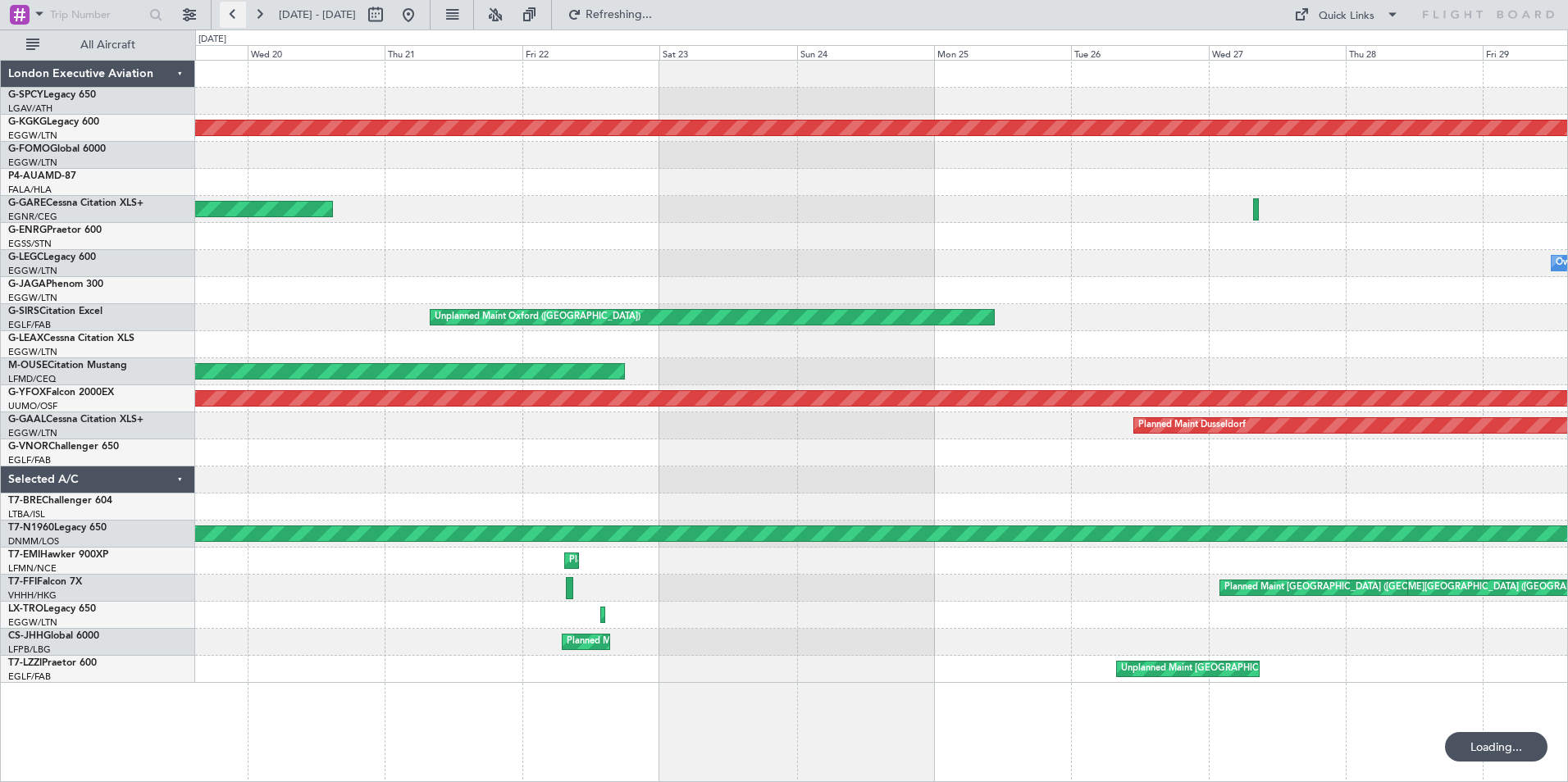
click at [231, 21] on button at bounding box center [233, 15] width 26 height 26
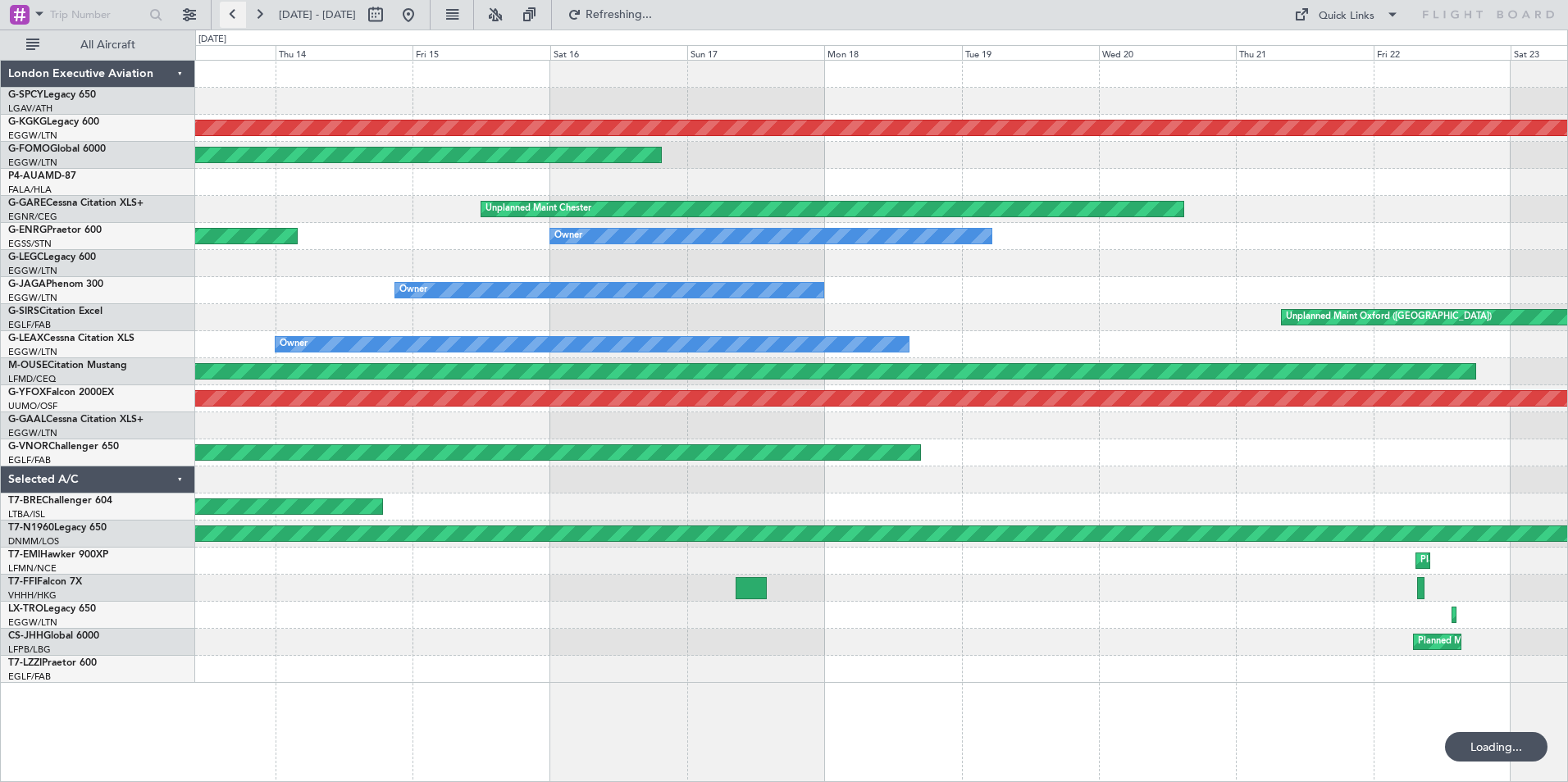
click at [231, 21] on button at bounding box center [233, 15] width 26 height 26
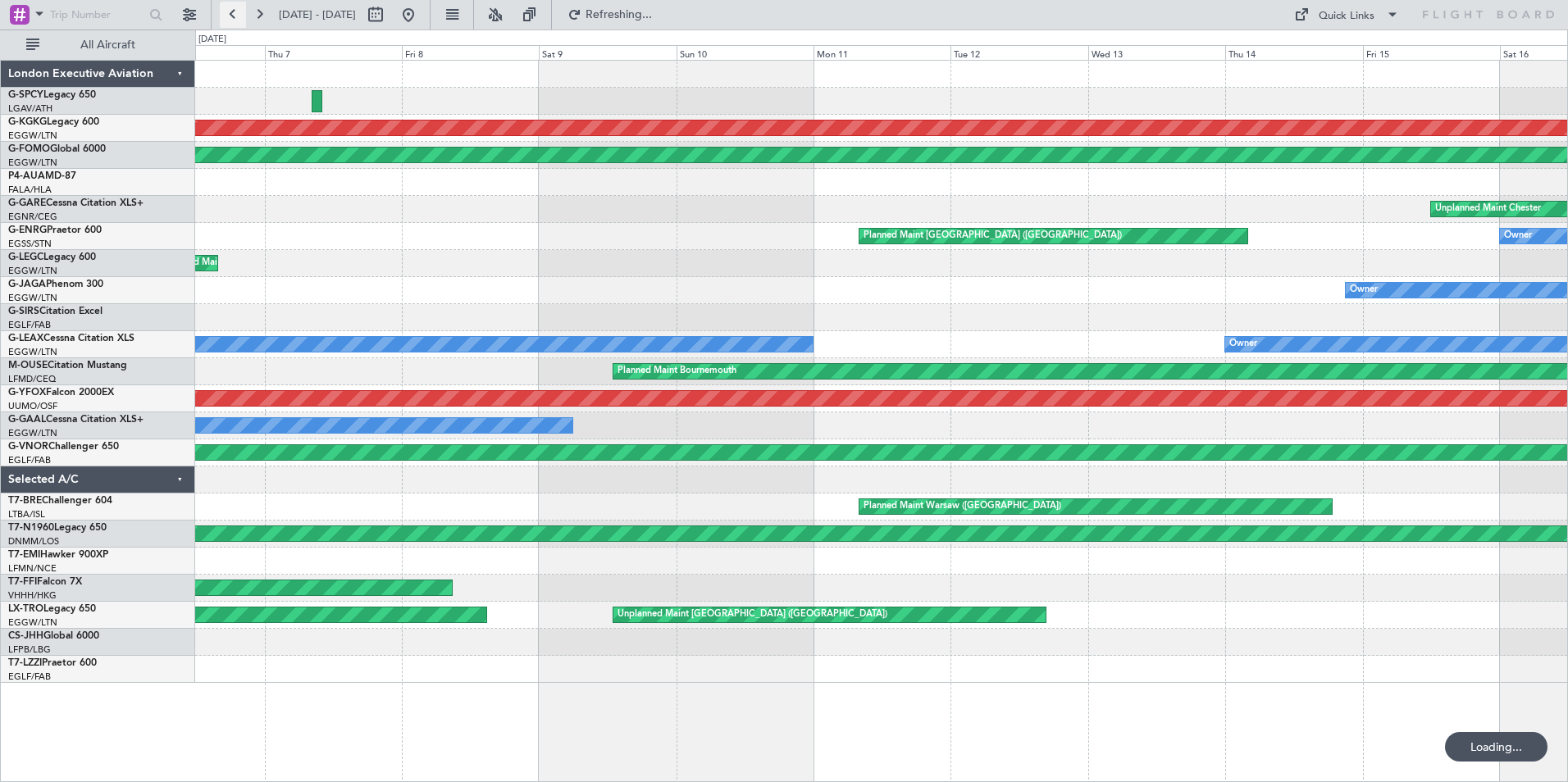
click at [231, 21] on button at bounding box center [233, 15] width 26 height 26
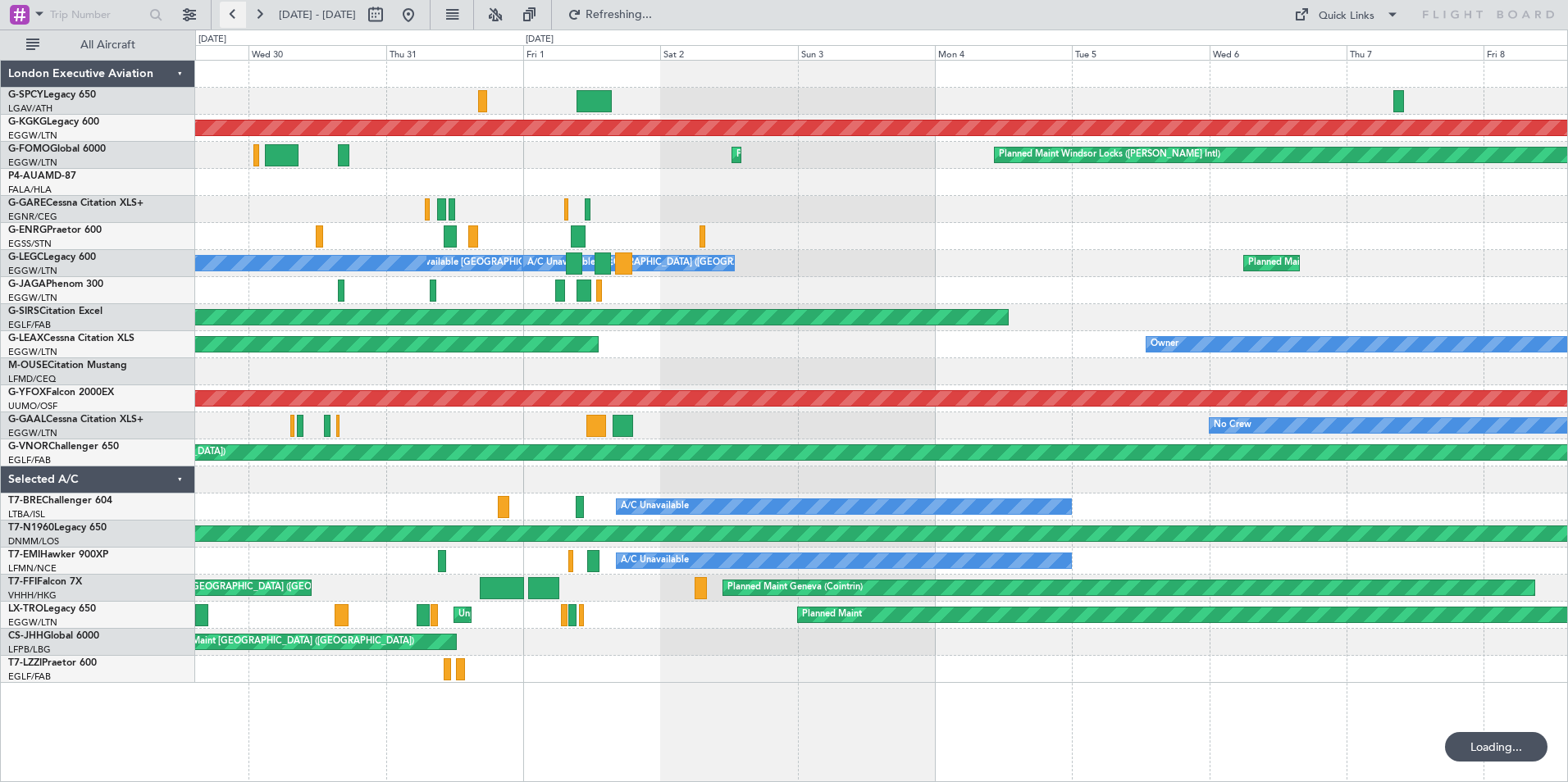
click at [231, 21] on button at bounding box center [233, 15] width 26 height 26
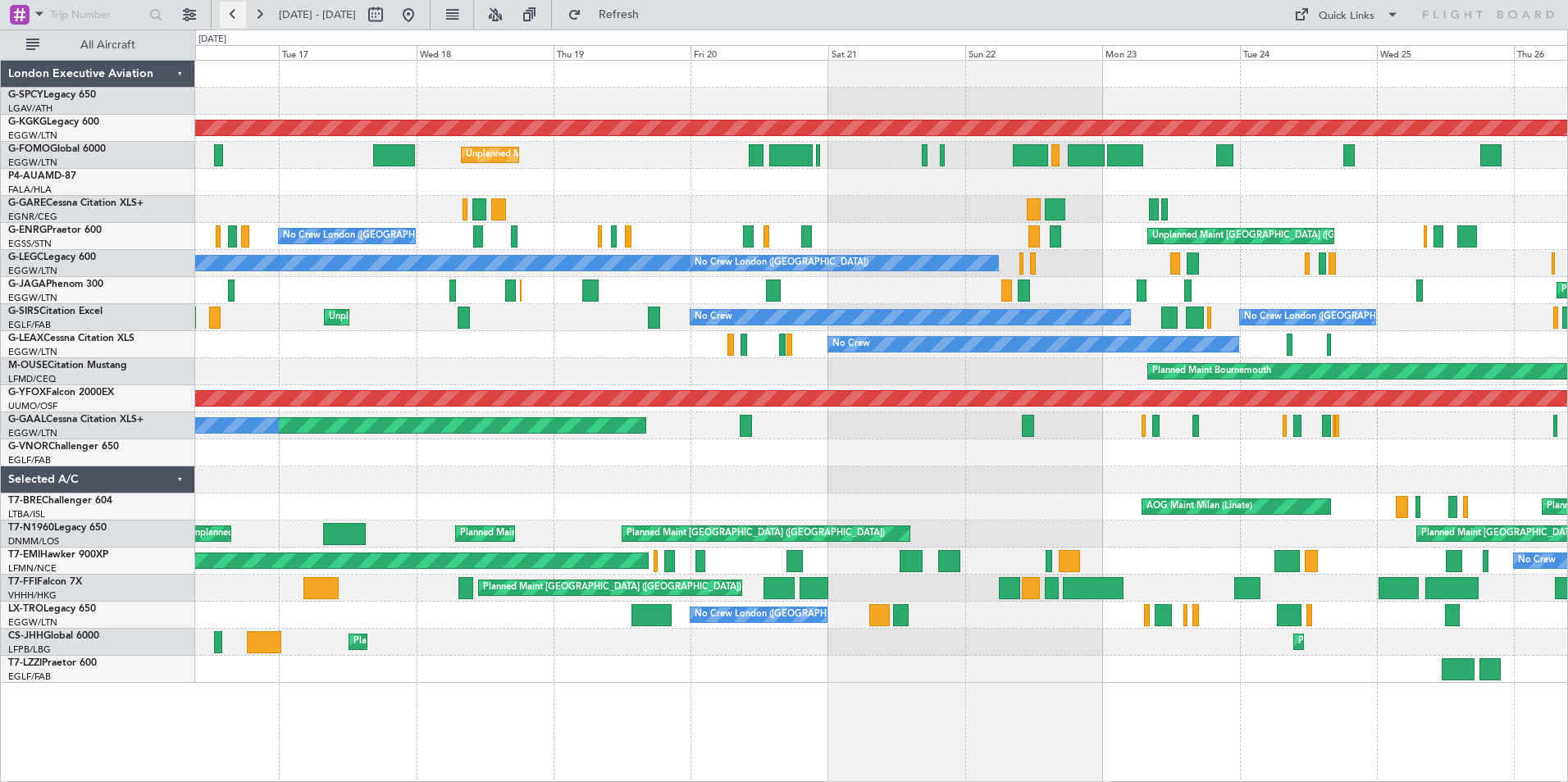
click at [231, 7] on button at bounding box center [233, 15] width 26 height 26
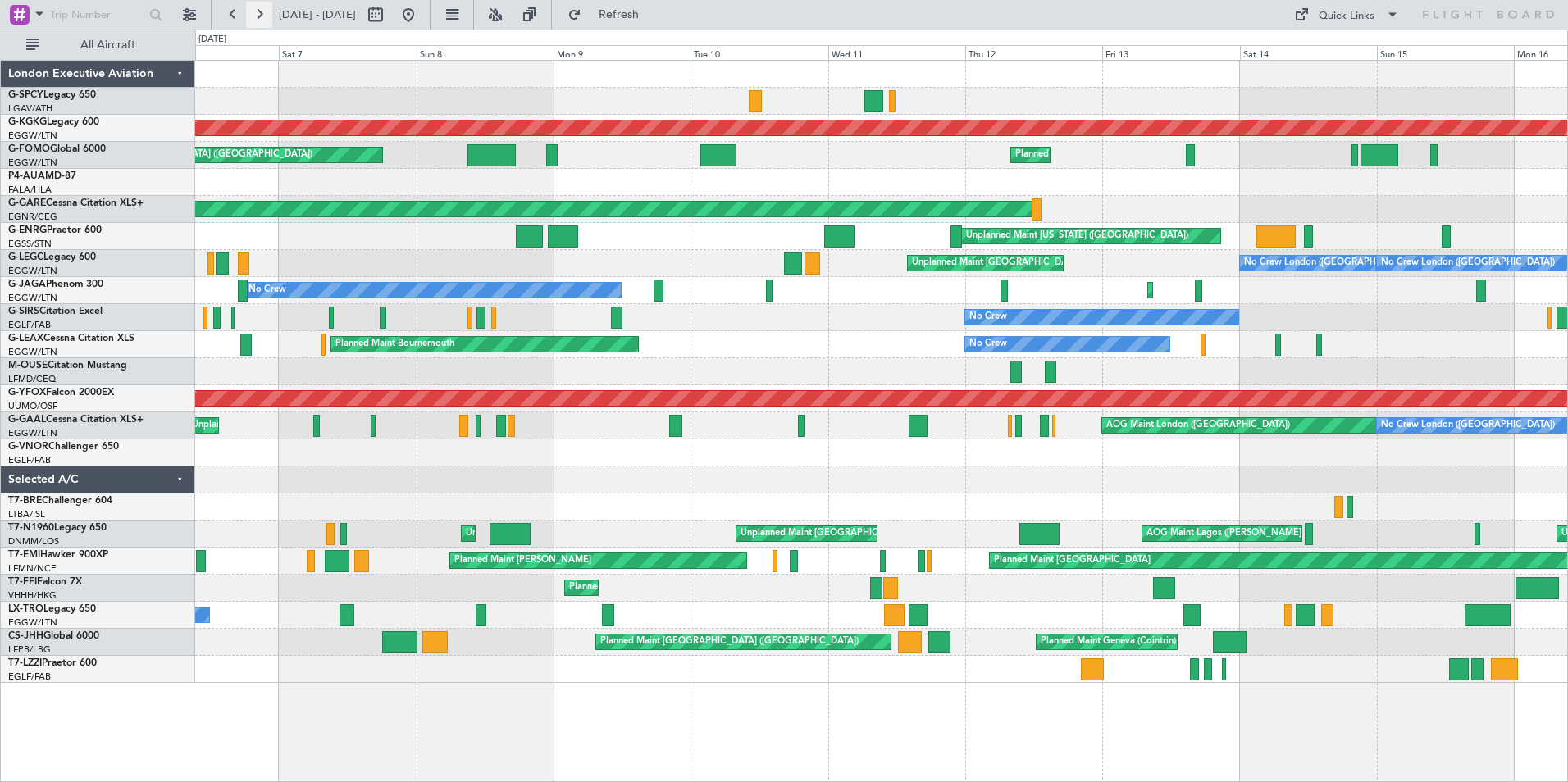
click at [264, 13] on button at bounding box center [259, 15] width 26 height 26
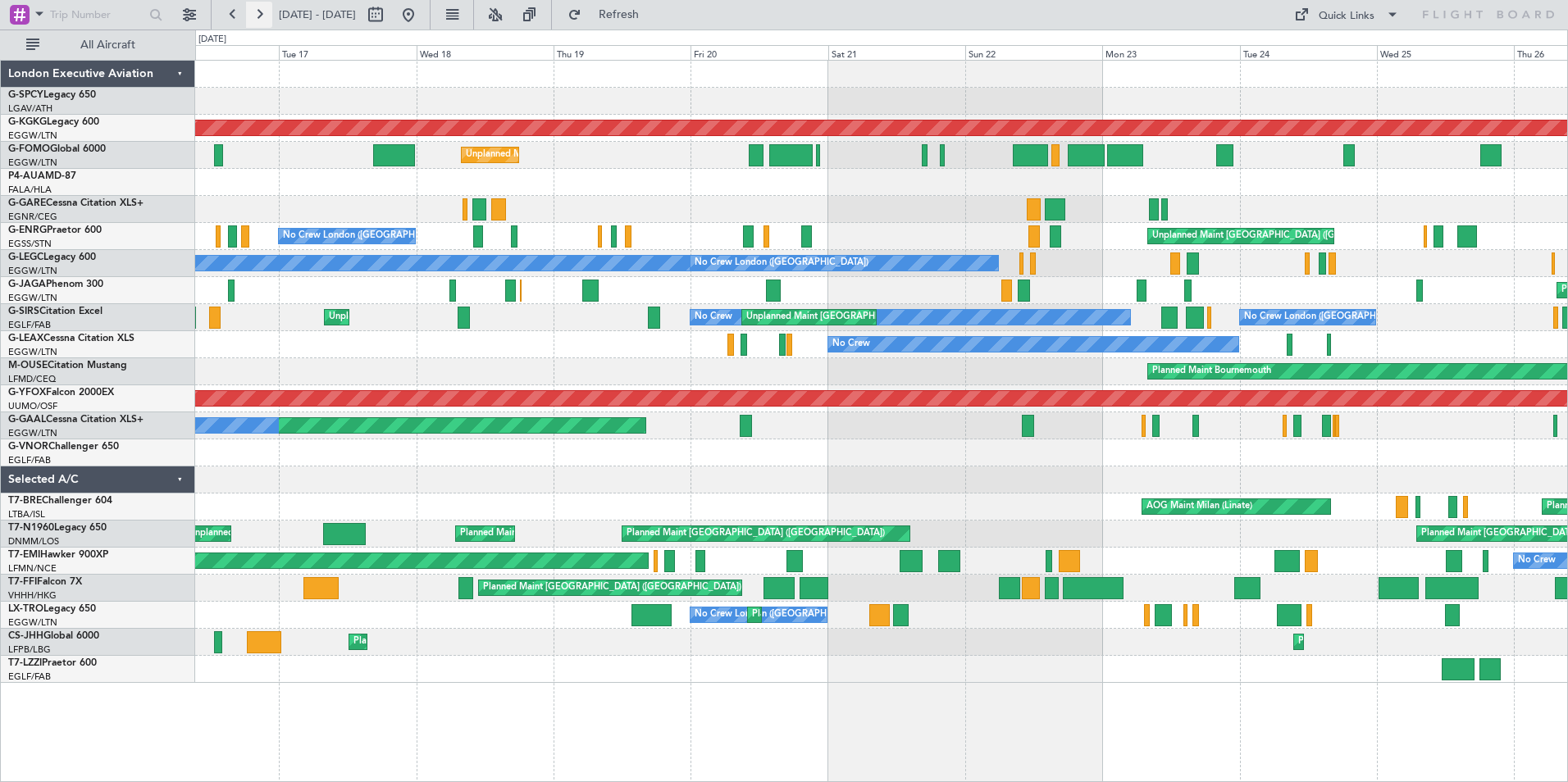
click at [263, 18] on button at bounding box center [259, 15] width 26 height 26
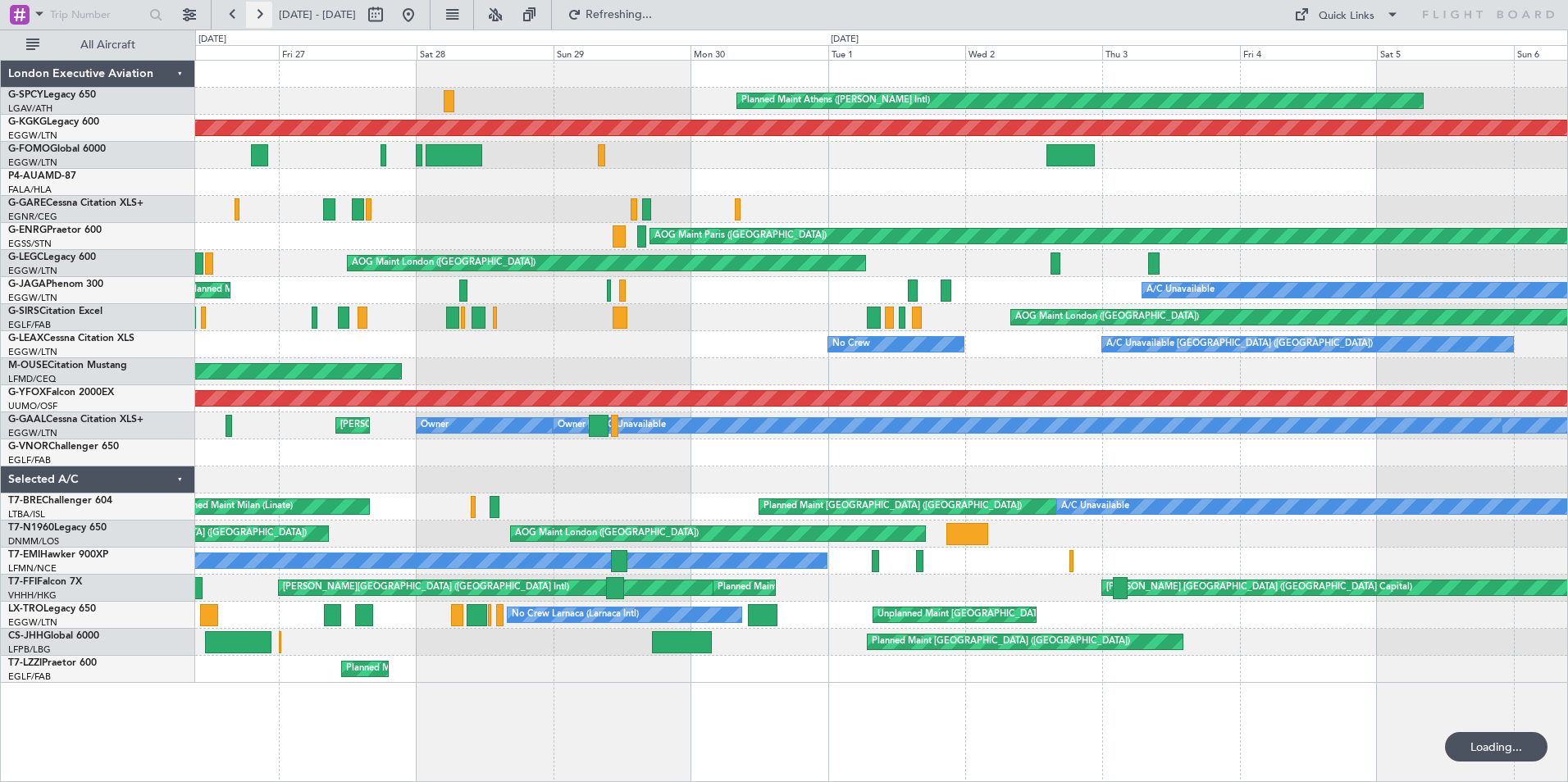
click at [263, 18] on button at bounding box center [259, 15] width 26 height 26
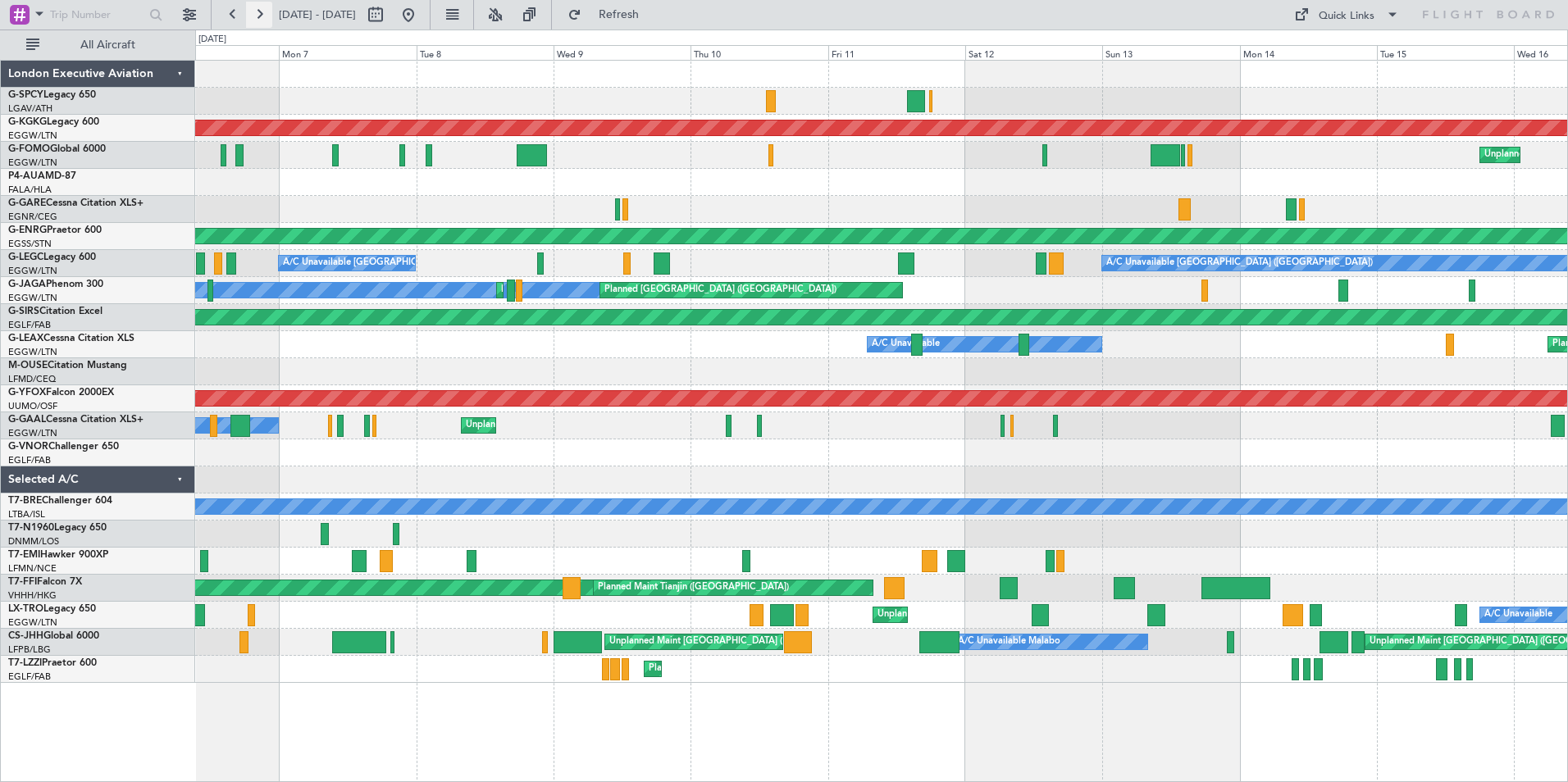
click at [261, 8] on button at bounding box center [259, 15] width 26 height 26
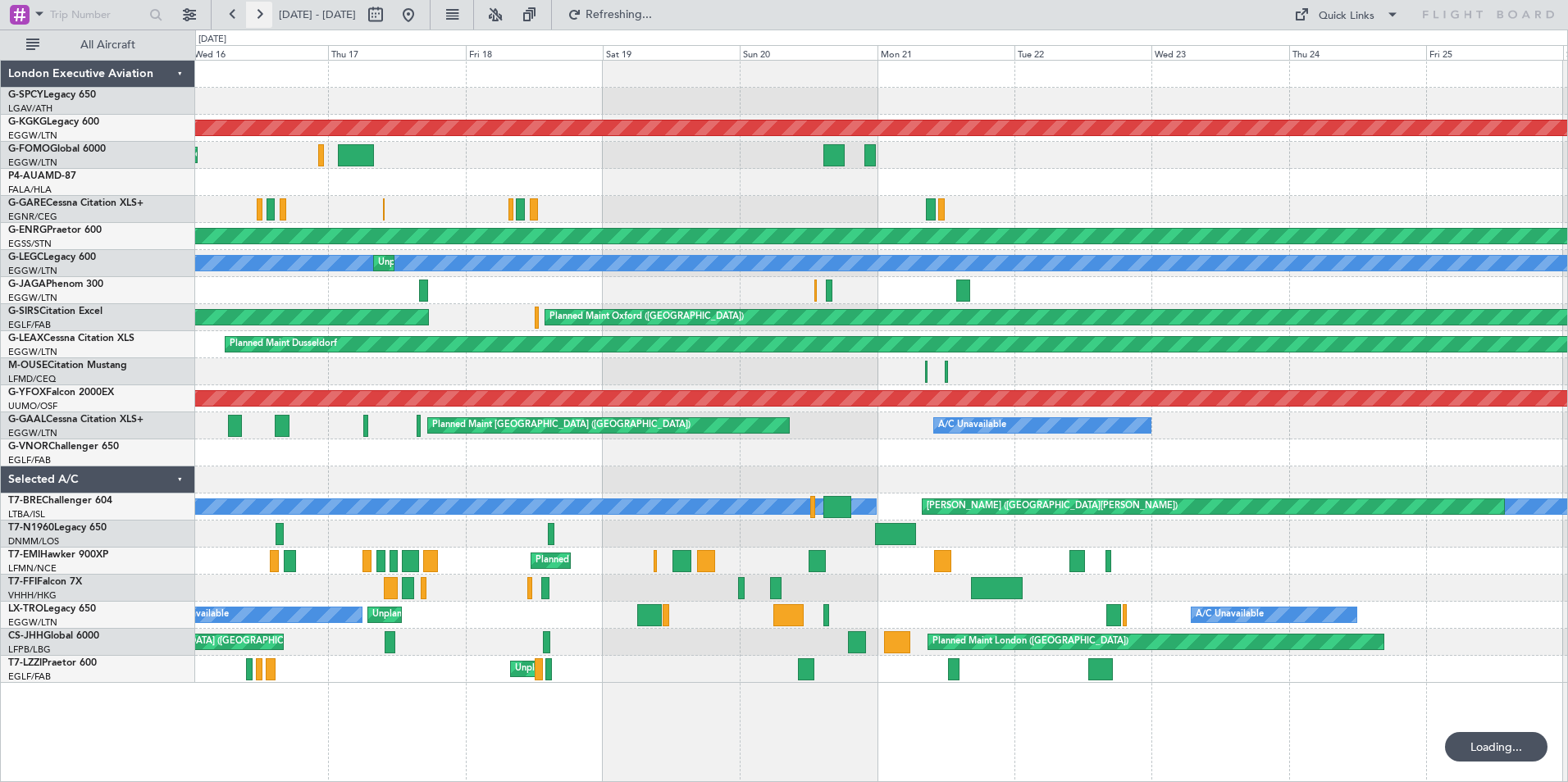
click at [261, 8] on button at bounding box center [259, 15] width 26 height 26
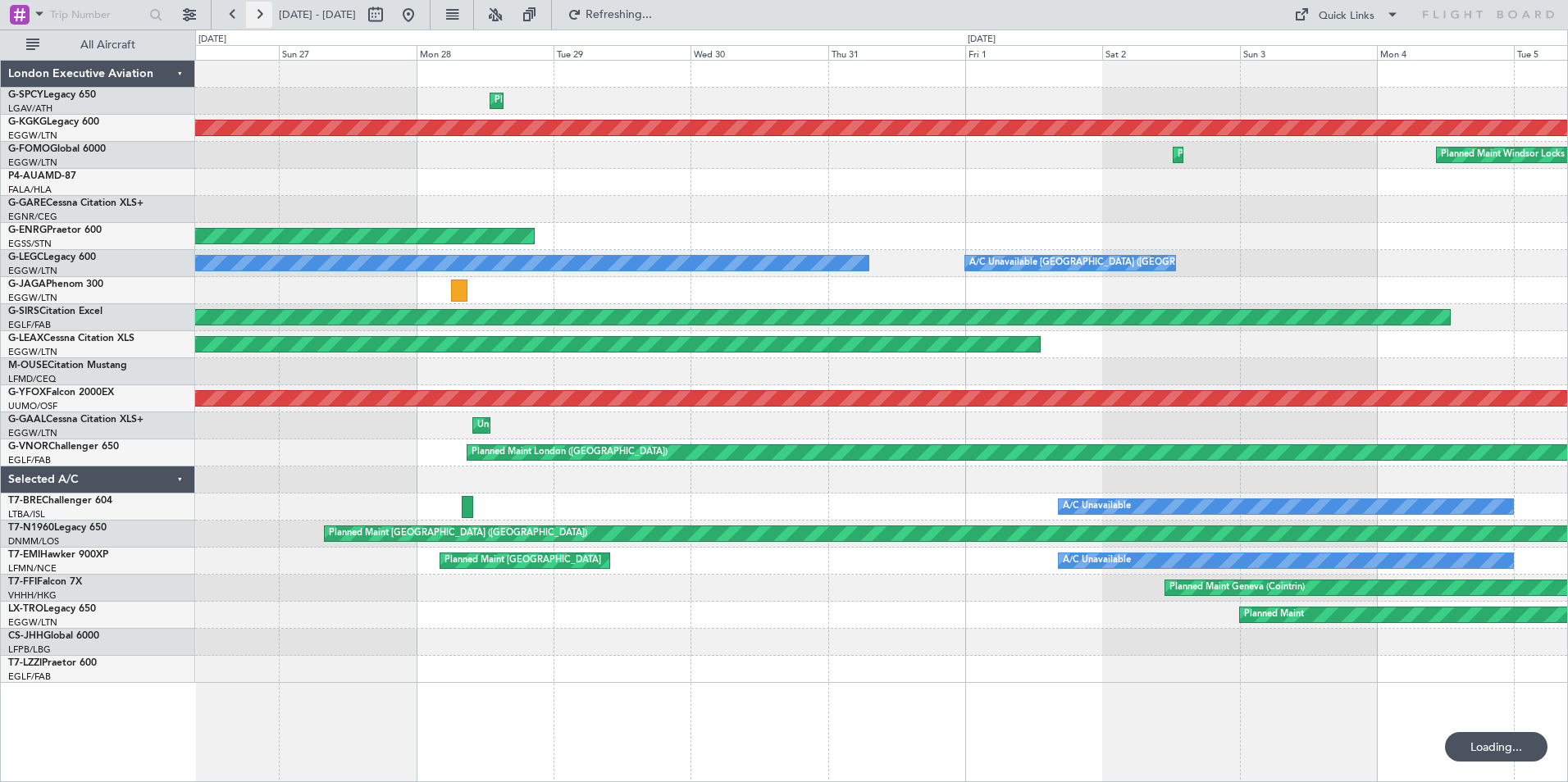
click at [261, 7] on button at bounding box center [259, 15] width 26 height 26
